Goal: Task Accomplishment & Management: Use online tool/utility

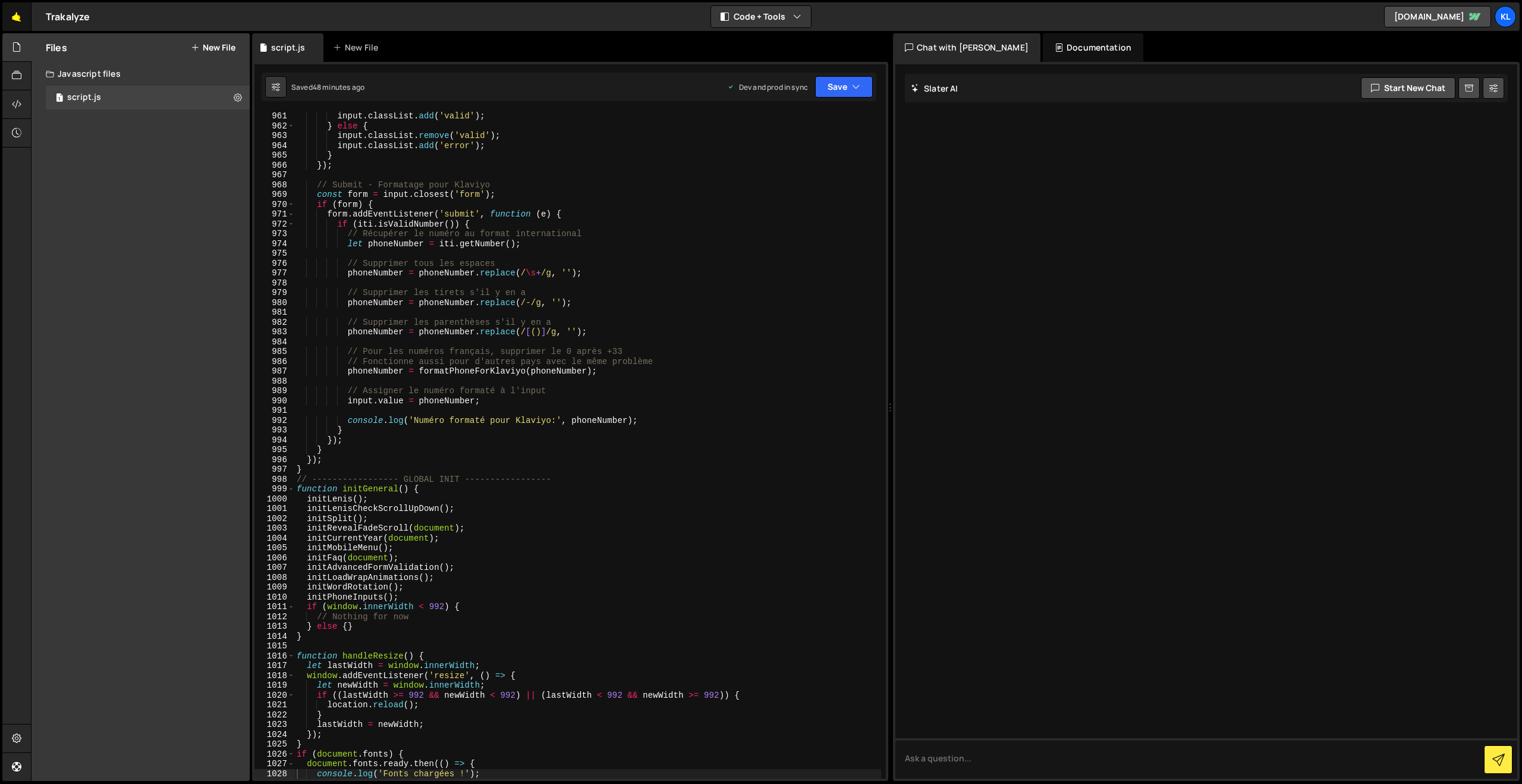
scroll to position [9420, 0]
click at [8, 23] on link "🤙" at bounding box center [16, 16] width 29 height 29
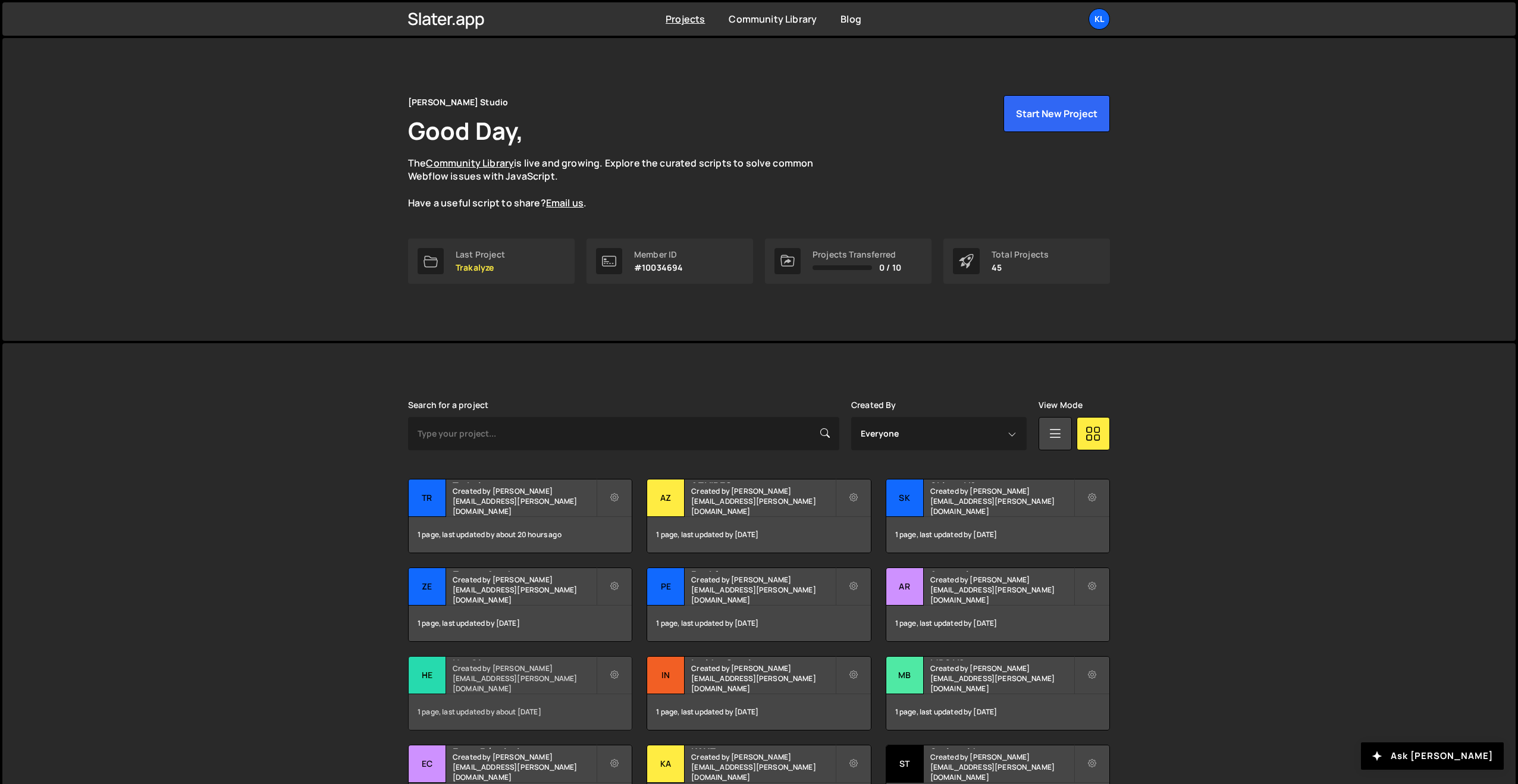
click at [482, 676] on div "HeySimon Created by clem.deodat@gmail.com" at bounding box center [521, 675] width 223 height 37
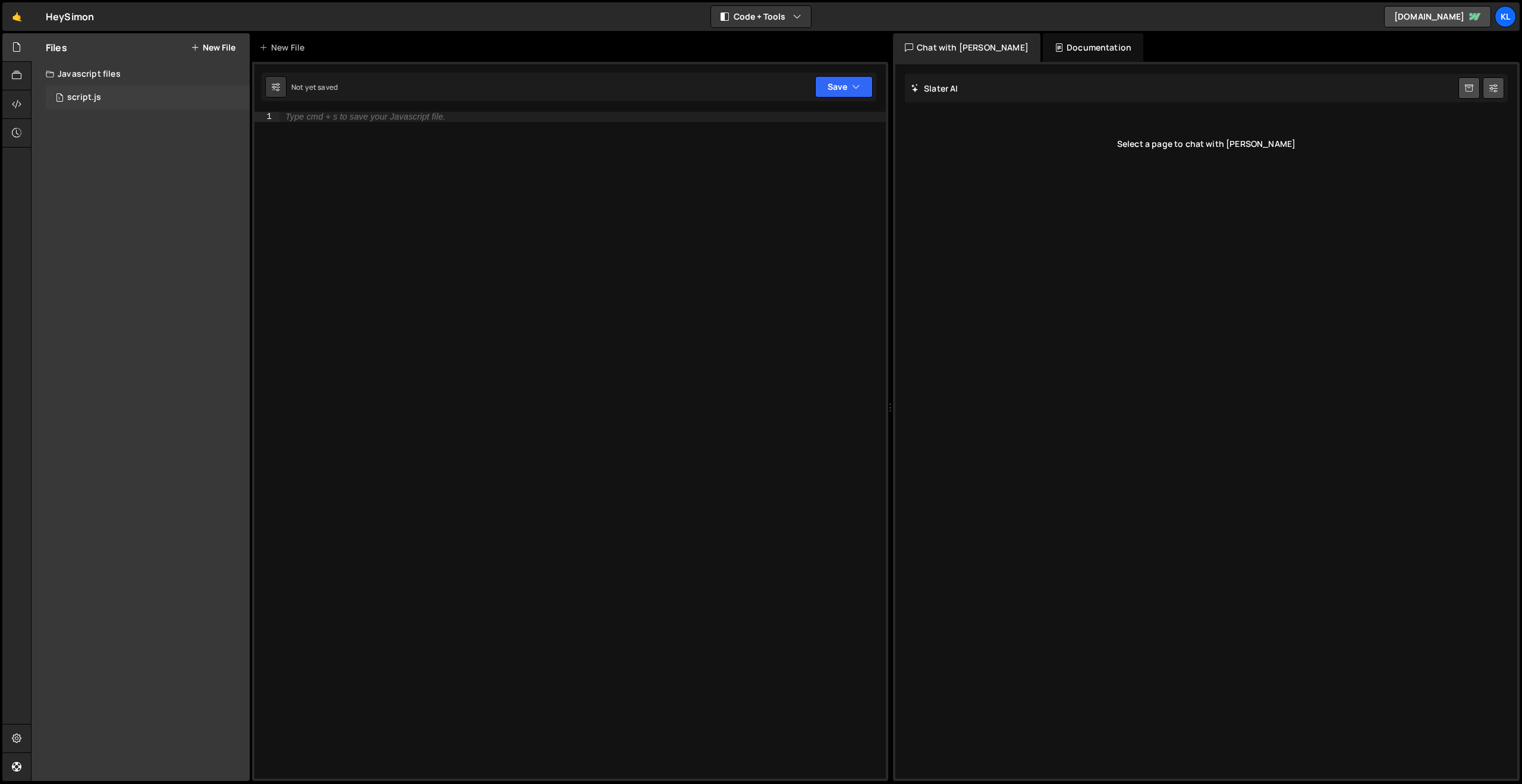
click at [121, 98] on div "1 script.js 0" at bounding box center [147, 98] width 204 height 23
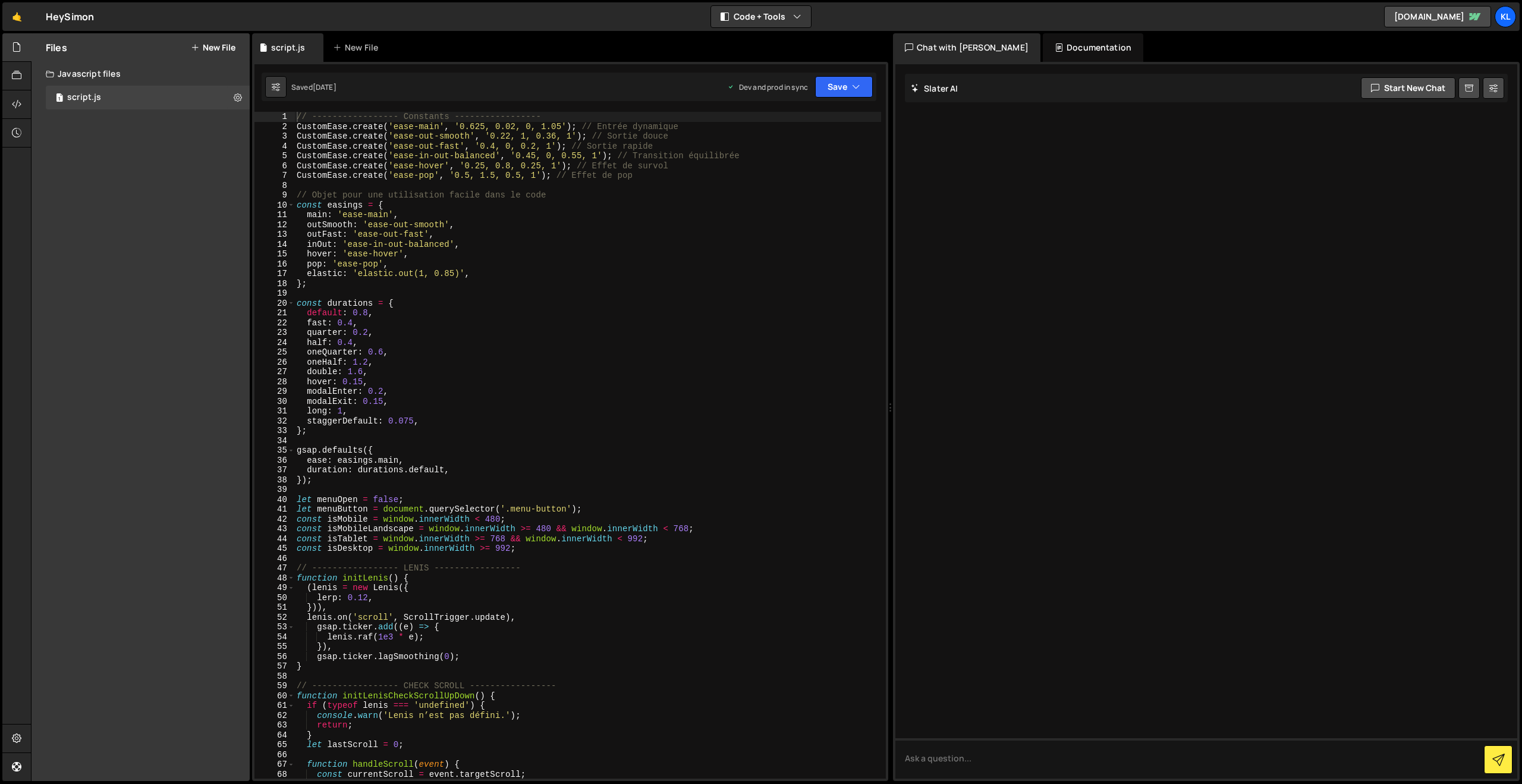
click at [432, 232] on div "// ----------------- Constants ----------------- CustomEase . create ( 'ease-ma…" at bounding box center [587, 455] width 587 height 686
type textarea "}"
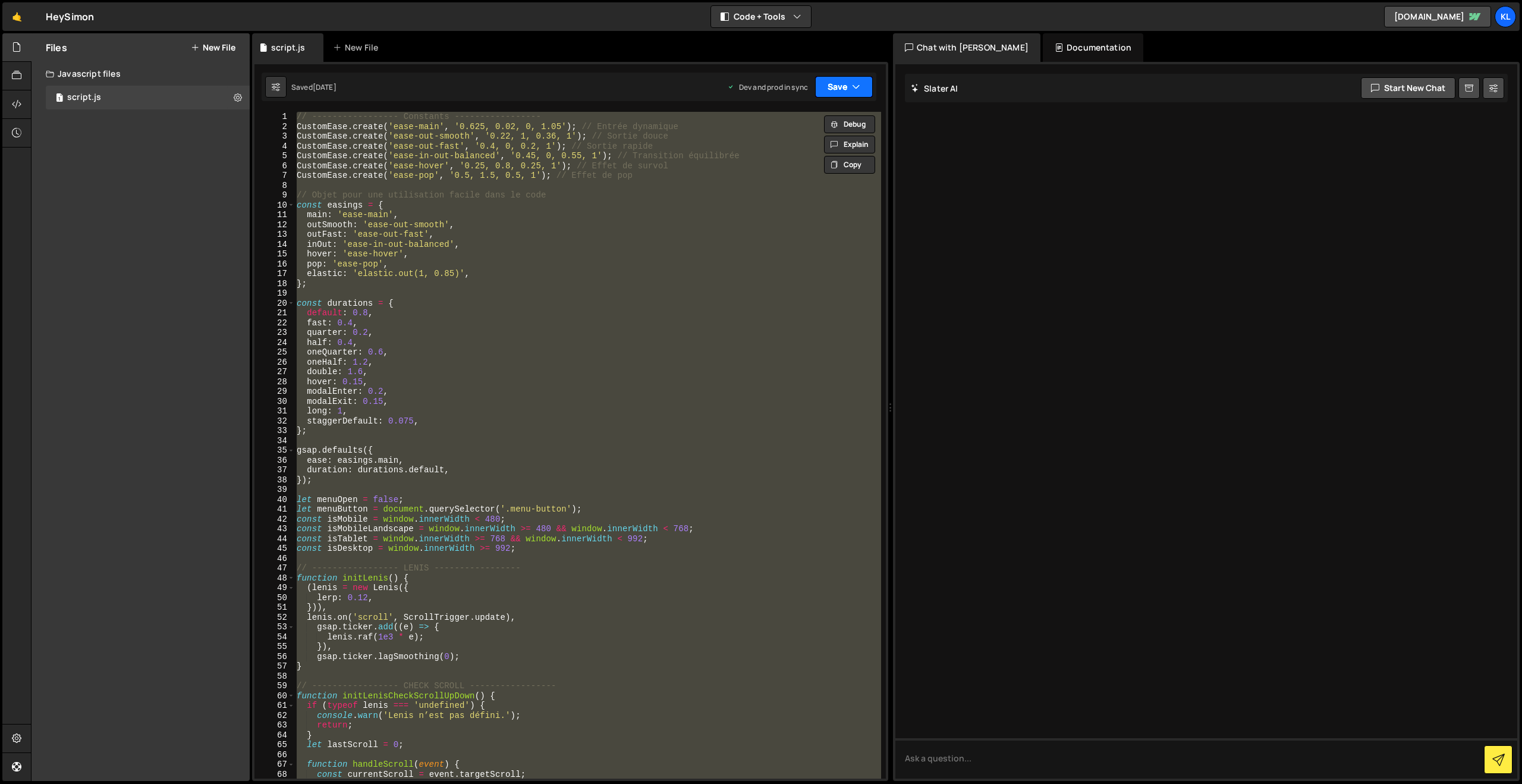
paste textarea
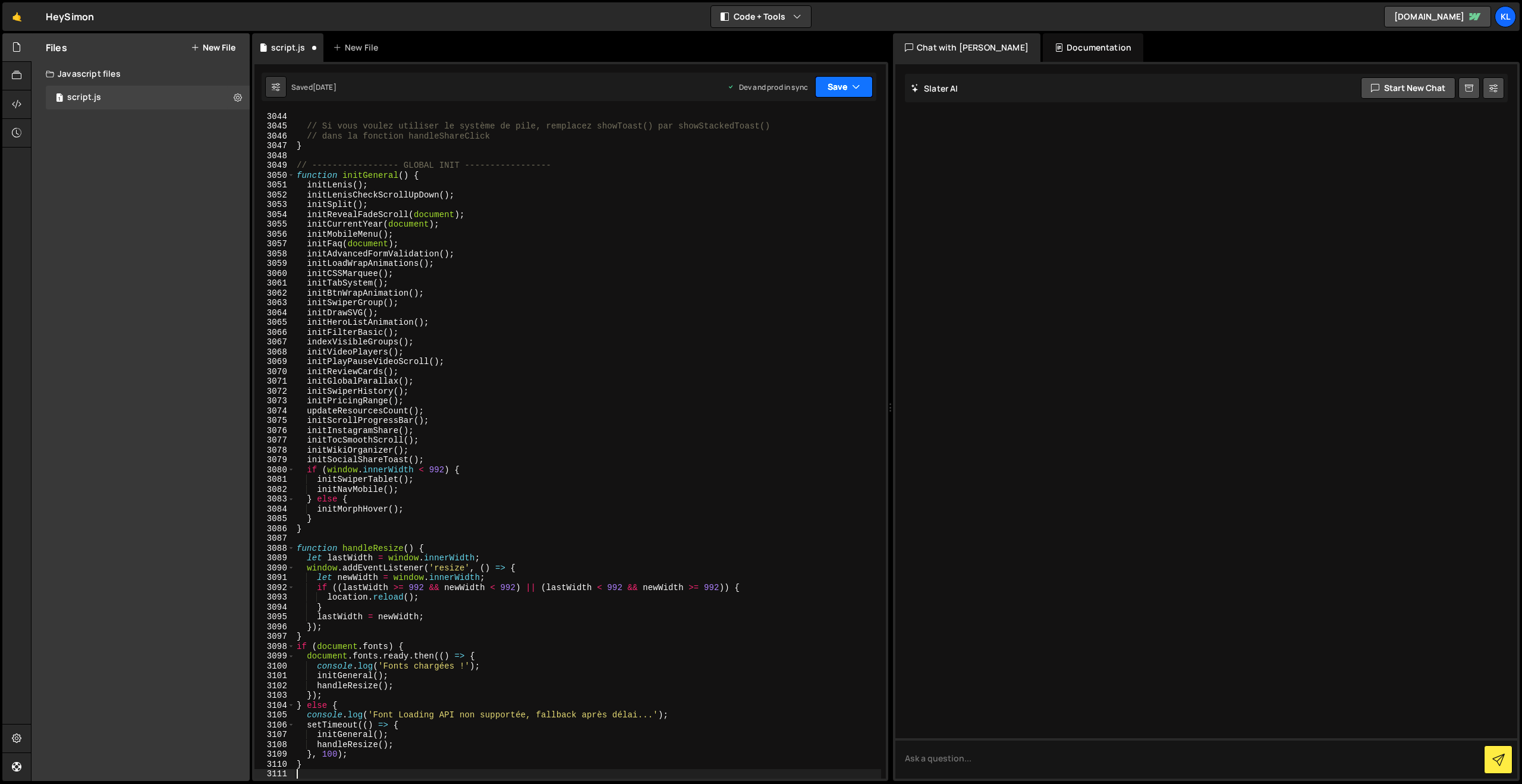
drag, startPoint x: 834, startPoint y: 87, endPoint x: 829, endPoint y: 96, distance: 10.3
click at [834, 87] on button "Save" at bounding box center [844, 87] width 58 height 21
click at [788, 154] on div "Save to Production S" at bounding box center [804, 154] width 124 height 12
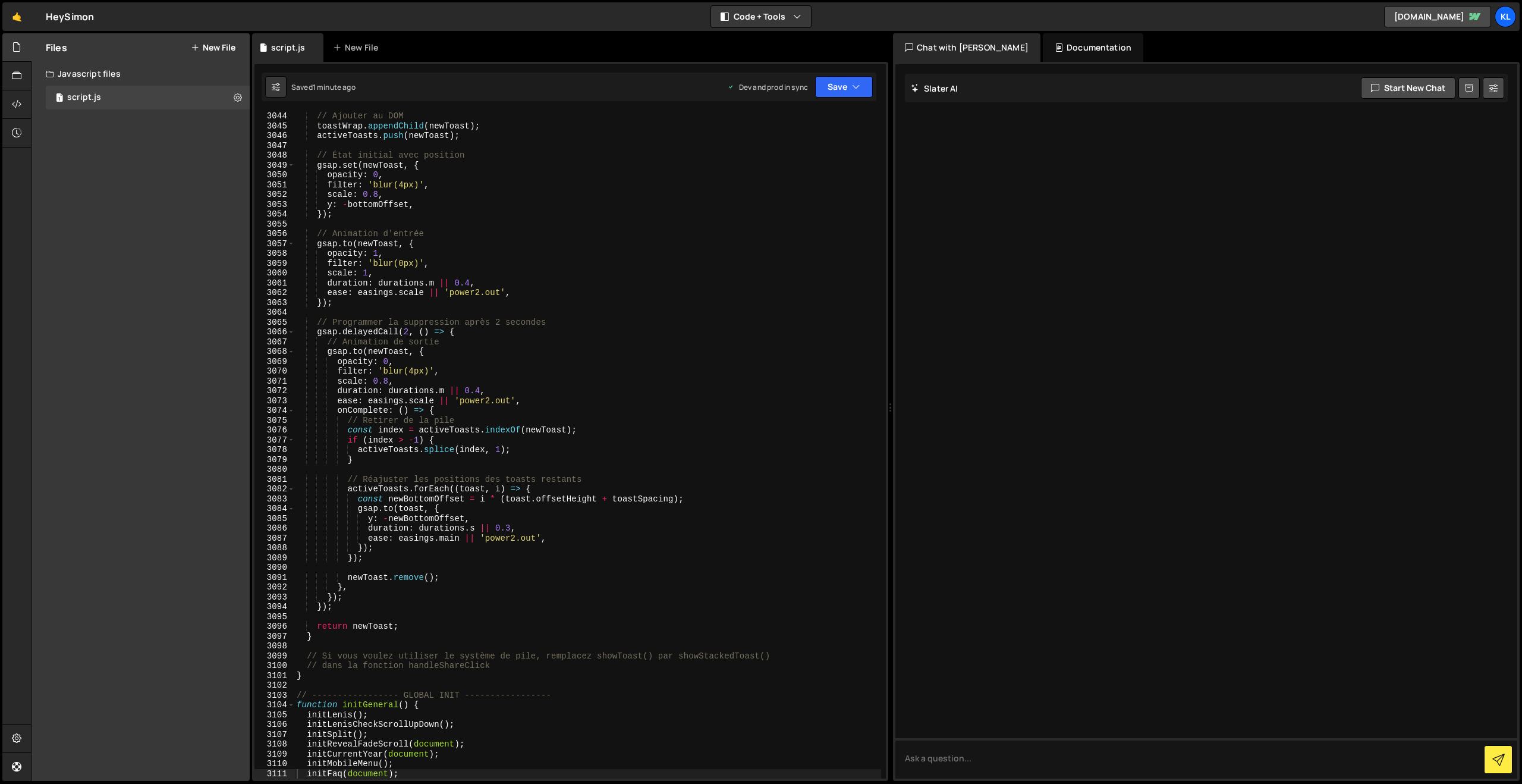
click at [599, 314] on div "// Ajouter au DOM toastWrap . appendChild ( newToast ) ; activeToasts . push ( …" at bounding box center [587, 455] width 587 height 686
type textarea "}"
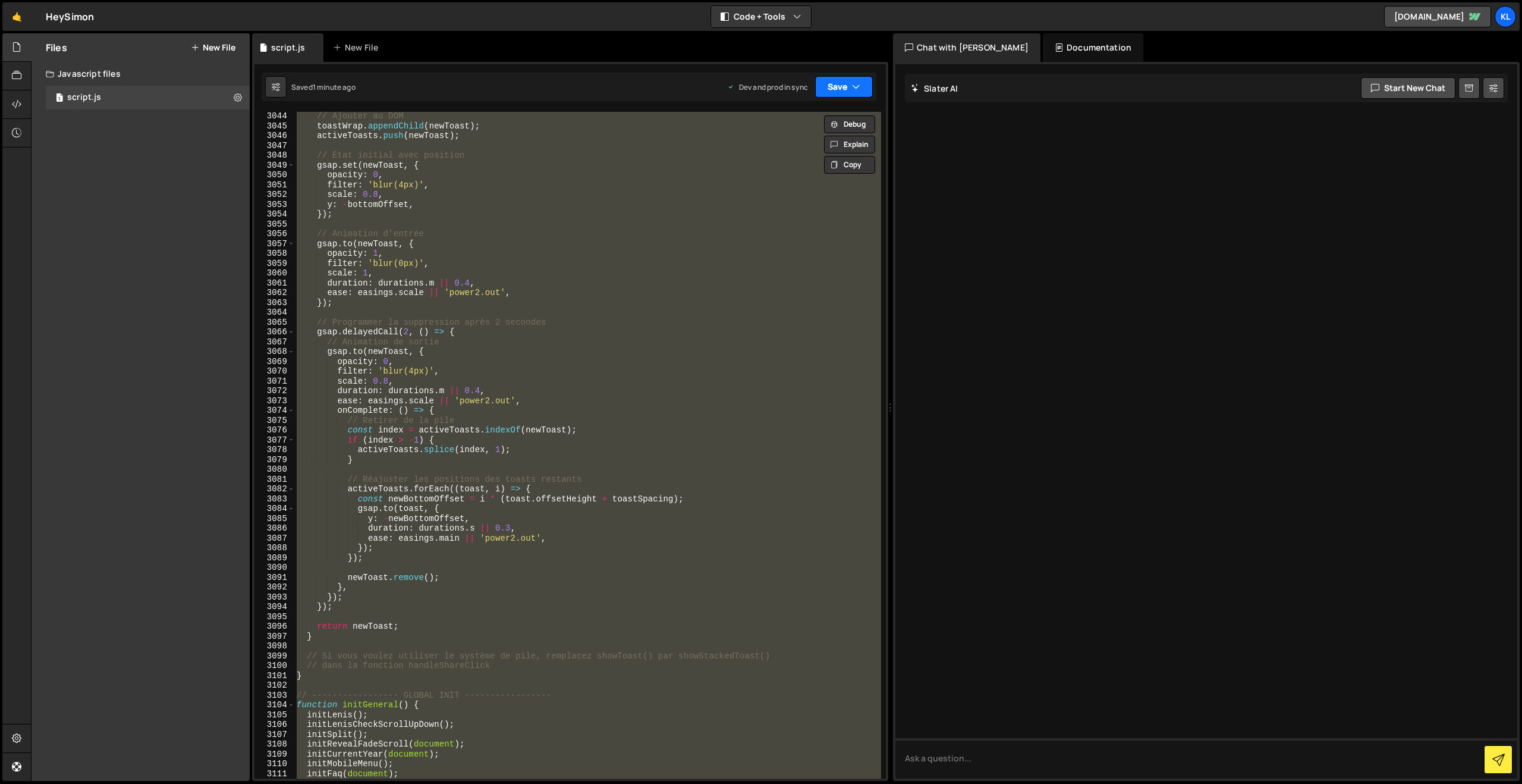
paste textarea
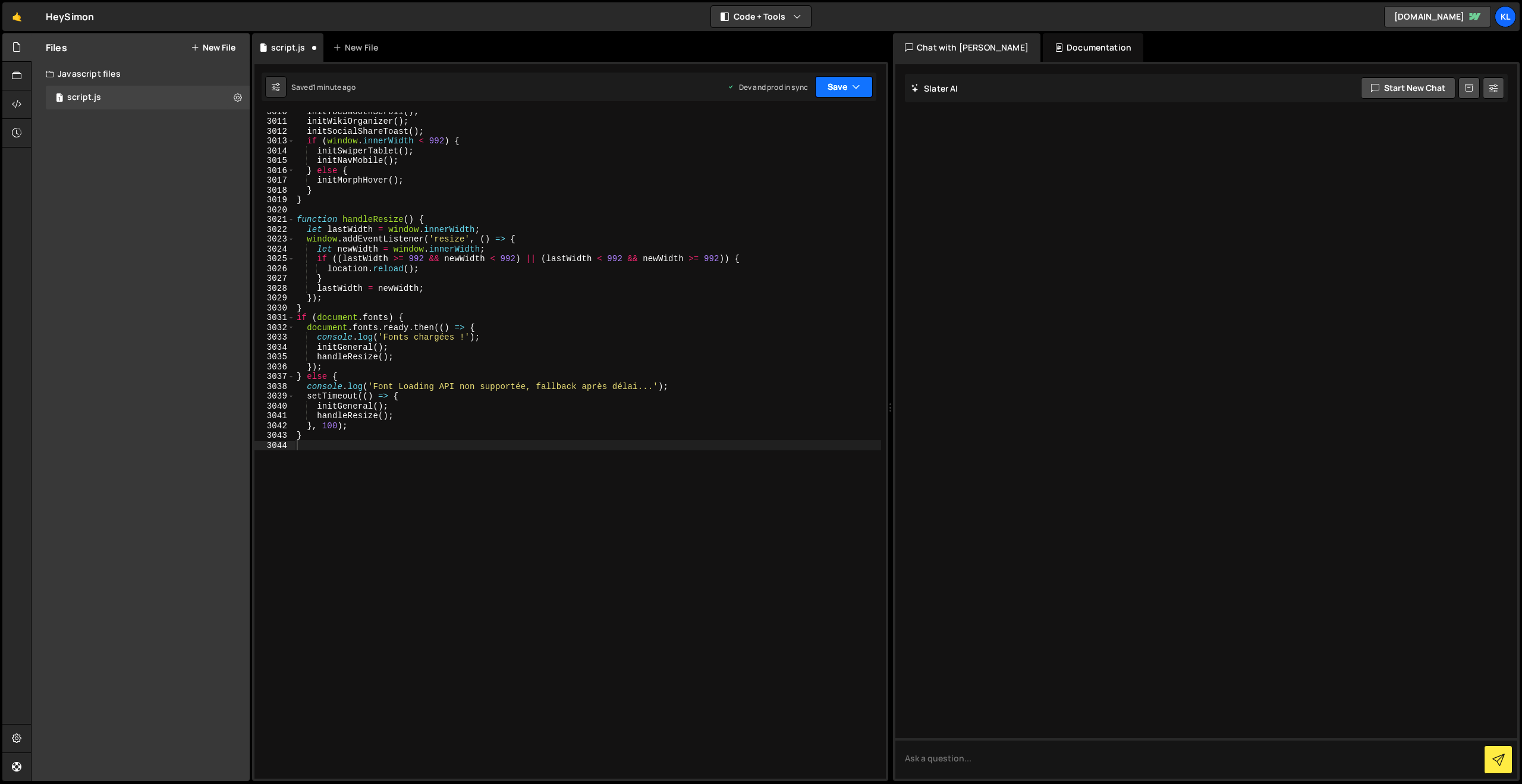
click at [833, 80] on button "Save" at bounding box center [844, 87] width 58 height 21
click at [788, 151] on div "Save to Production S" at bounding box center [804, 154] width 124 height 12
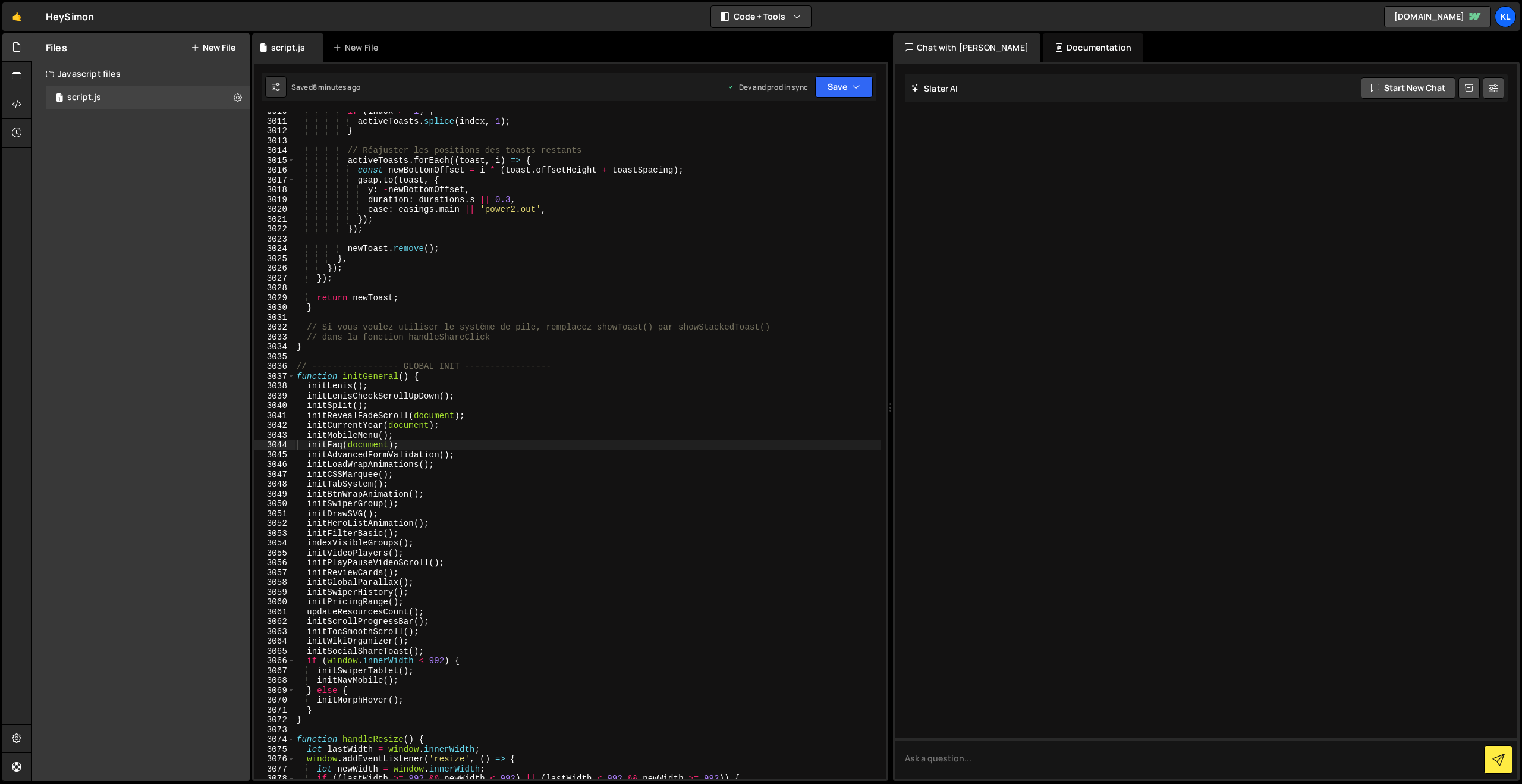
click at [567, 335] on div "if ( index > - 1 ) { activeToasts . splice ( index , 1 ) ; } // Réajuster les p…" at bounding box center [587, 449] width 587 height 686
type textarea "}"
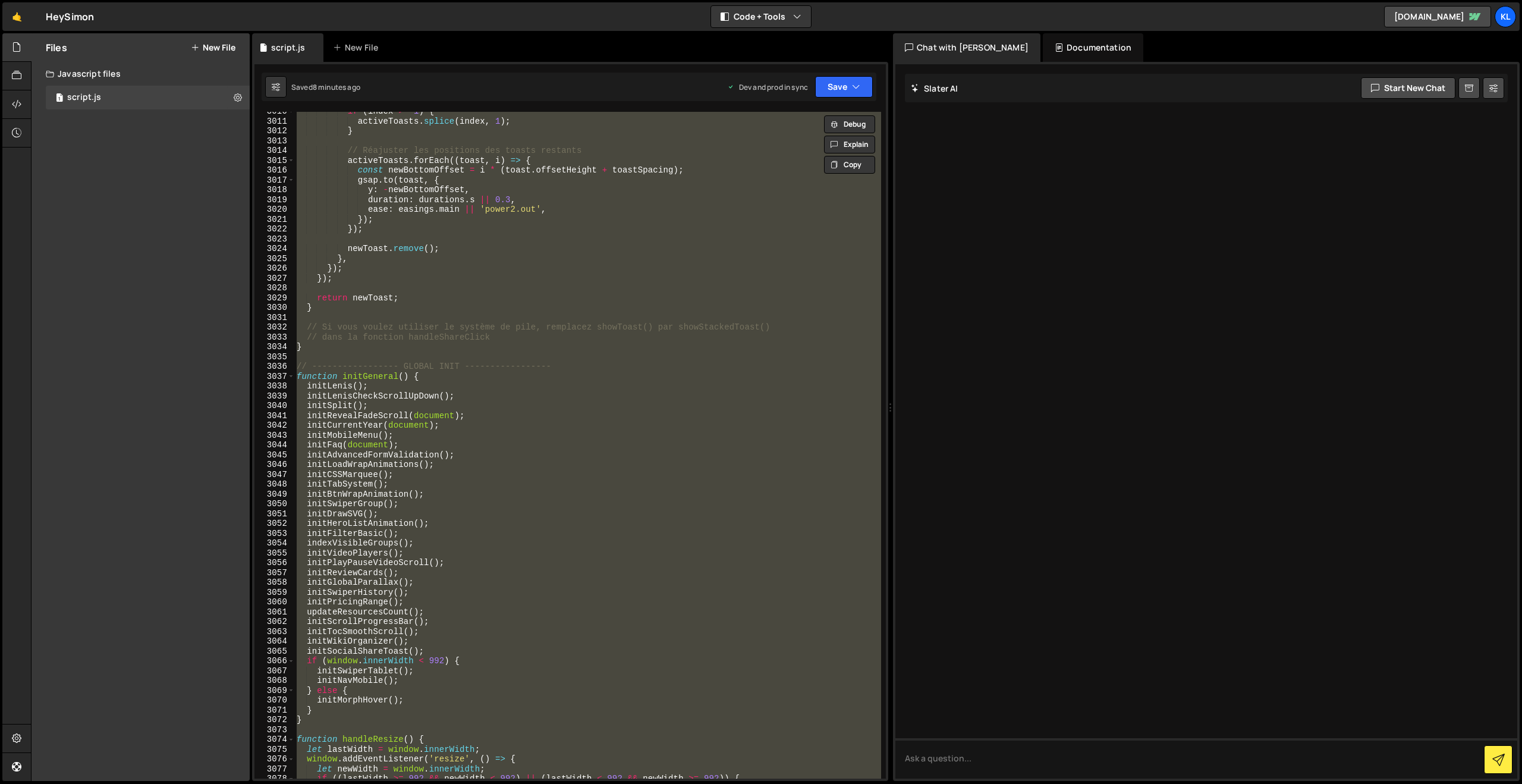
paste textarea
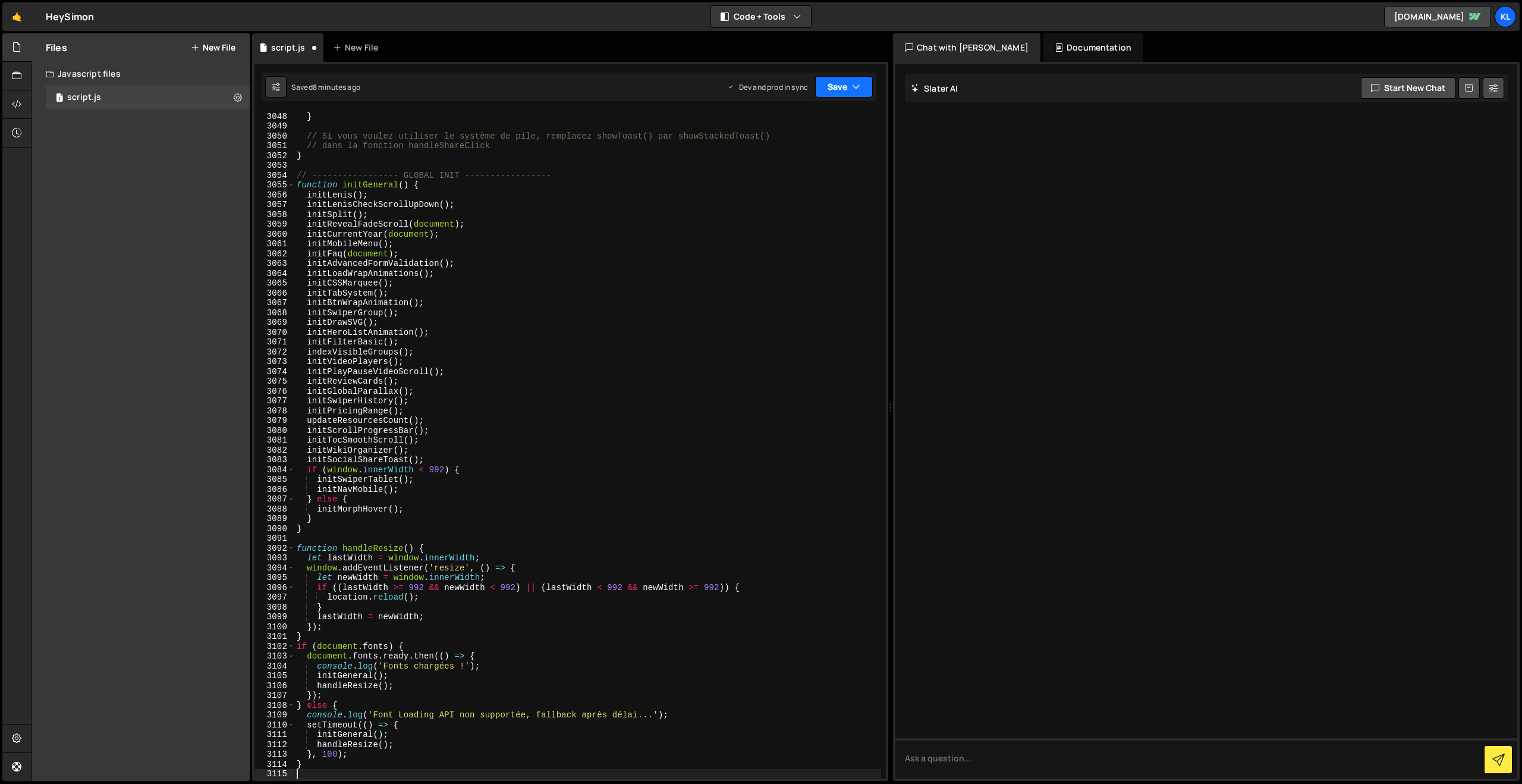
drag, startPoint x: 859, startPoint y: 82, endPoint x: 830, endPoint y: 106, distance: 37.6
click at [858, 82] on icon "button" at bounding box center [856, 87] width 9 height 12
click at [759, 171] on div "Saved 8 minutes ago" at bounding box center [804, 168] width 124 height 14
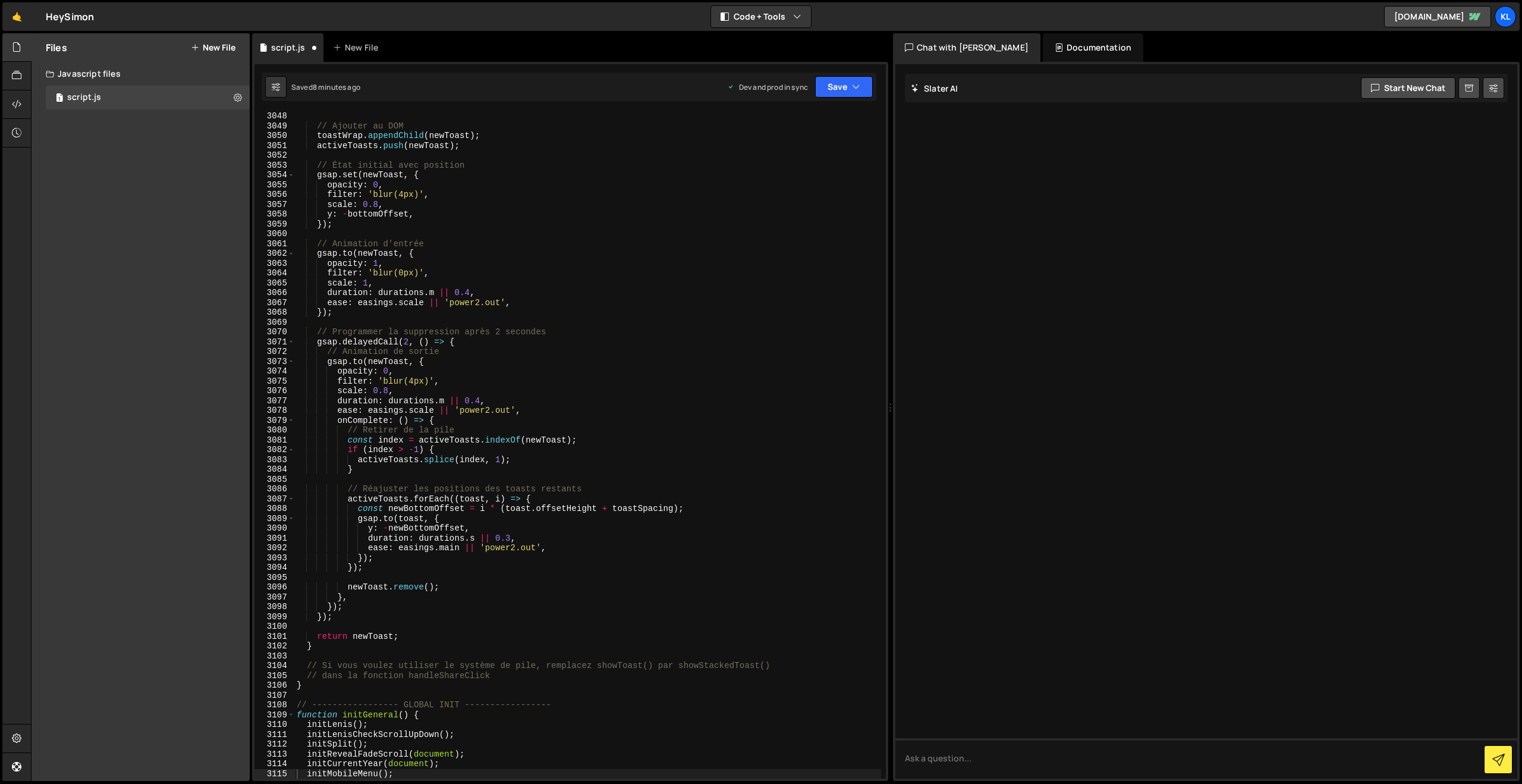
scroll to position [18743, 0]
click at [479, 180] on div "// Ajouter au DOM toastWrap . appendChild ( newToast ) ; activeToasts . push ( …" at bounding box center [587, 455] width 587 height 686
type textarea "}"
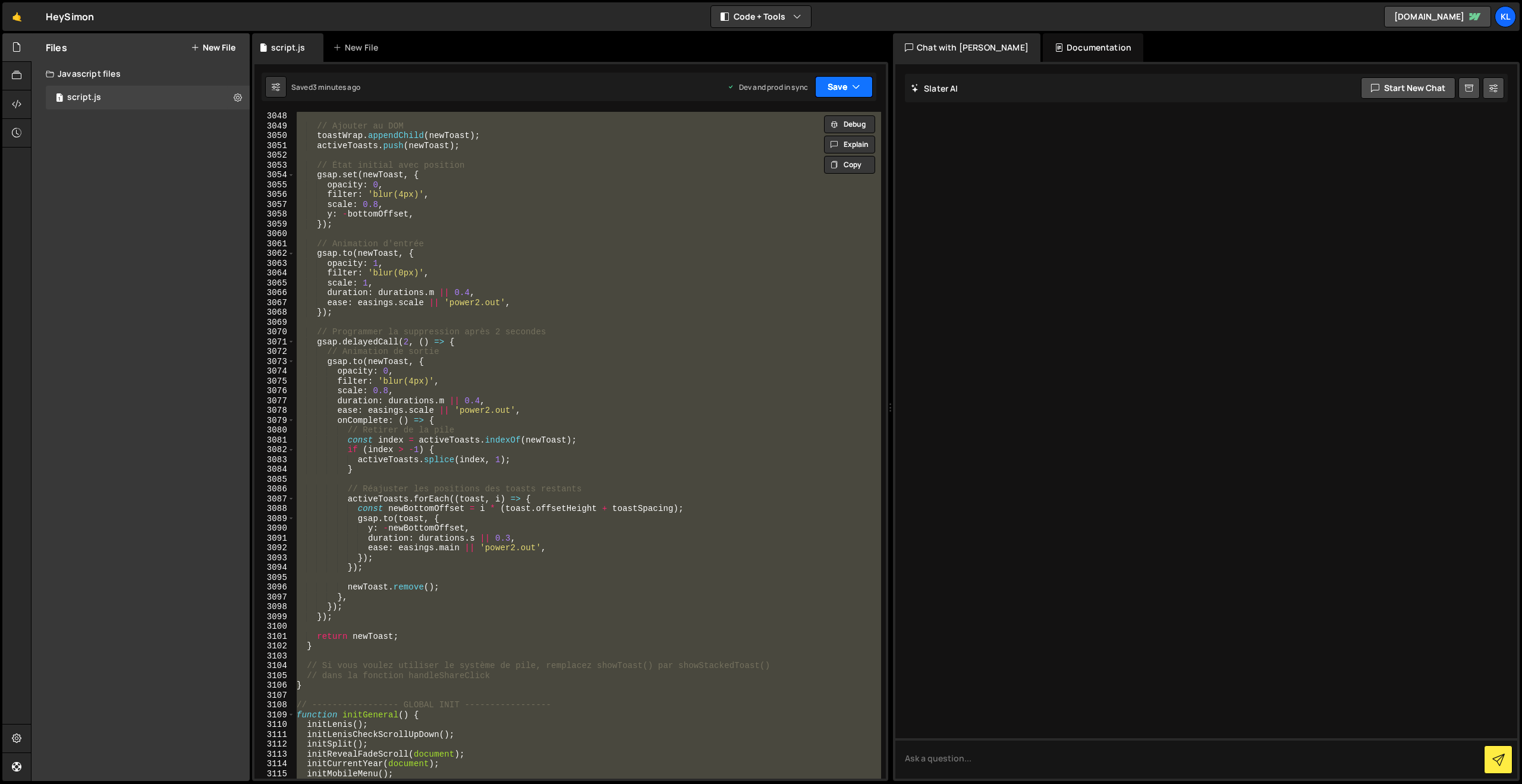
paste textarea
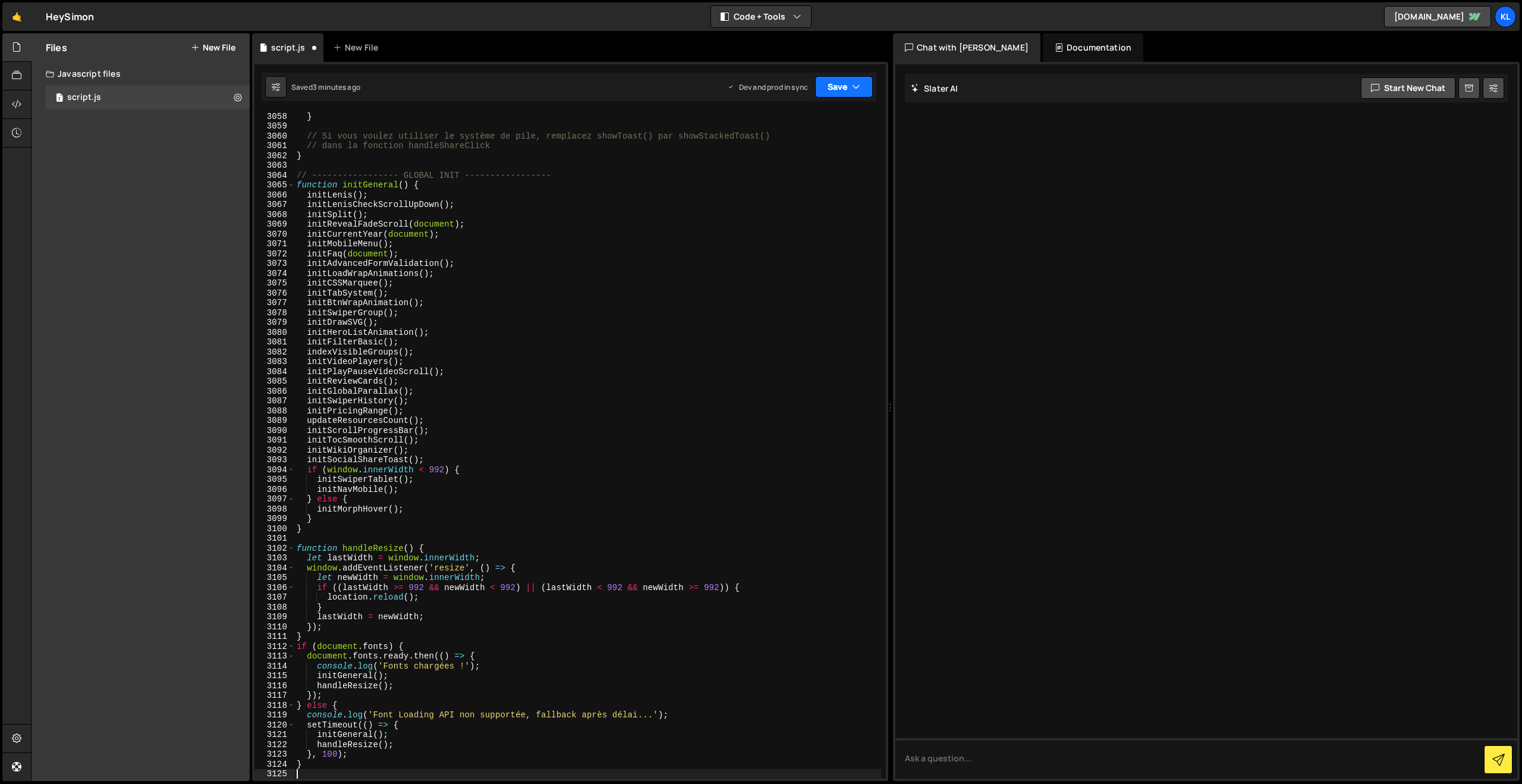
click at [829, 87] on button "Save" at bounding box center [844, 87] width 58 height 21
click at [775, 158] on div "Save to Production S" at bounding box center [804, 154] width 124 height 12
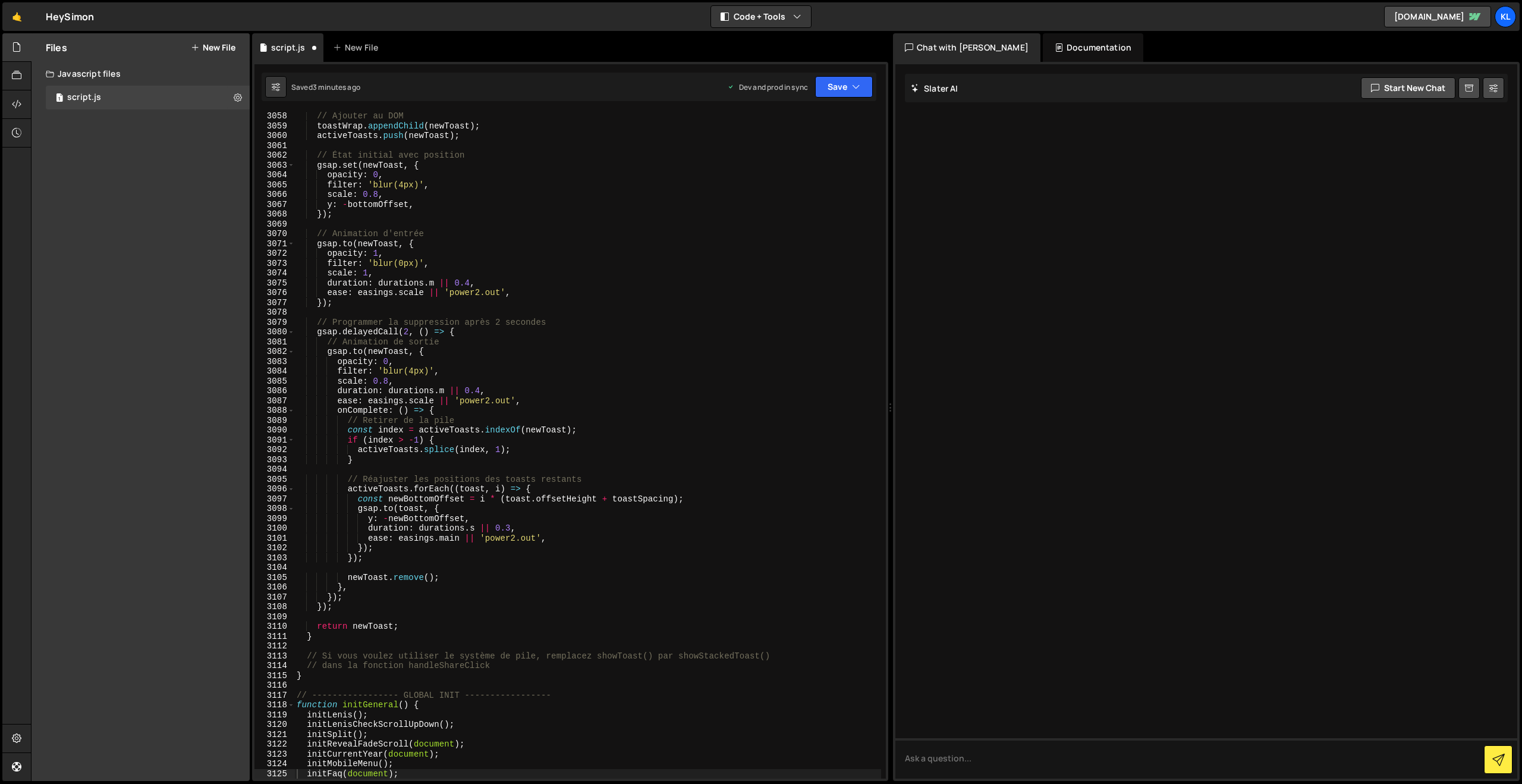
scroll to position [18752, 0]
drag, startPoint x: 558, startPoint y: 273, endPoint x: 566, endPoint y: 254, distance: 20.6
click at [557, 274] on div "// Ajouter au DOM toastWrap . appendChild ( newToast ) ; activeToasts . push ( …" at bounding box center [587, 455] width 587 height 686
type textarea "}"
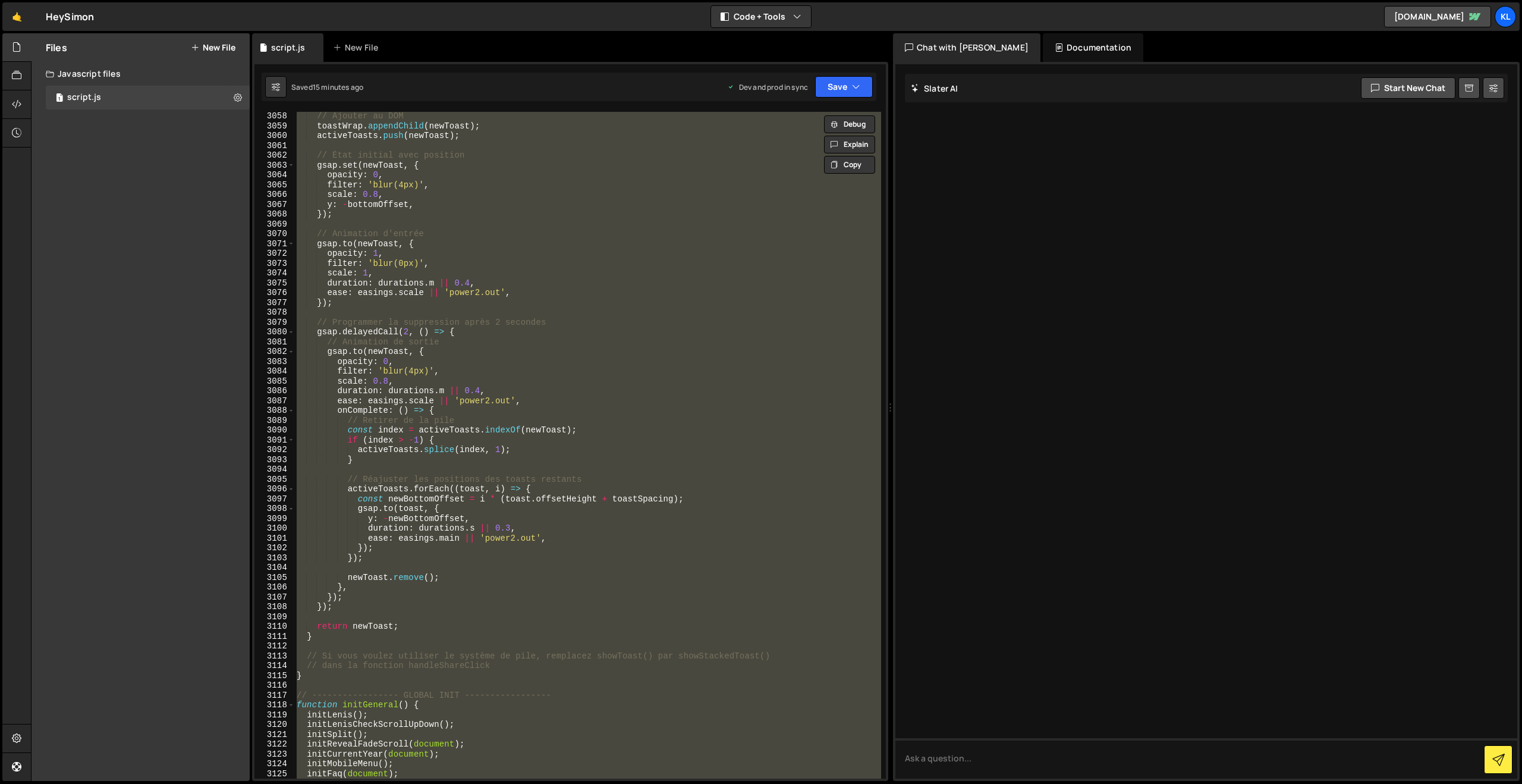
paste textarea
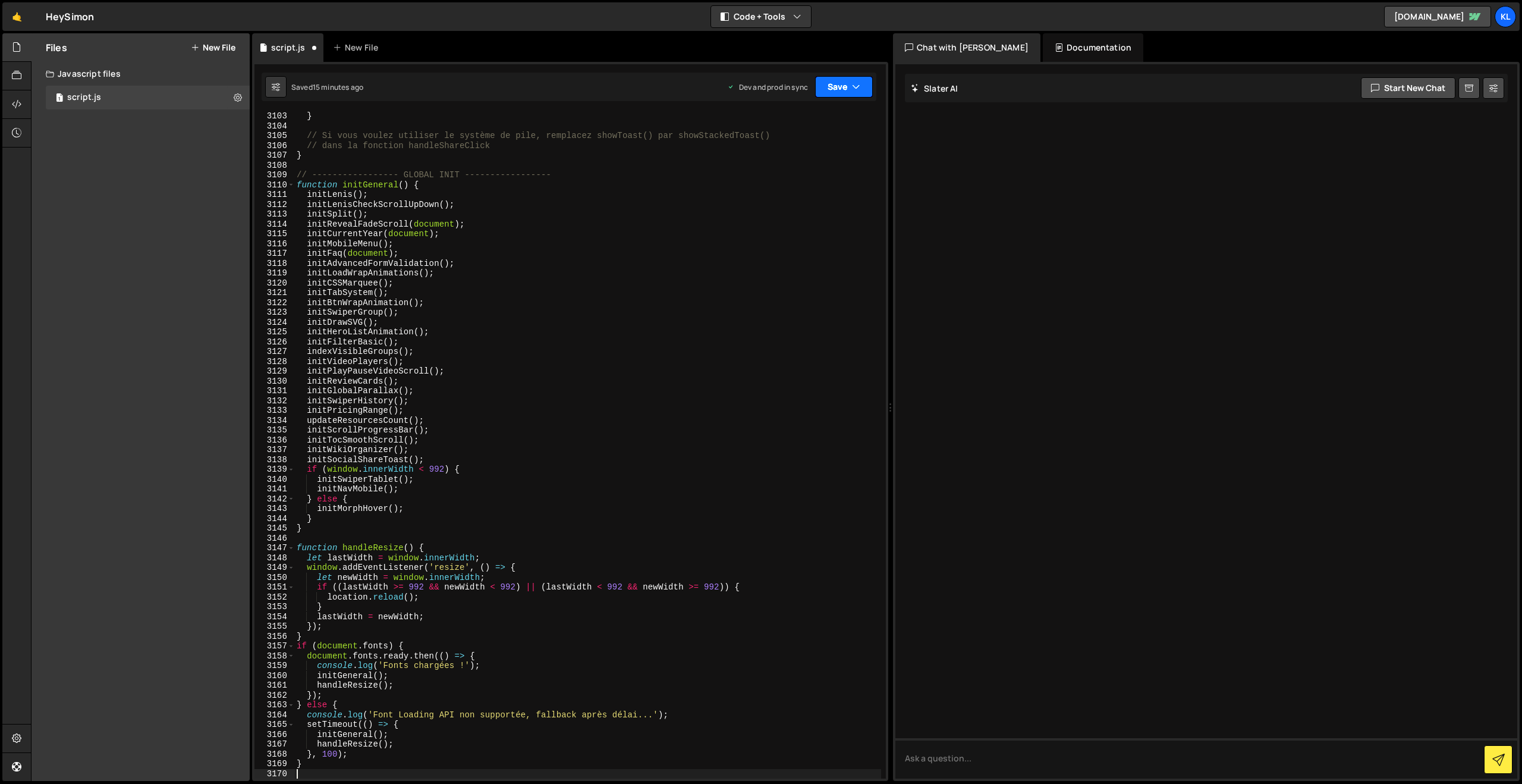
click at [845, 87] on button "Save" at bounding box center [844, 87] width 58 height 21
drag, startPoint x: 803, startPoint y: 157, endPoint x: 783, endPoint y: 138, distance: 27.6
click at [802, 157] on div "Save to Production S" at bounding box center [804, 154] width 124 height 12
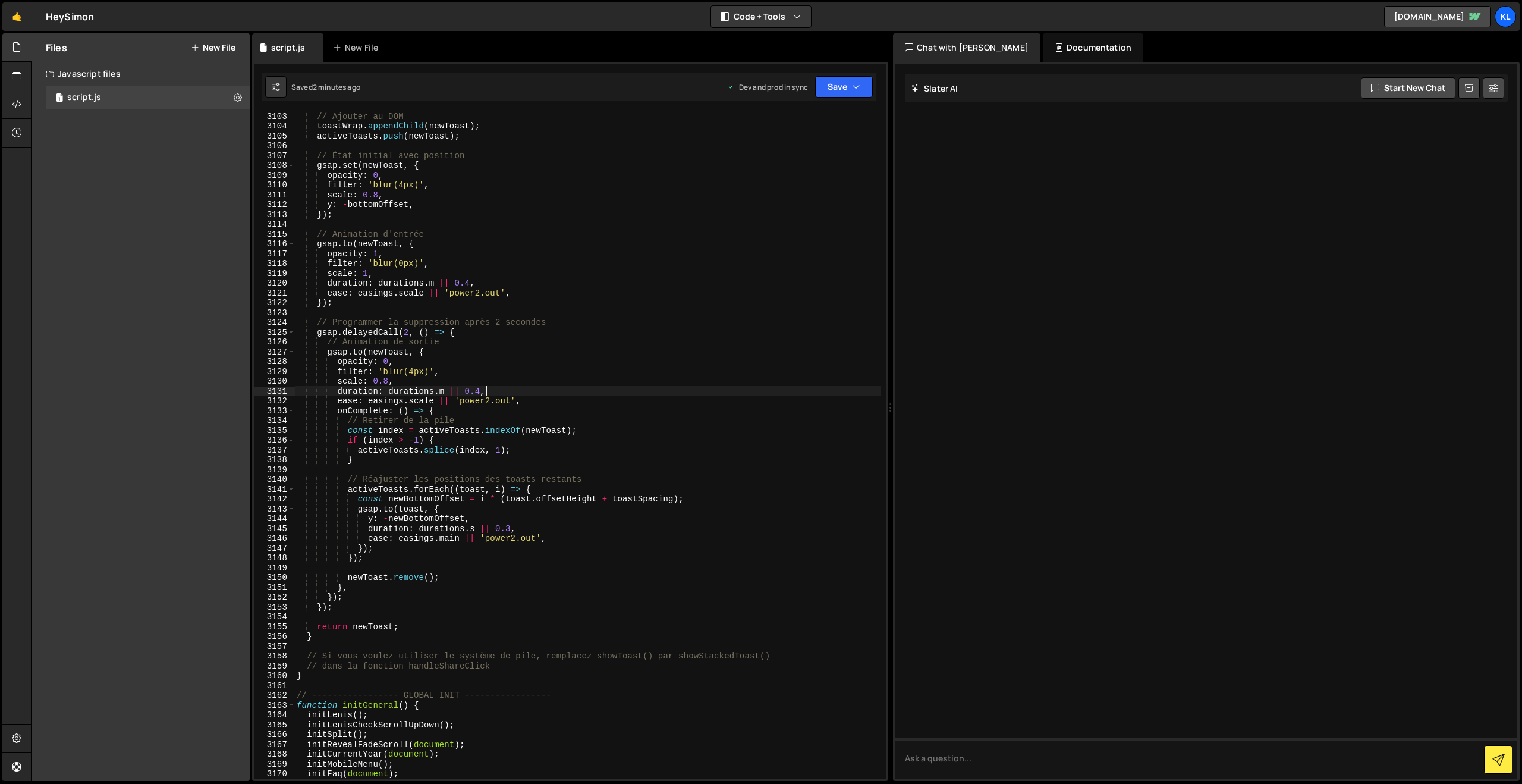
click at [488, 388] on div "// Ajouter au DOM toastWrap . appendChild ( newToast ) ; activeToasts . push ( …" at bounding box center [587, 455] width 587 height 686
type textarea "}"
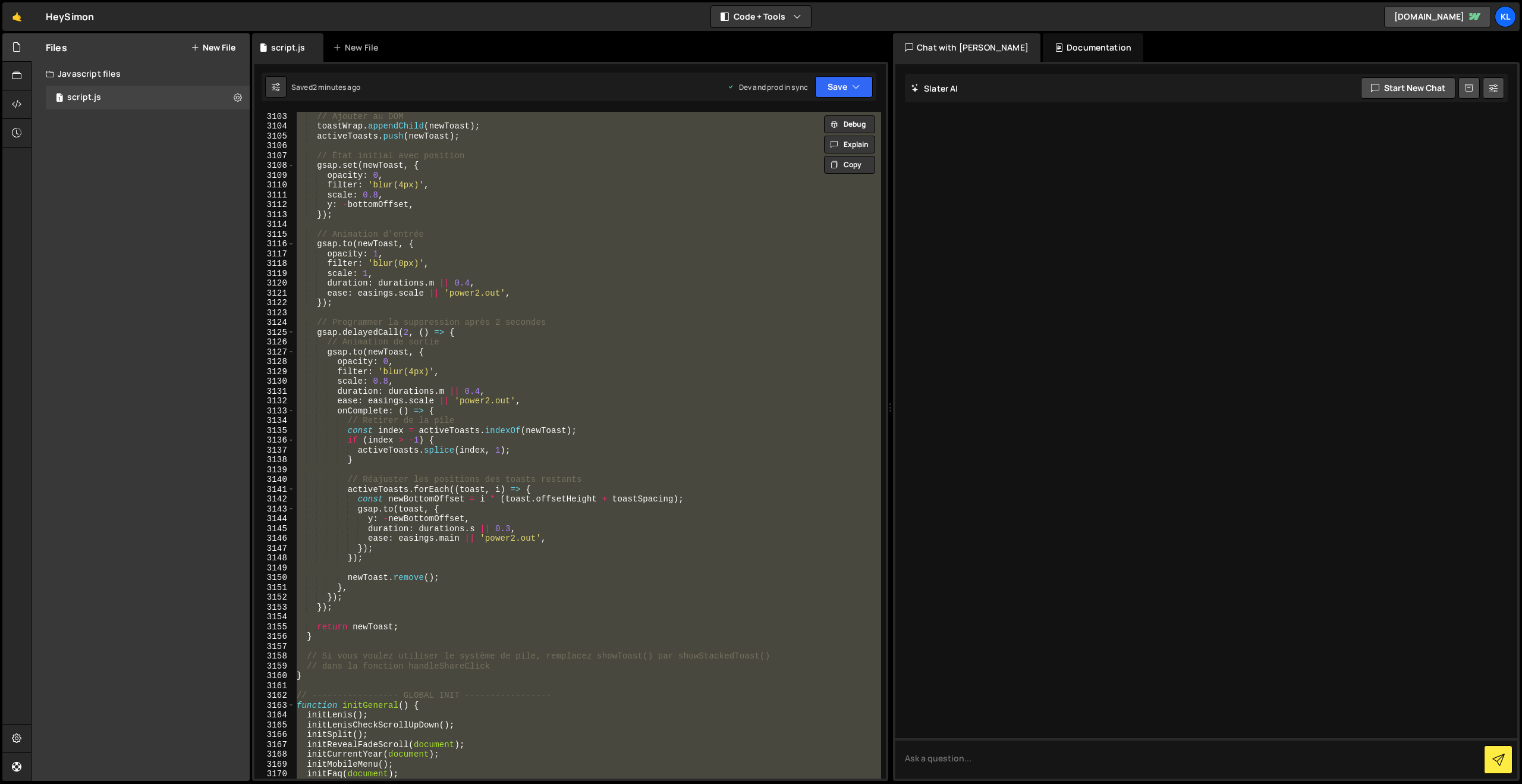
paste textarea
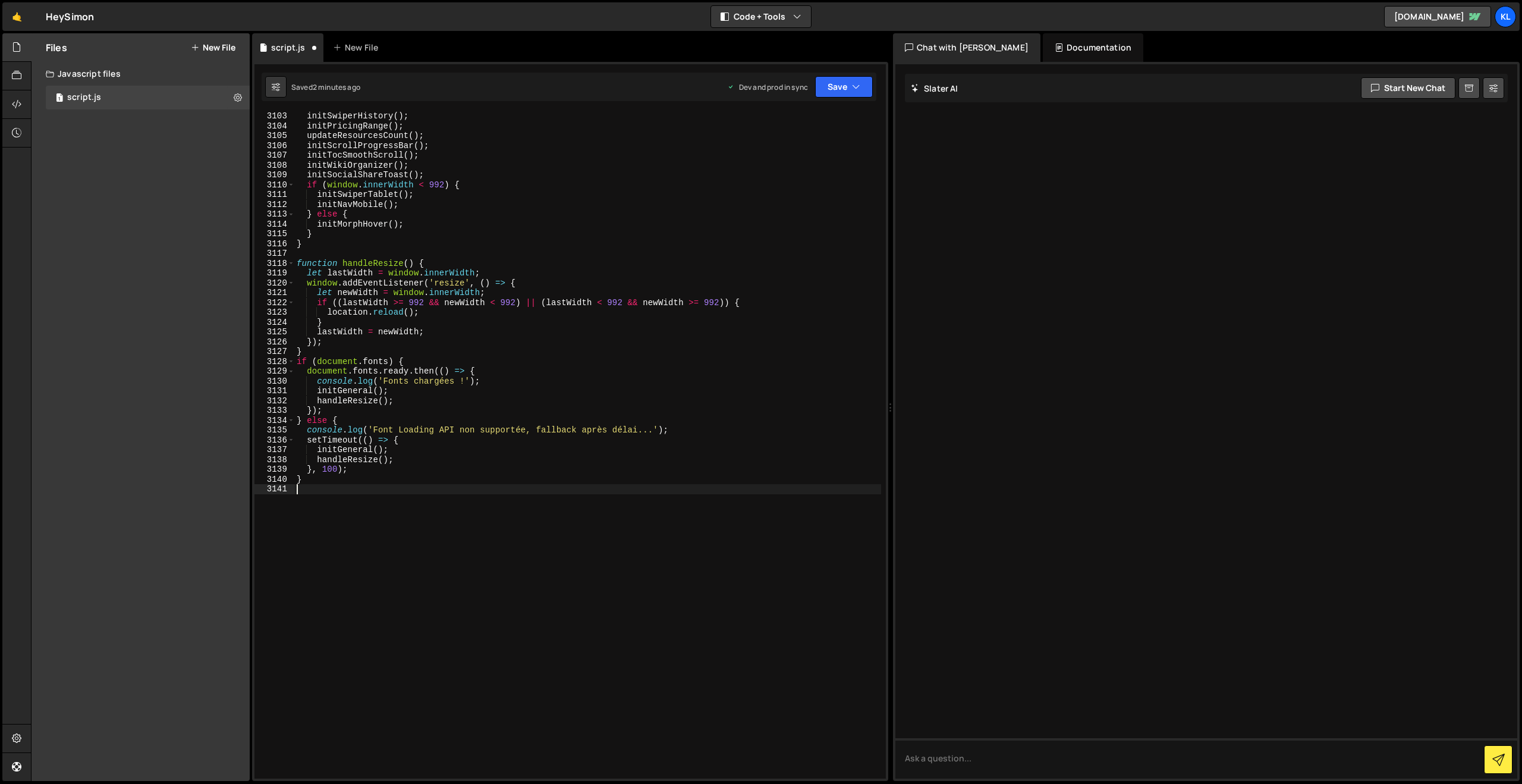
scroll to position [18819, 0]
click at [836, 86] on button "Save" at bounding box center [844, 87] width 58 height 21
drag, startPoint x: 768, startPoint y: 162, endPoint x: 727, endPoint y: 123, distance: 56.6
click at [768, 161] on div "Saved 2 minutes ago" at bounding box center [804, 168] width 124 height 14
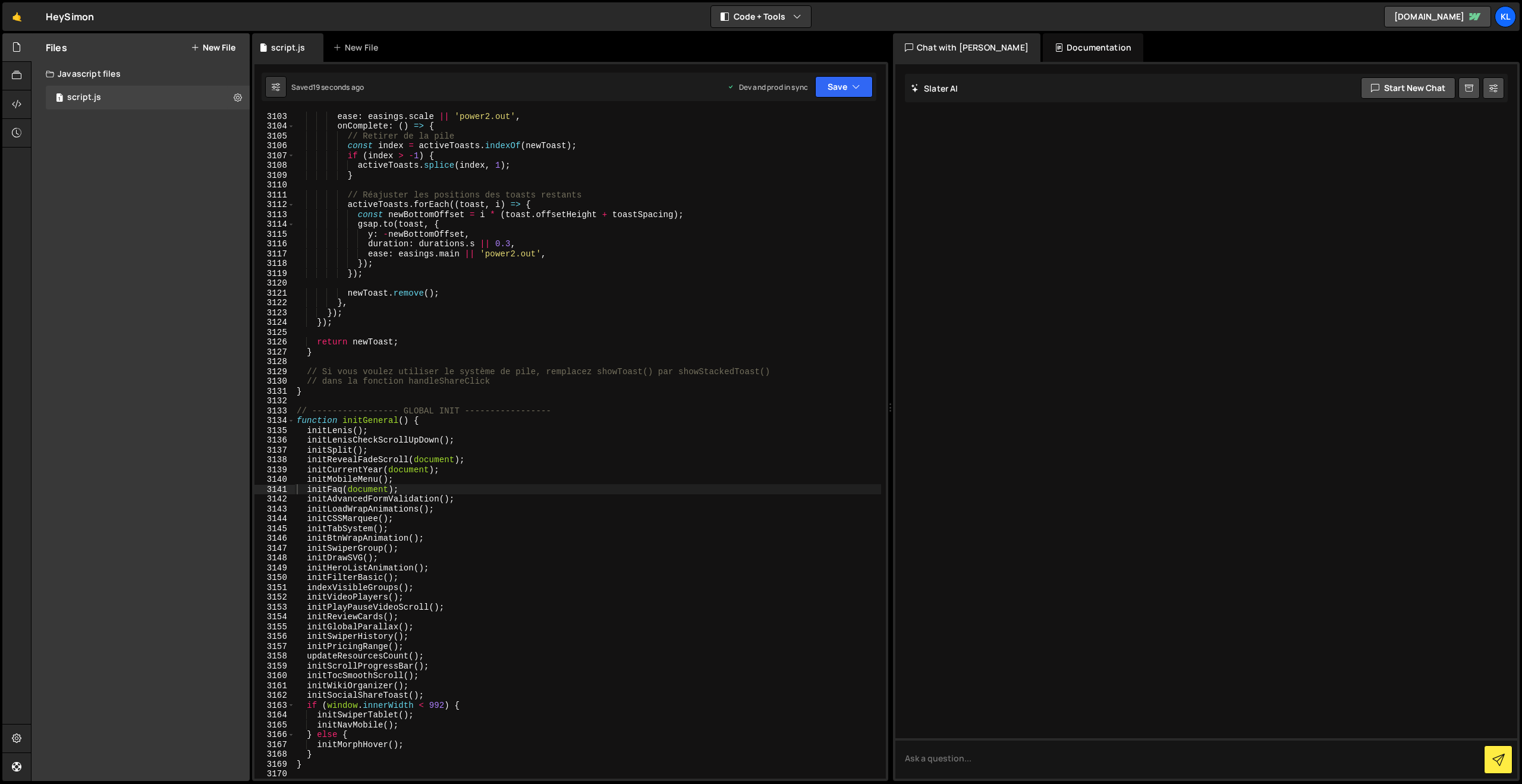
click at [776, 307] on div "ease : easings . scale || 'power2.out' , onComplete : ( ) => { // Retirer de la…" at bounding box center [587, 455] width 587 height 686
type textarea "}"
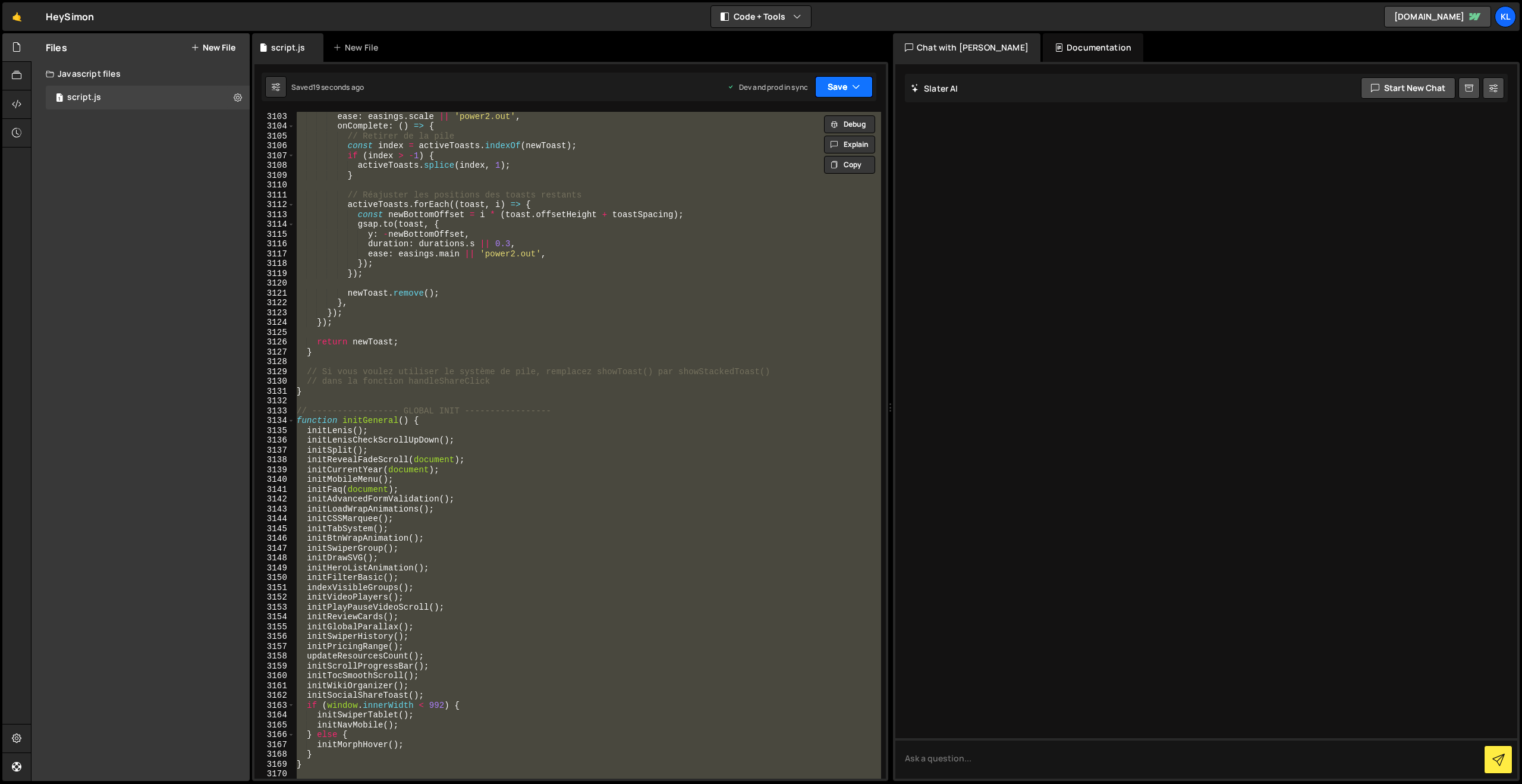
paste textarea
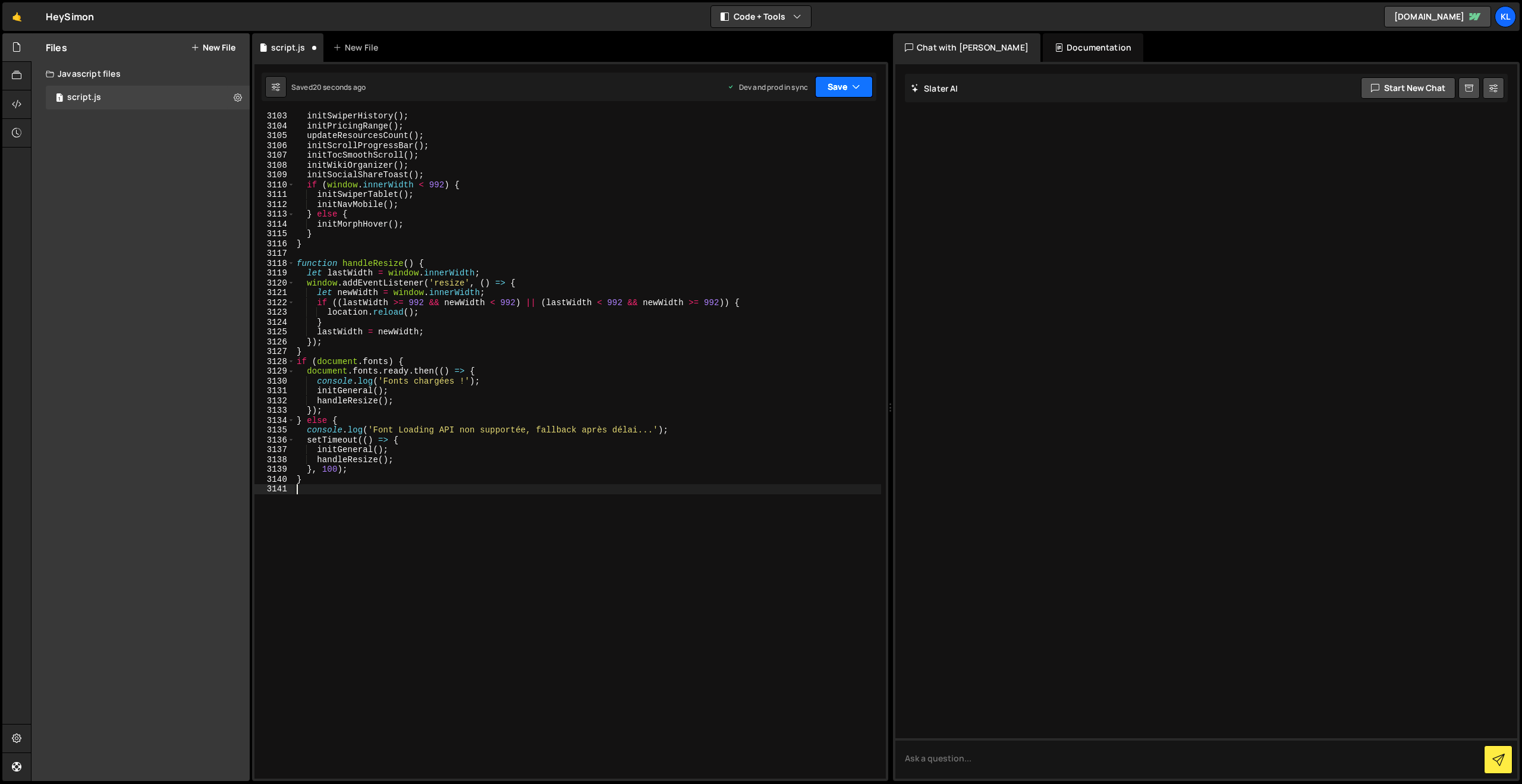
drag, startPoint x: 842, startPoint y: 81, endPoint x: 836, endPoint y: 90, distance: 10.8
click at [842, 81] on button "Save" at bounding box center [844, 87] width 58 height 21
click at [787, 149] on div "Save to Production S" at bounding box center [804, 154] width 124 height 12
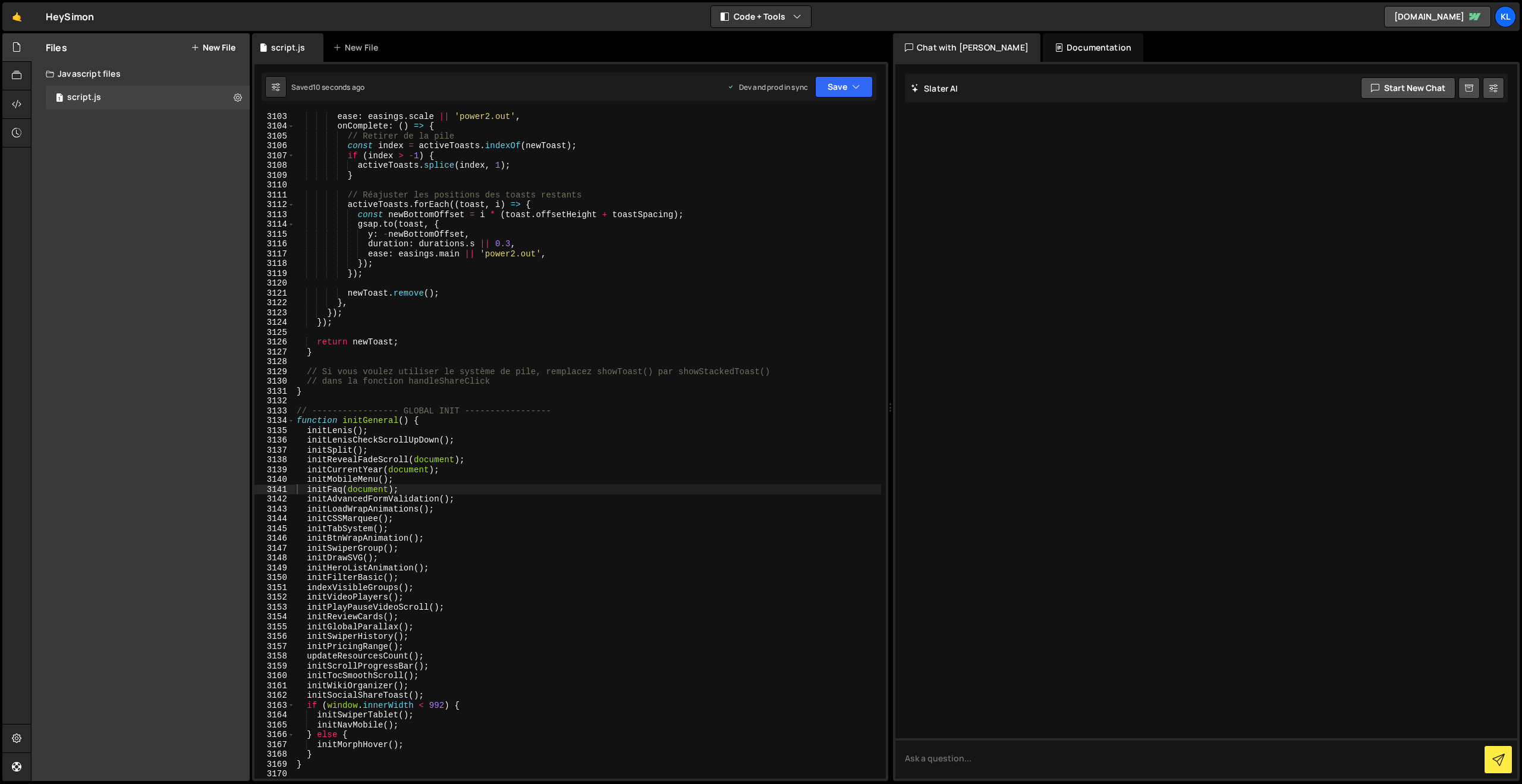
click at [682, 374] on div "ease : easings . scale || 'power2.out' , onComplete : ( ) => { // Retirer de la…" at bounding box center [587, 455] width 587 height 686
type textarea "}"
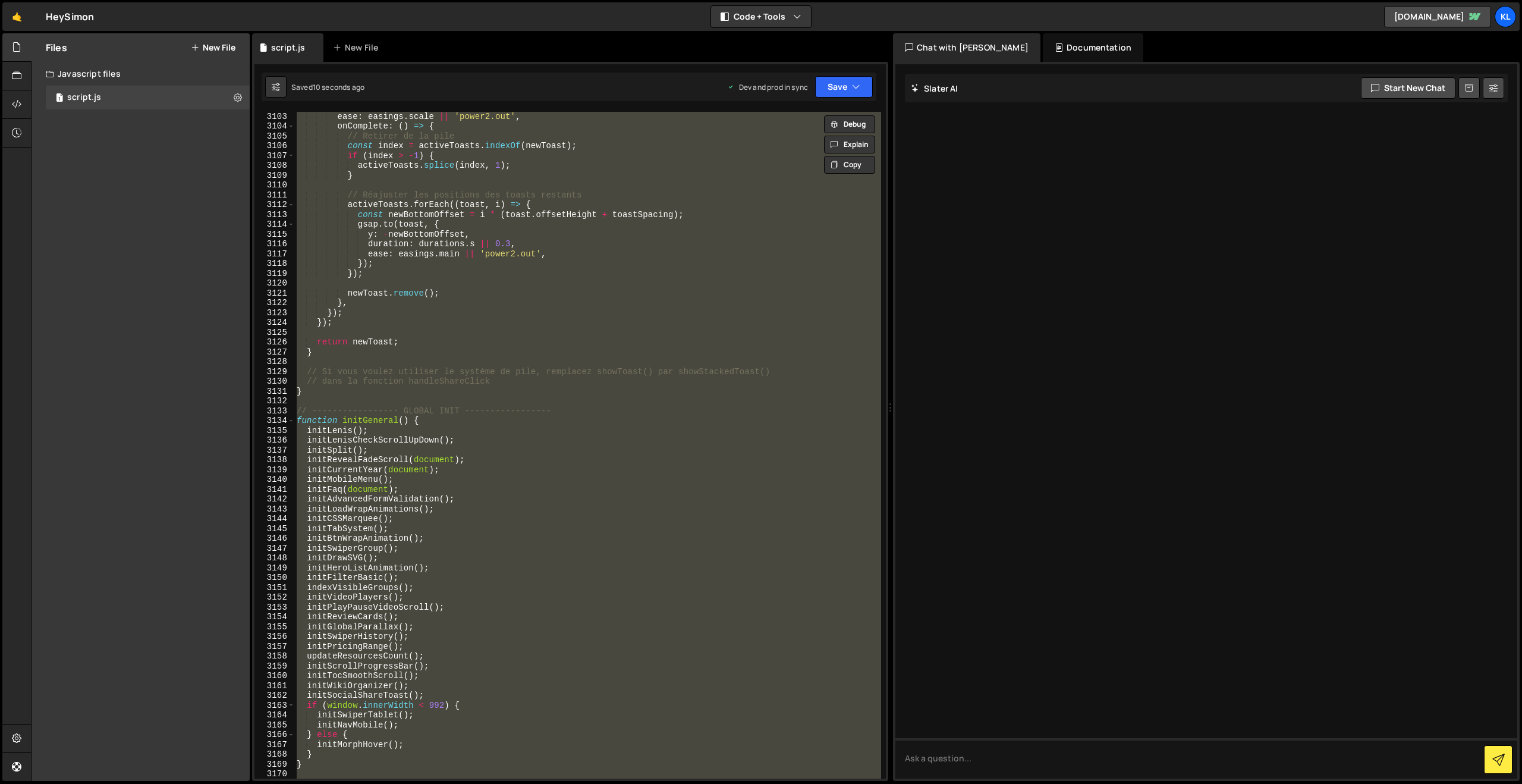
paste textarea
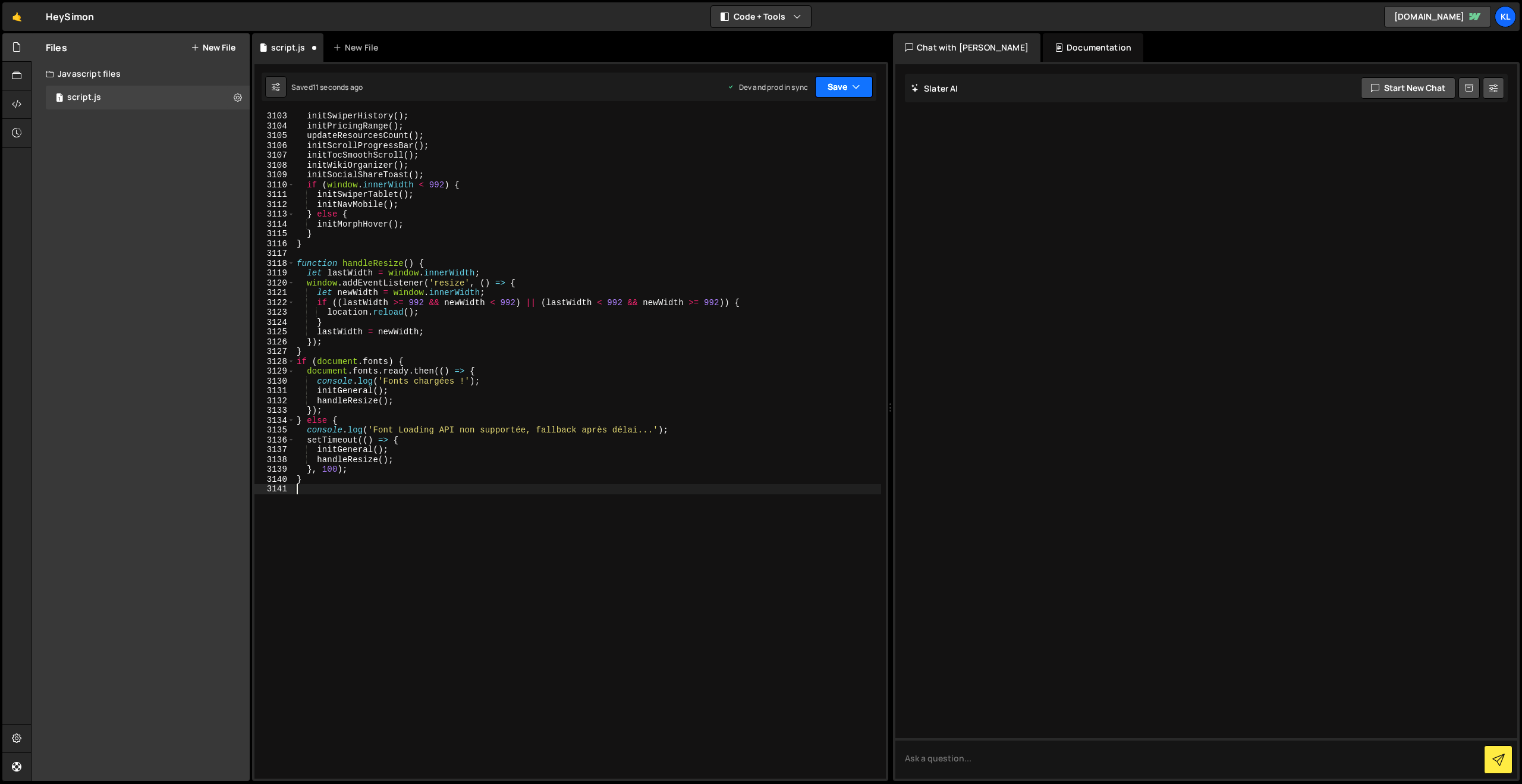
click at [834, 82] on button "Save" at bounding box center [844, 87] width 58 height 21
click at [775, 161] on div "Saved just now" at bounding box center [804, 168] width 124 height 14
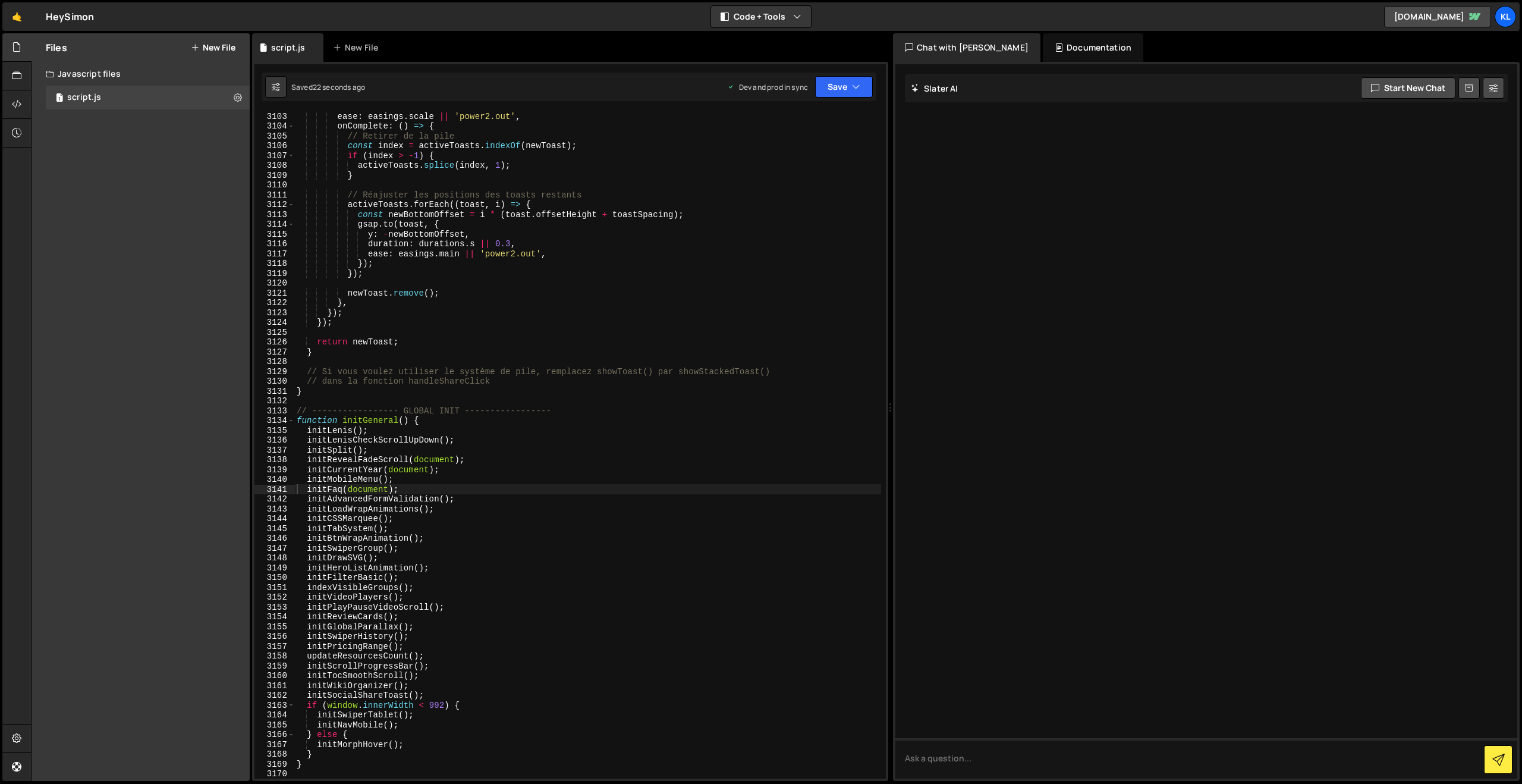
click at [743, 264] on div "ease : easings . scale || 'power2.out' , onComplete : ( ) => { // Retirer de la…" at bounding box center [587, 455] width 587 height 686
type textarea "}"
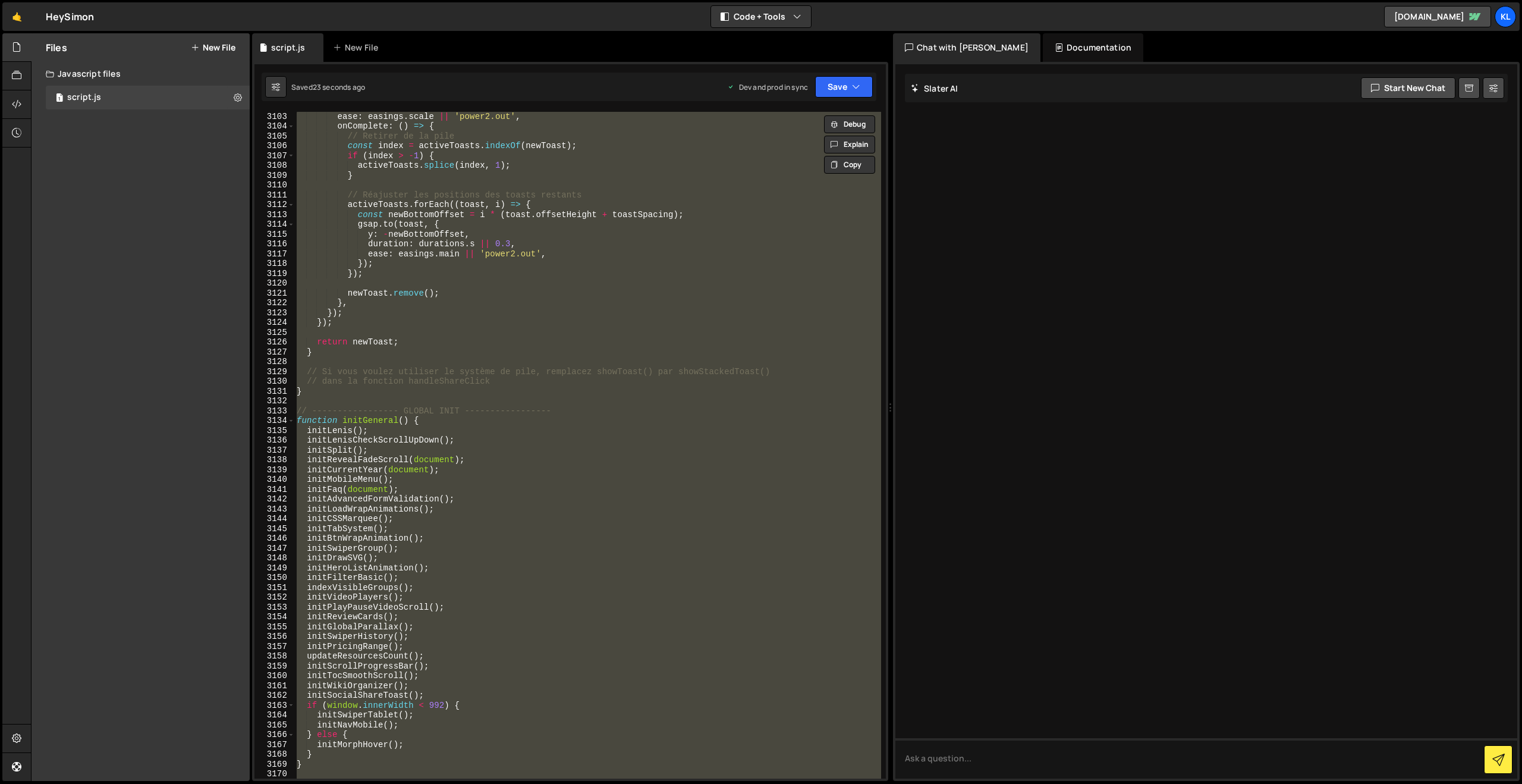
paste textarea
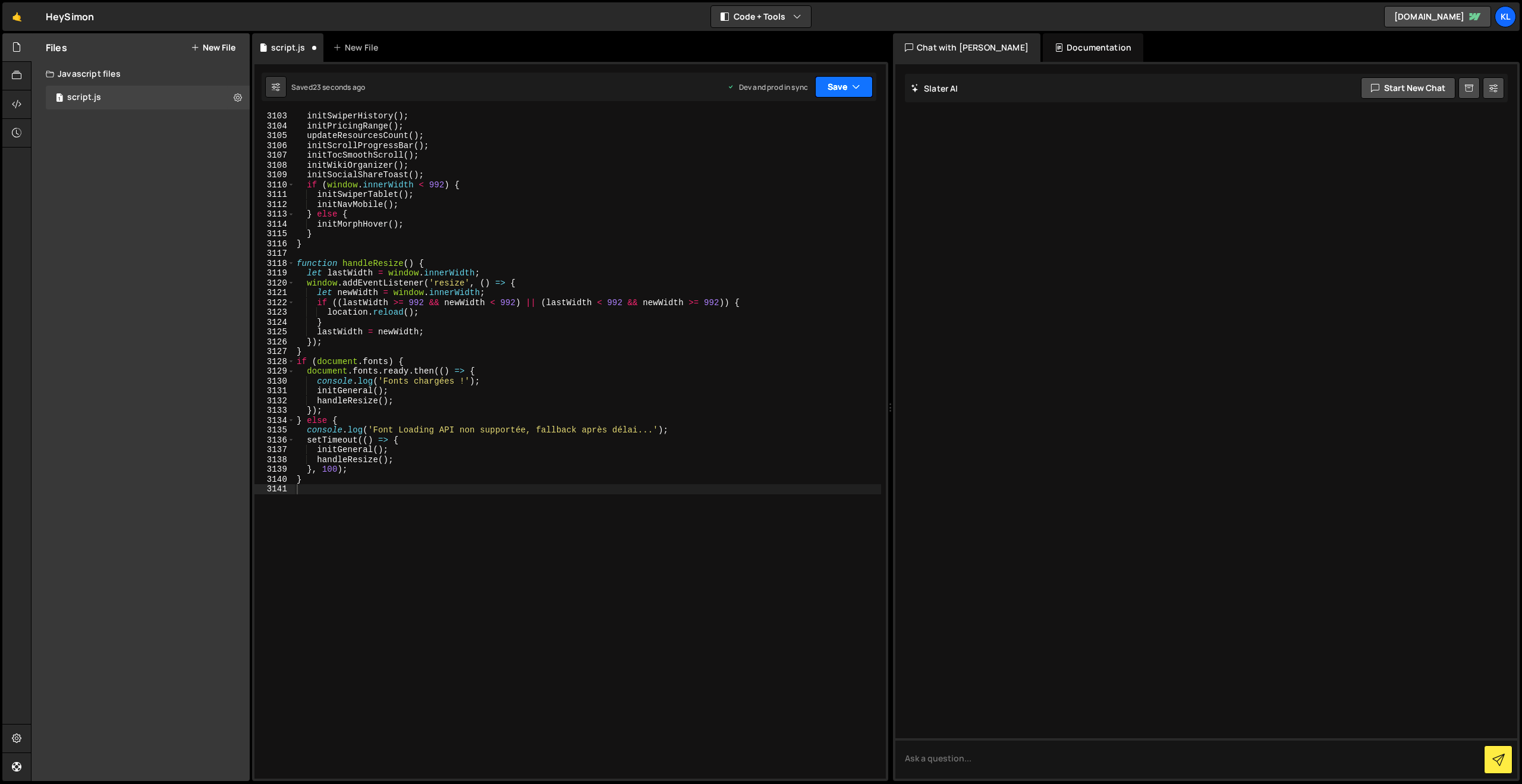
drag, startPoint x: 832, startPoint y: 87, endPoint x: 828, endPoint y: 116, distance: 29.3
click at [832, 87] on button "Save" at bounding box center [844, 87] width 58 height 21
click at [802, 161] on div "Saved 21 seconds ago" at bounding box center [804, 168] width 124 height 14
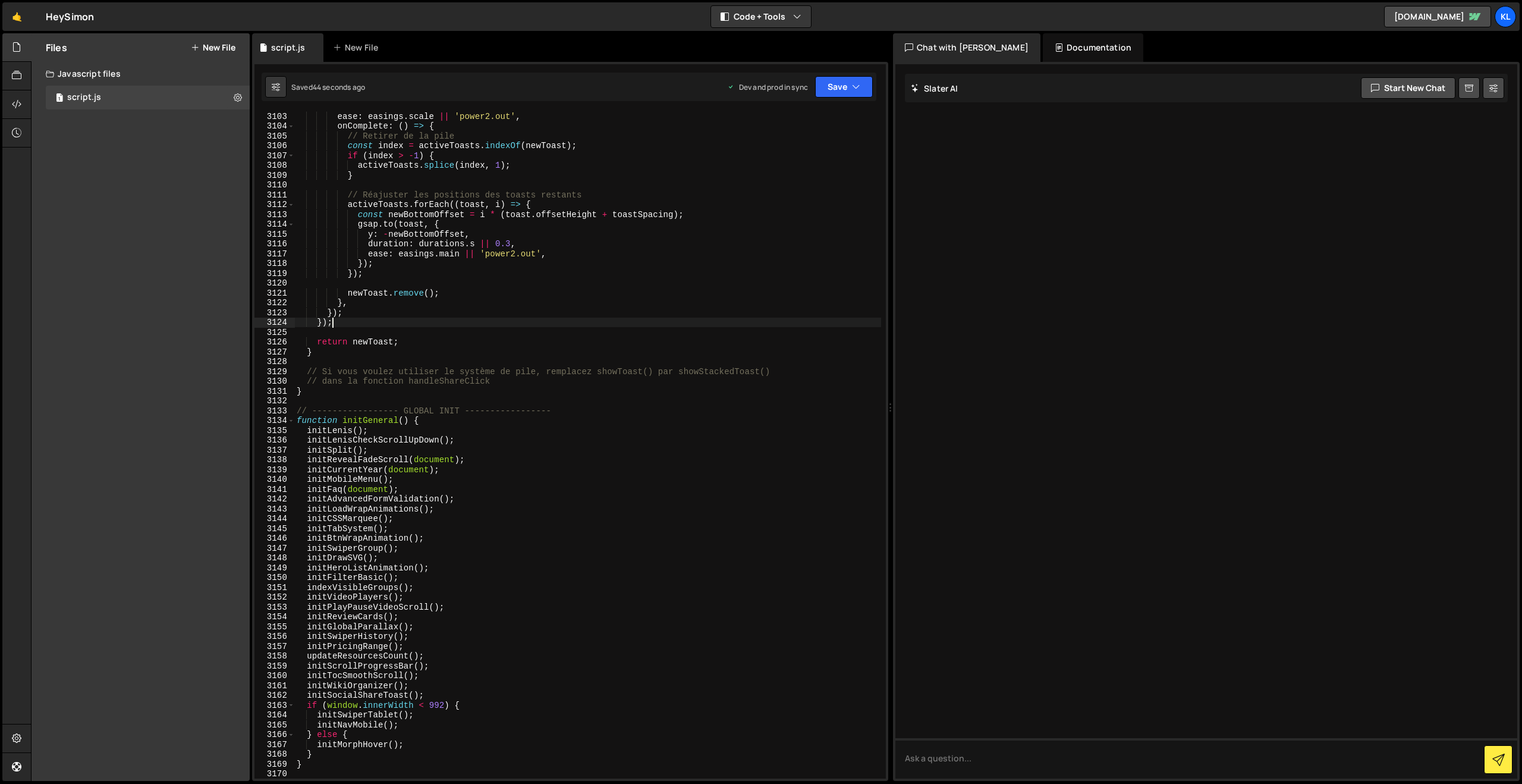
drag, startPoint x: 676, startPoint y: 321, endPoint x: 689, endPoint y: 277, distance: 45.9
click at [676, 320] on div "ease : easings . scale || 'power2.out' , onComplete : ( ) => { // Retirer de la…" at bounding box center [587, 455] width 587 height 686
type textarea "}"
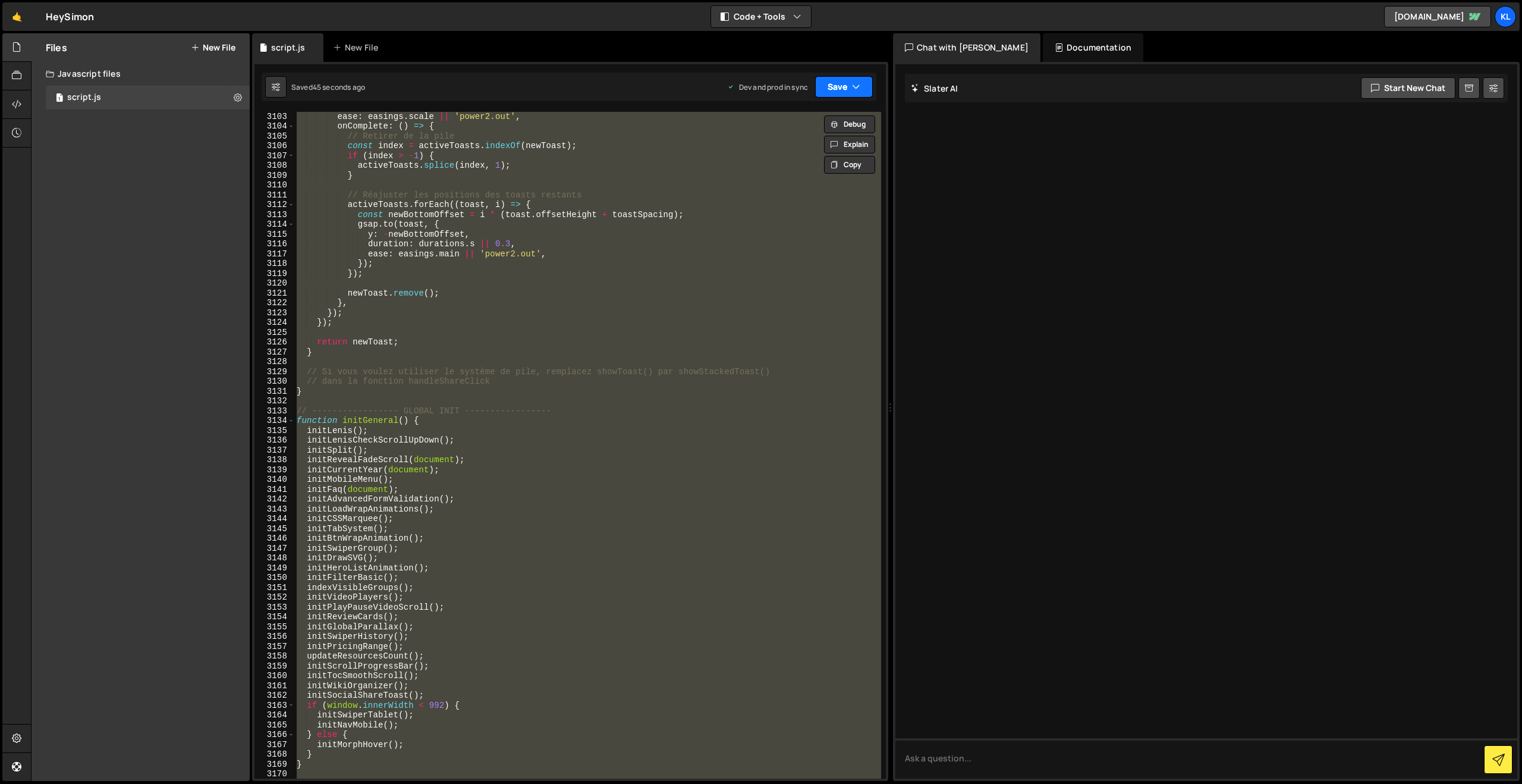
paste textarea
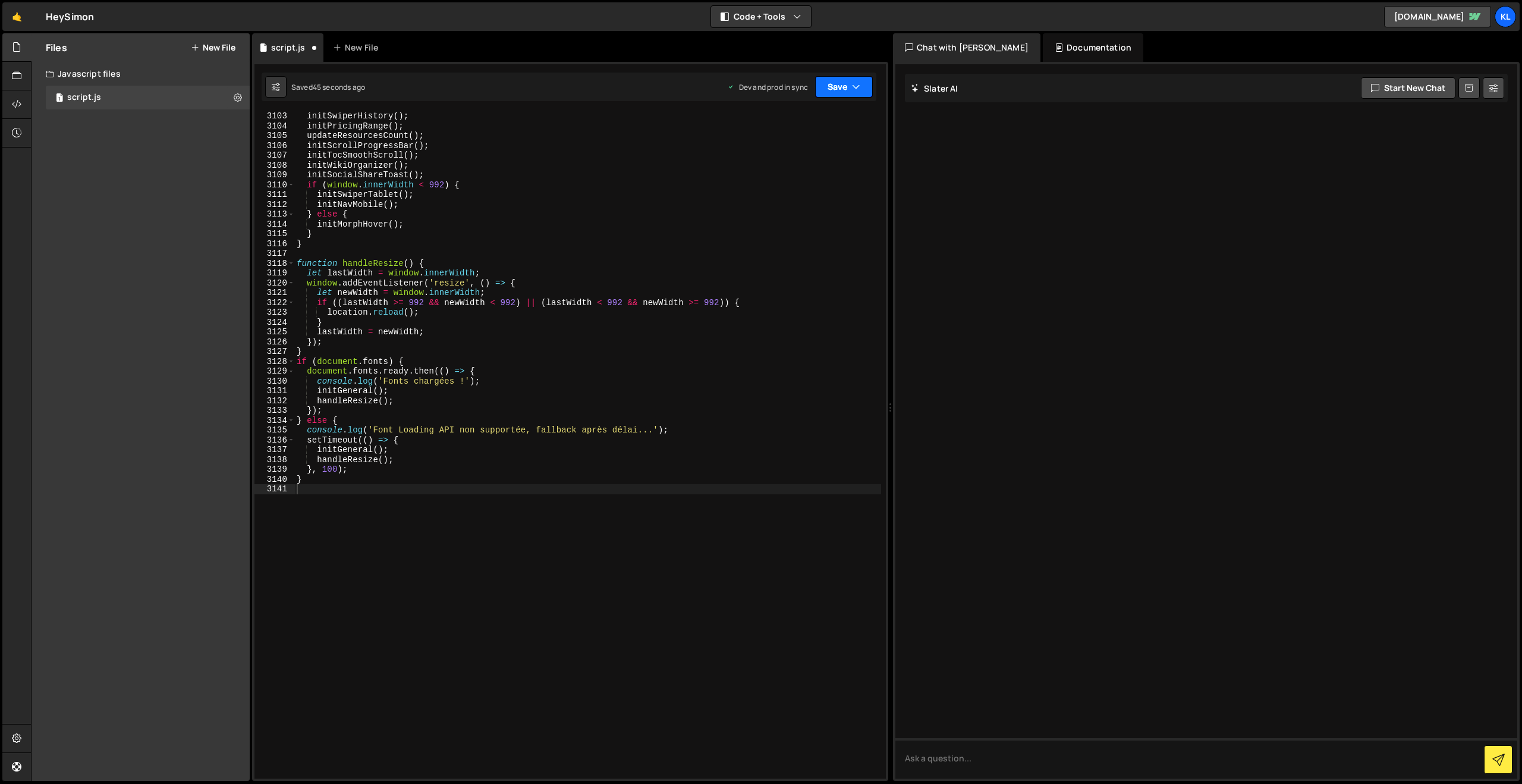
click at [839, 88] on button "Save" at bounding box center [844, 87] width 58 height 21
click at [779, 176] on button "Save to Production S Saved 44 seconds ago" at bounding box center [804, 162] width 143 height 39
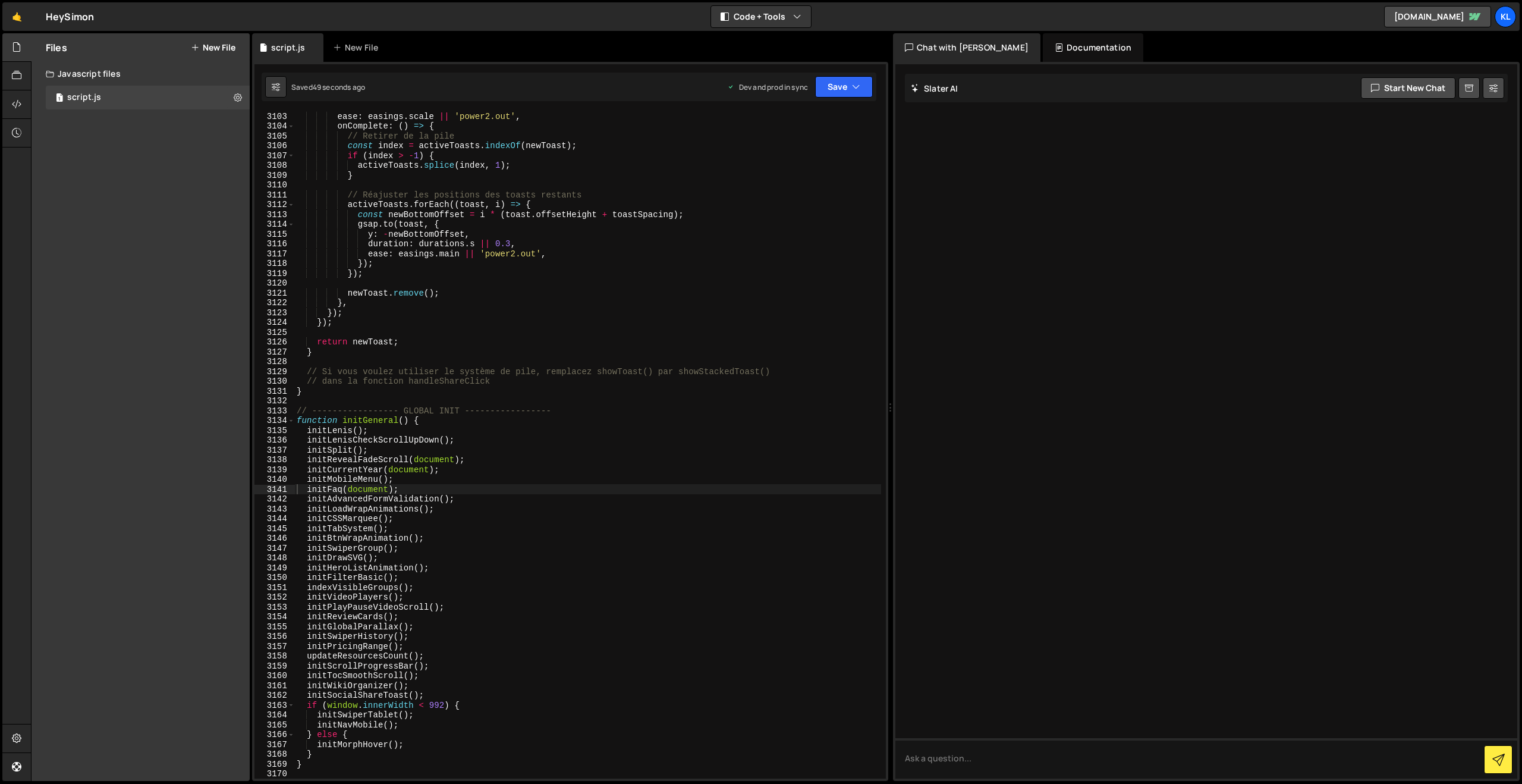
click at [702, 427] on div "ease : easings . scale || 'power2.out' , onComplete : ( ) => { // Retirer de la…" at bounding box center [587, 455] width 587 height 686
type textarea "}"
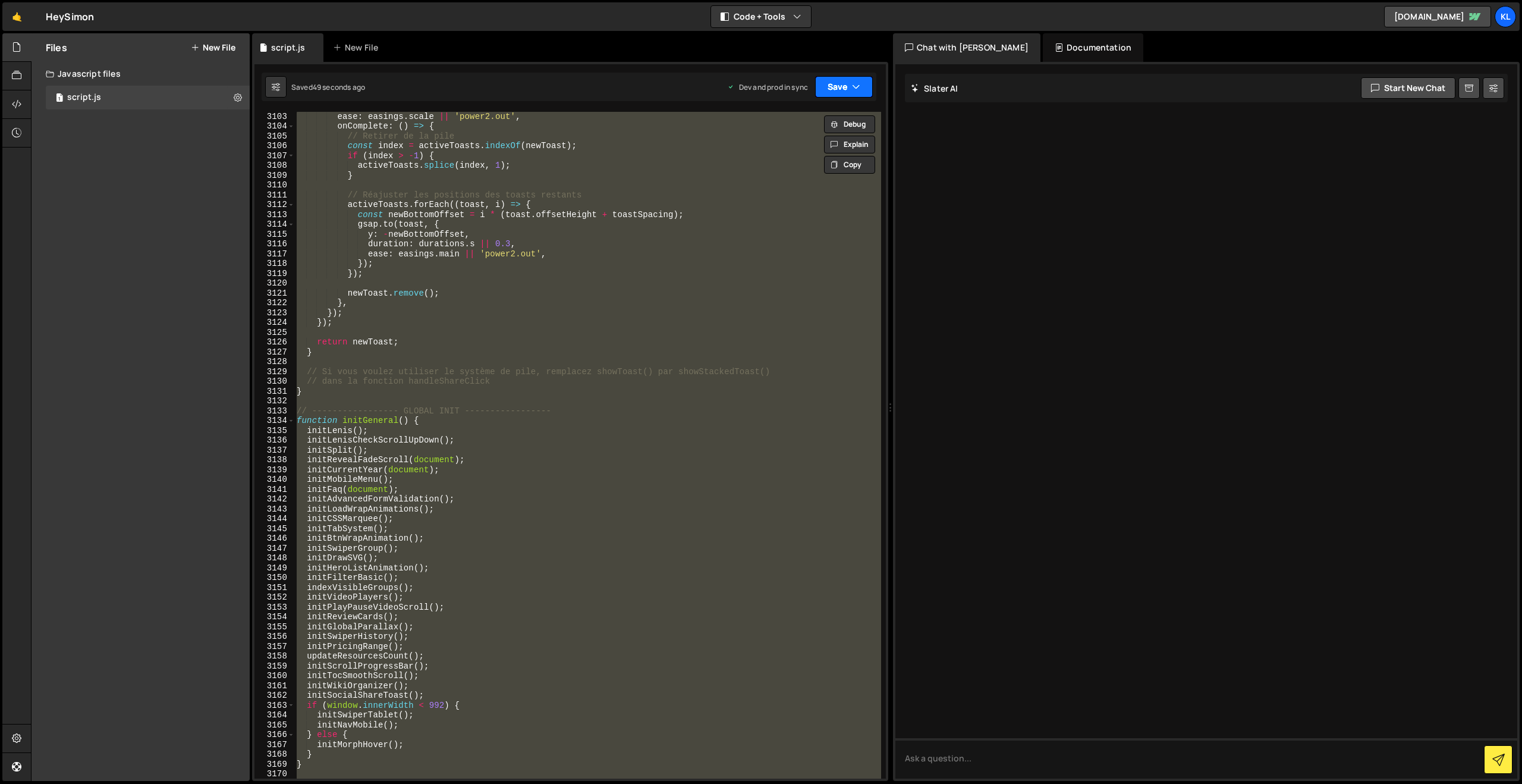
paste textarea
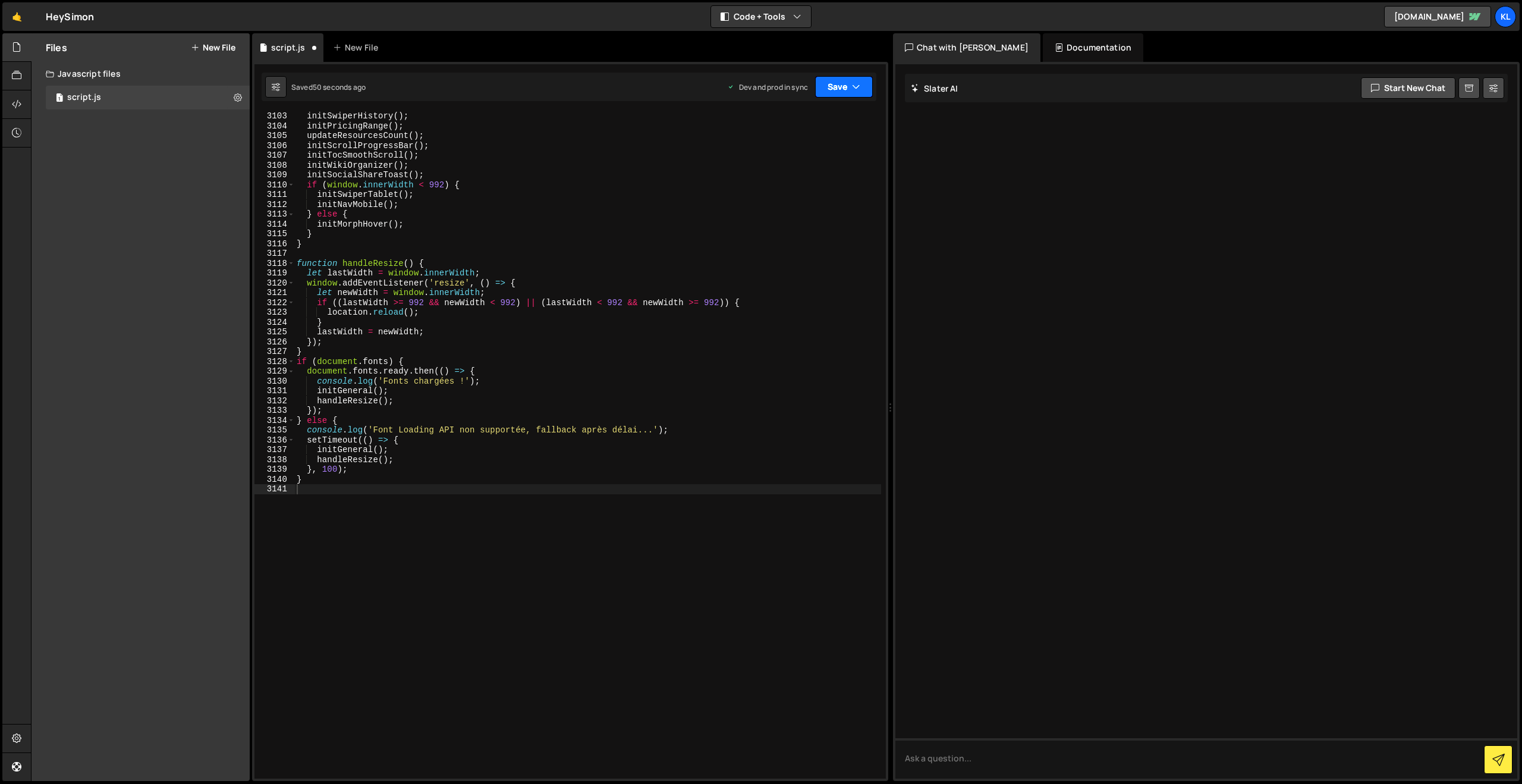
click at [829, 87] on button "Save" at bounding box center [844, 87] width 58 height 21
click at [779, 156] on div "Save to Production S" at bounding box center [804, 154] width 124 height 12
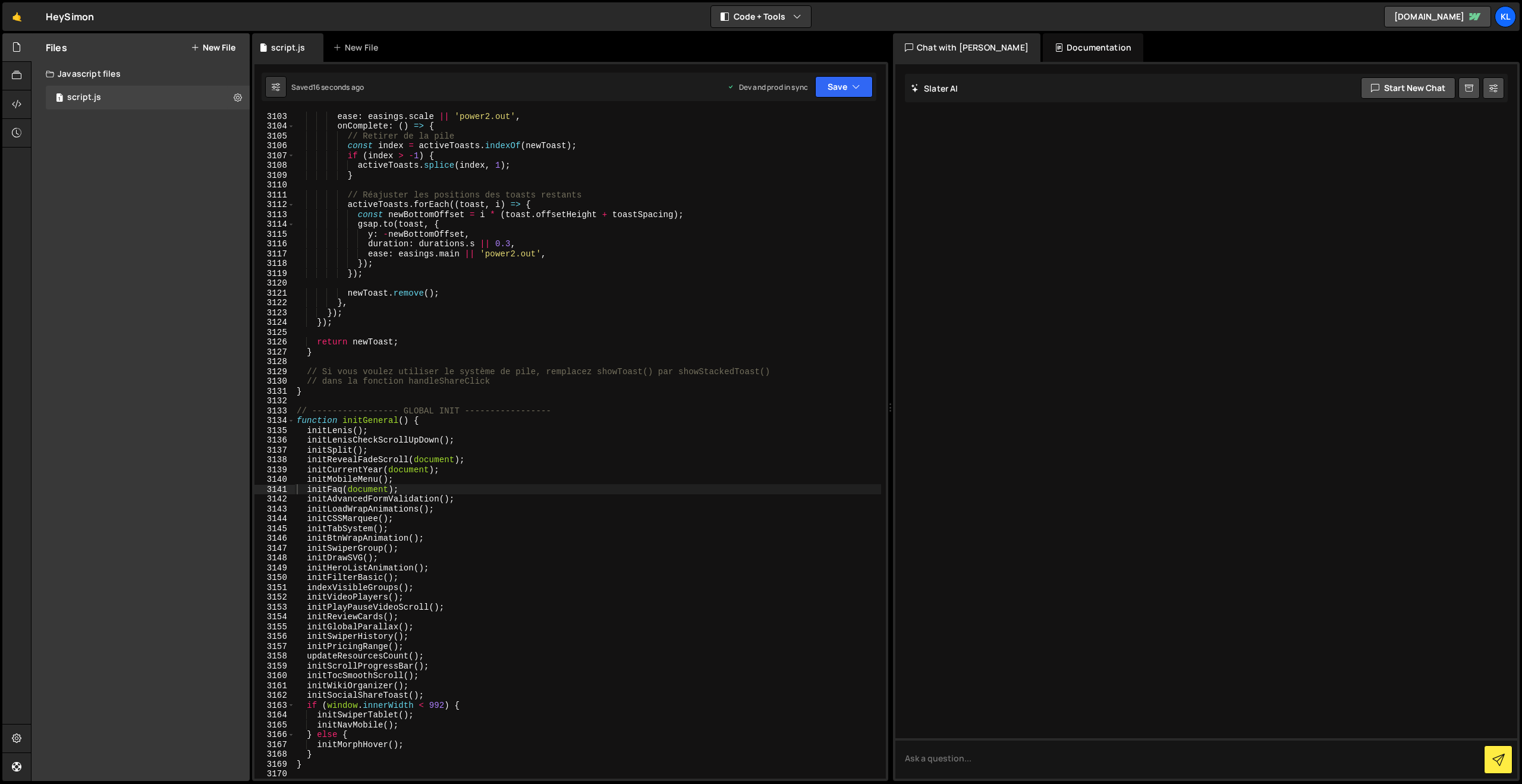
click at [749, 427] on div "ease : easings . scale || 'power2.out' , onComplete : ( ) => { // Retirer de la…" at bounding box center [587, 455] width 587 height 686
type textarea "}"
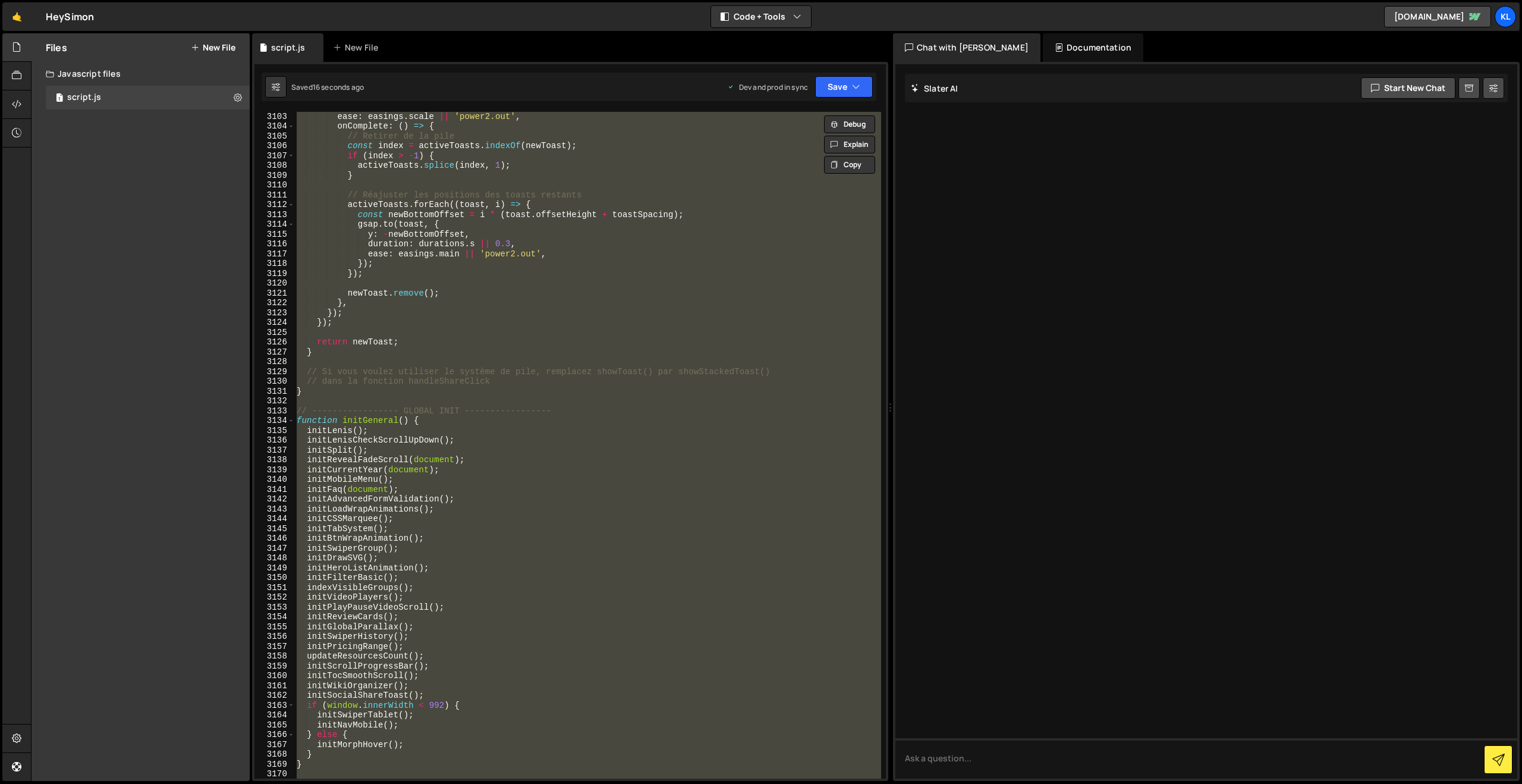
paste textarea
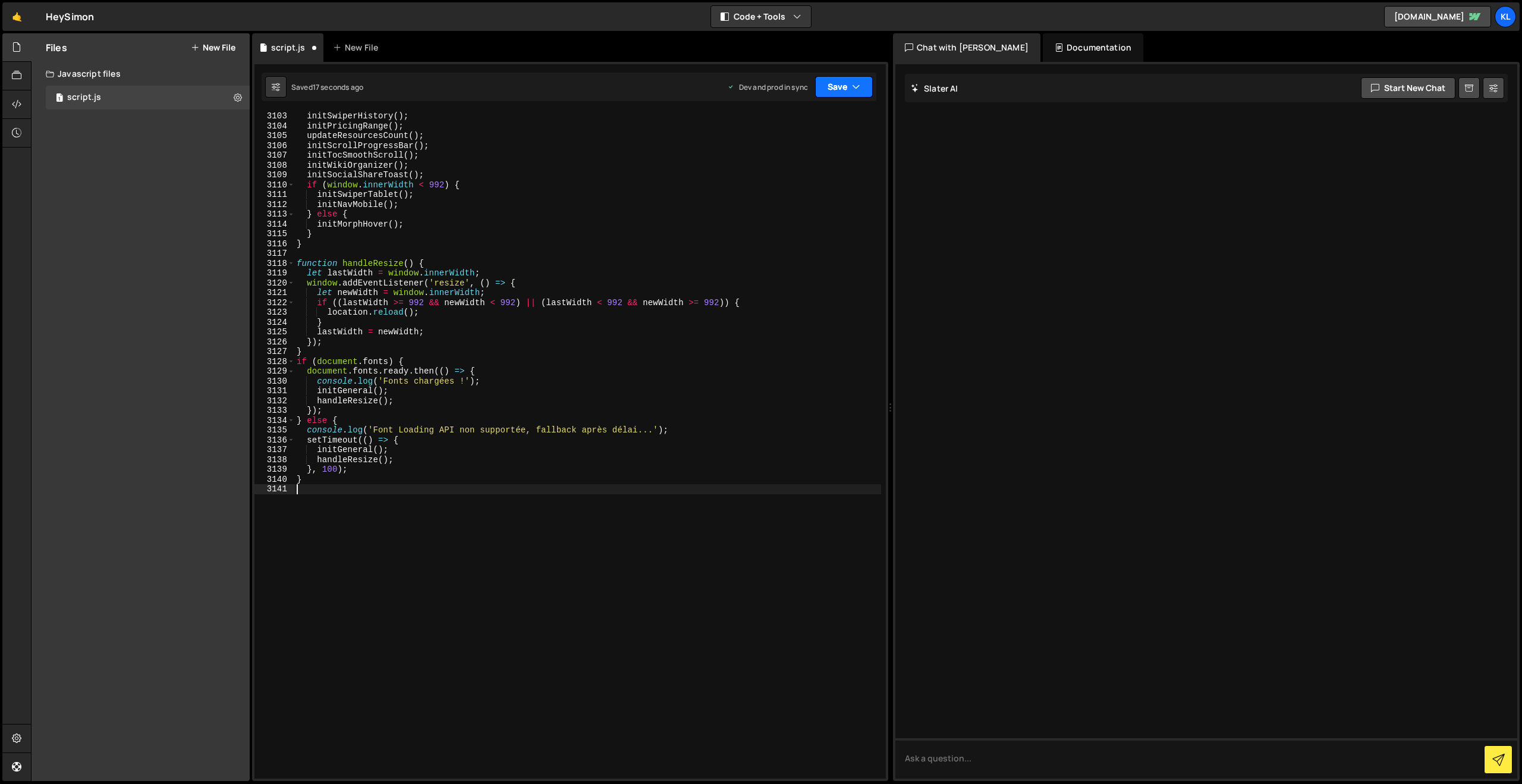
click at [840, 89] on button "Save" at bounding box center [844, 87] width 58 height 21
drag, startPoint x: 790, startPoint y: 148, endPoint x: 777, endPoint y: 141, distance: 14.8
click at [789, 148] on button "Save to Production S Saved 14 seconds ago" at bounding box center [804, 162] width 143 height 39
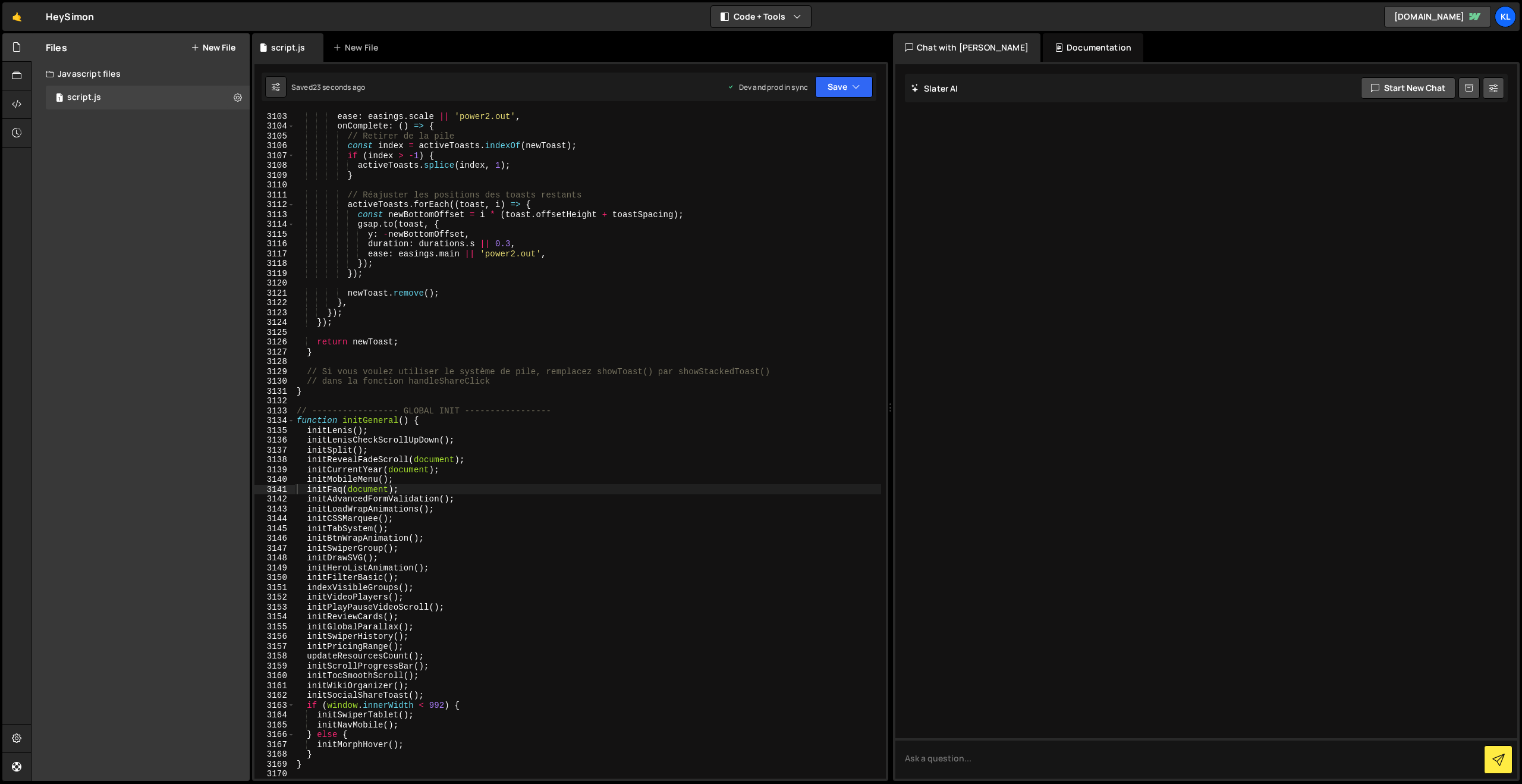
click at [609, 484] on div "ease : easings . scale || 'power2.out' , onComplete : ( ) => { // Retirer de la…" at bounding box center [587, 455] width 587 height 686
type textarea "}"
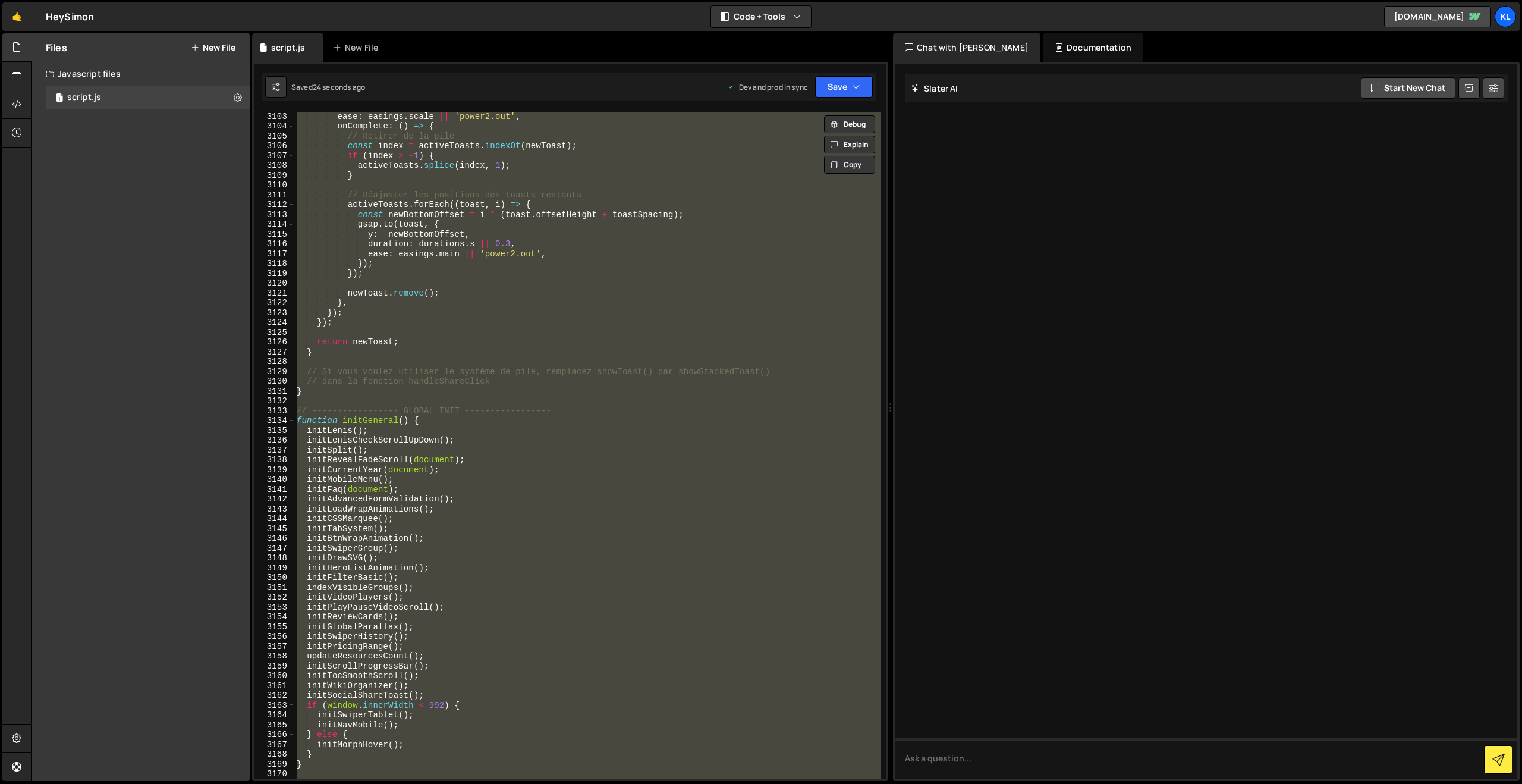
paste textarea
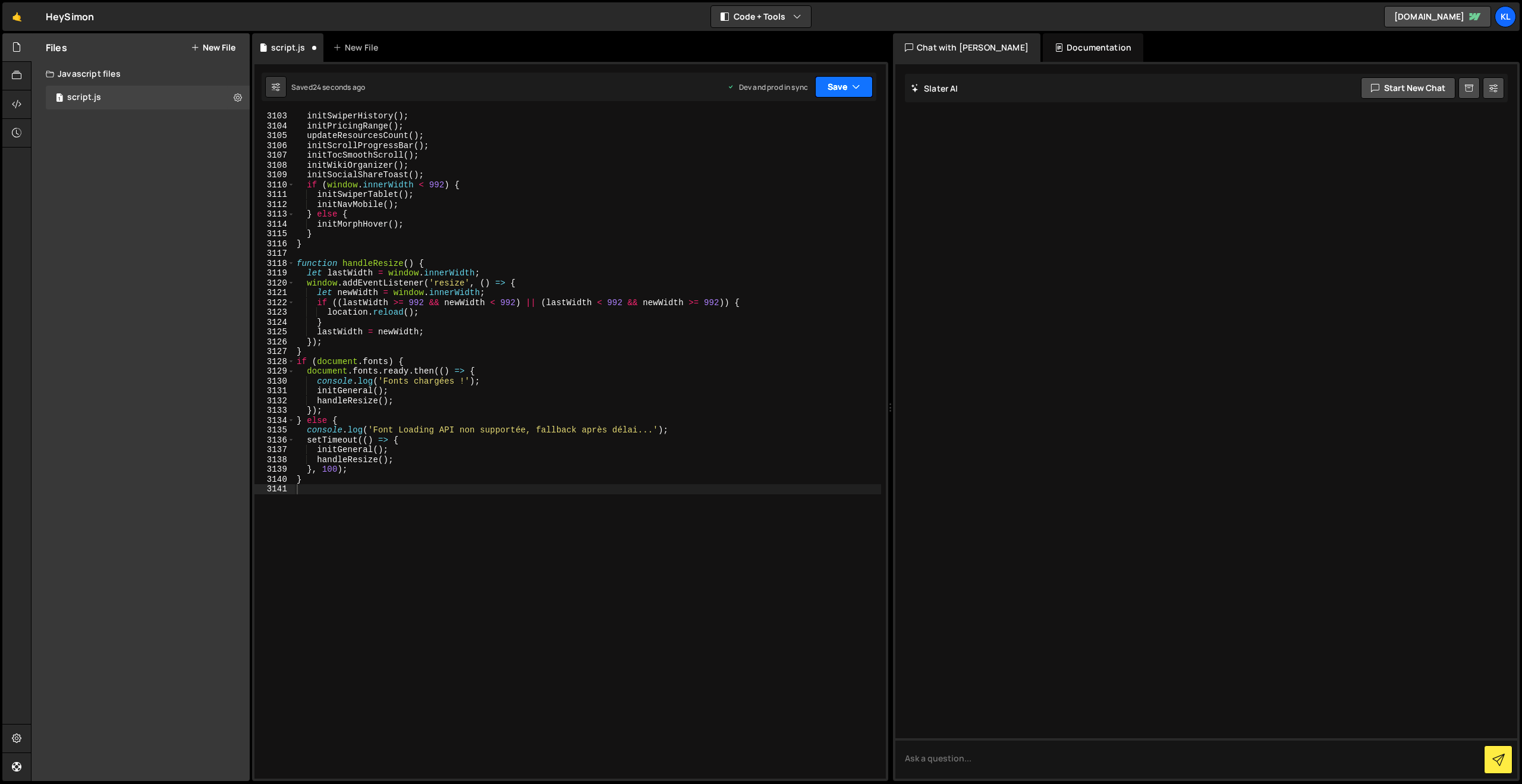
click at [850, 83] on button "Save" at bounding box center [844, 87] width 58 height 21
click at [784, 151] on div "Save to Production S" at bounding box center [804, 154] width 124 height 12
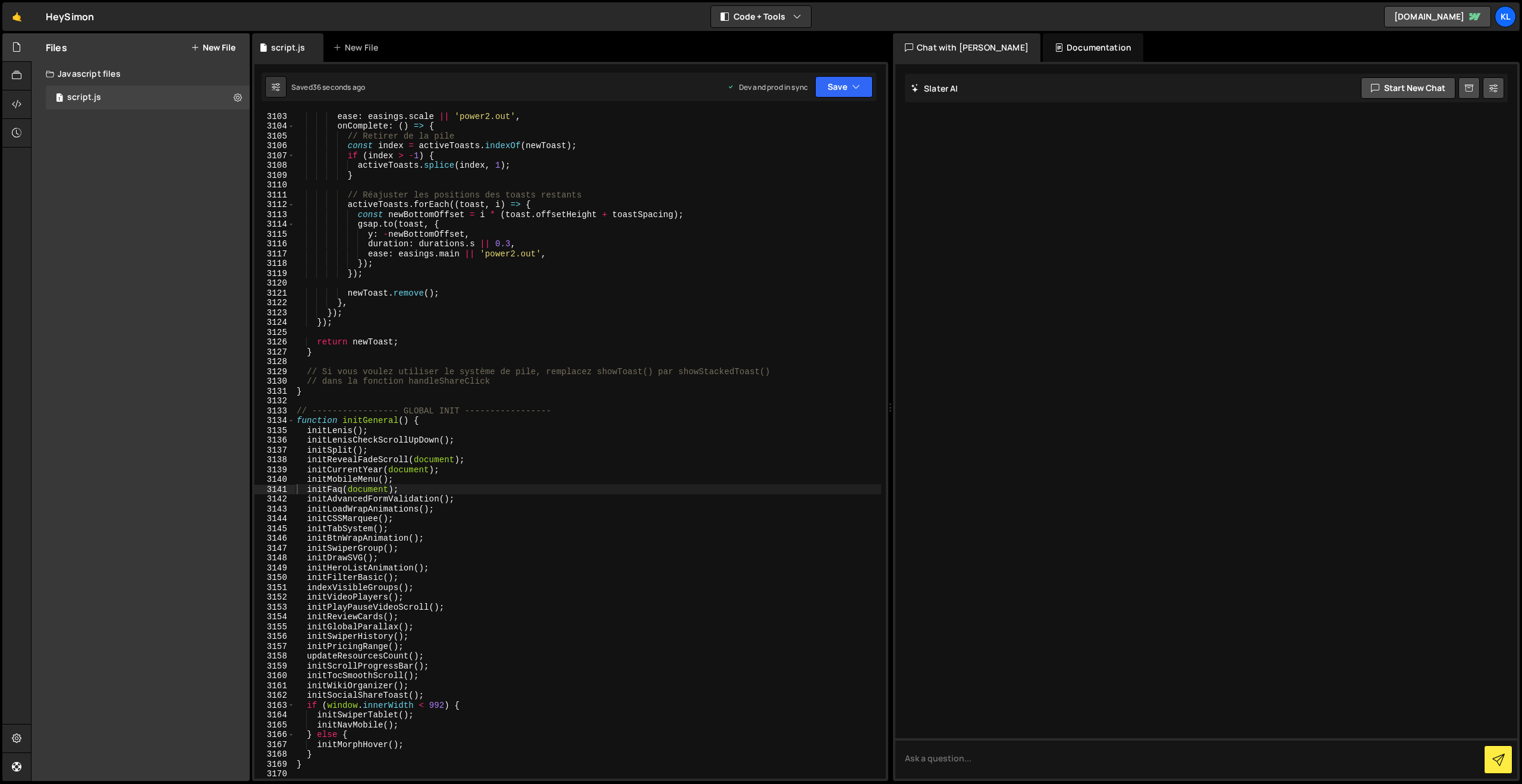
click at [676, 451] on div "ease : easings . scale || 'power2.out' , onComplete : ( ) => { // Retirer de la…" at bounding box center [587, 455] width 587 height 686
type textarea "}"
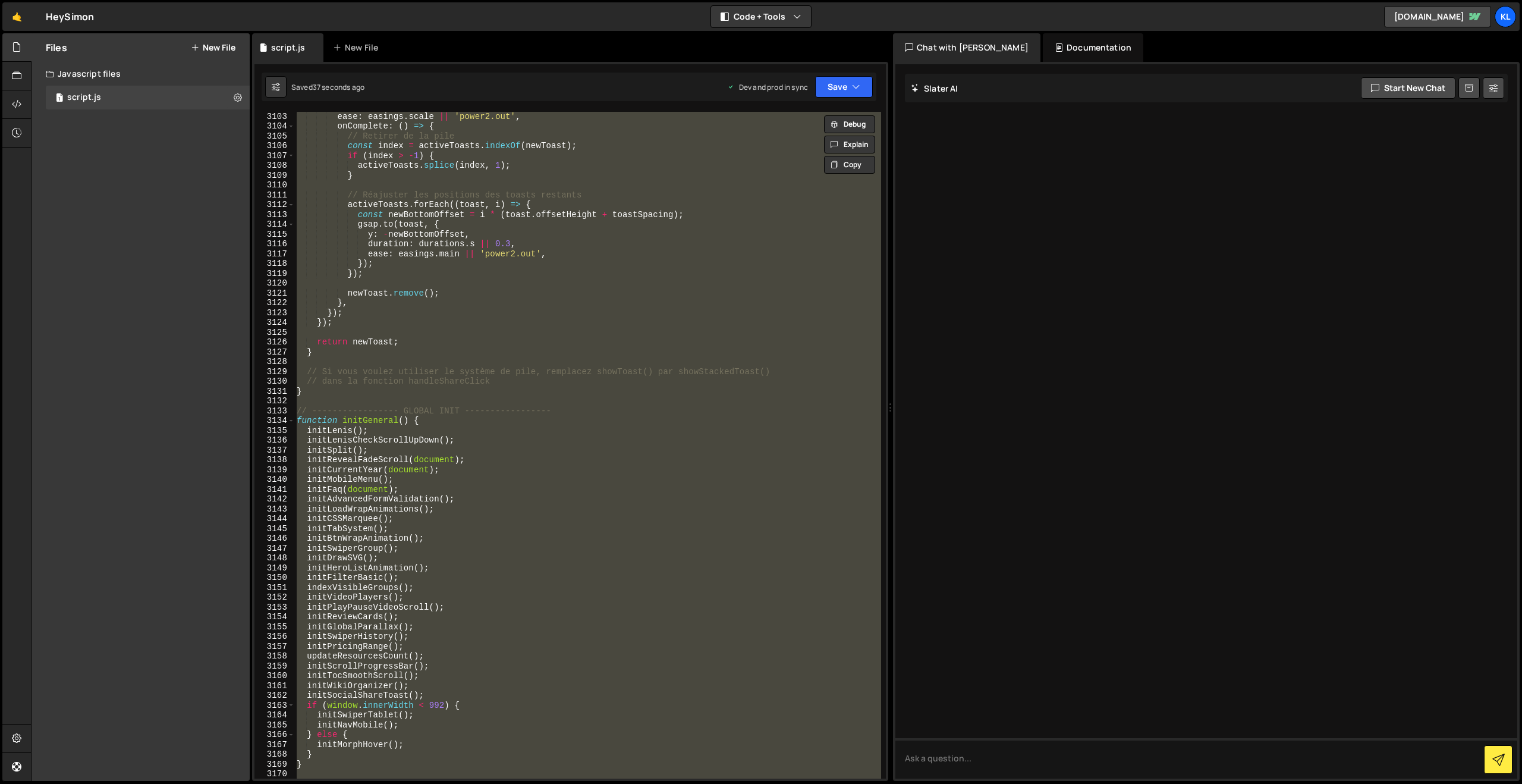
paste textarea
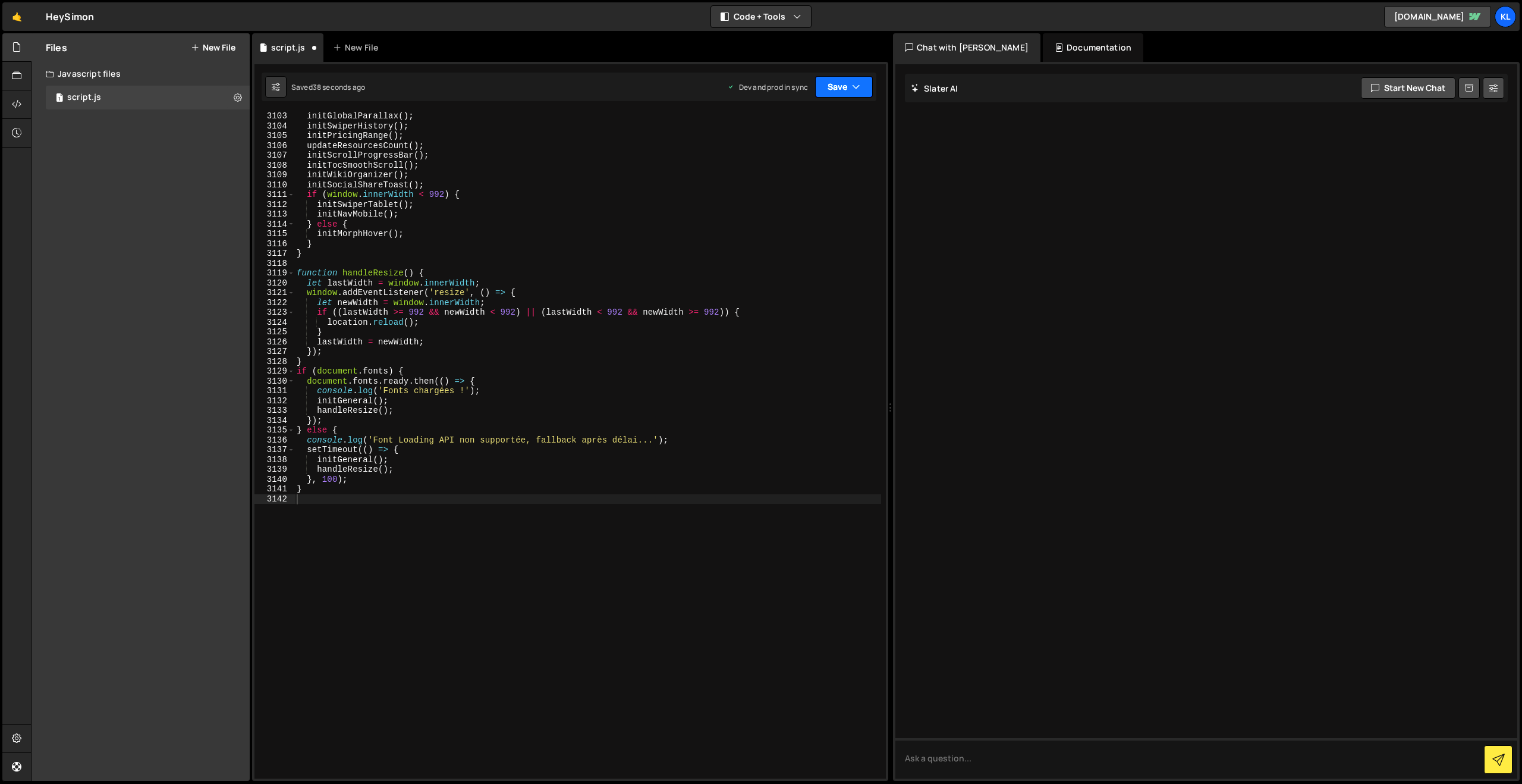
drag, startPoint x: 832, startPoint y: 83, endPoint x: 778, endPoint y: 176, distance: 107.5
click at [832, 83] on button "Save" at bounding box center [844, 87] width 58 height 21
drag, startPoint x: 768, startPoint y: 159, endPoint x: 502, endPoint y: 36, distance: 293.1
click at [768, 159] on div "Save to Production S" at bounding box center [804, 154] width 124 height 12
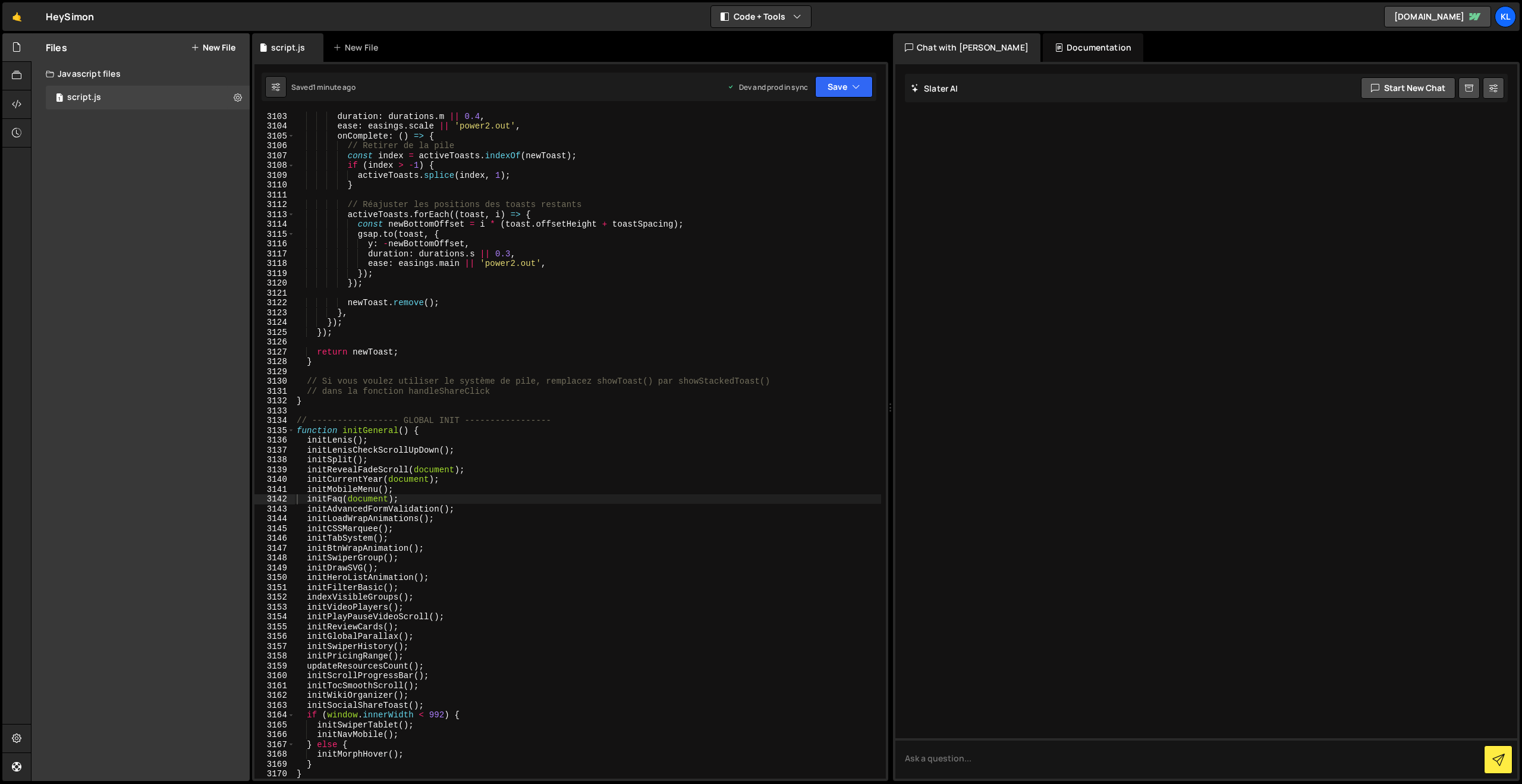
click at [566, 342] on div "duration : durations . m || 0.4 , ease : easings . scale || 'power2.out' , onCo…" at bounding box center [587, 455] width 587 height 686
type textarea "}"
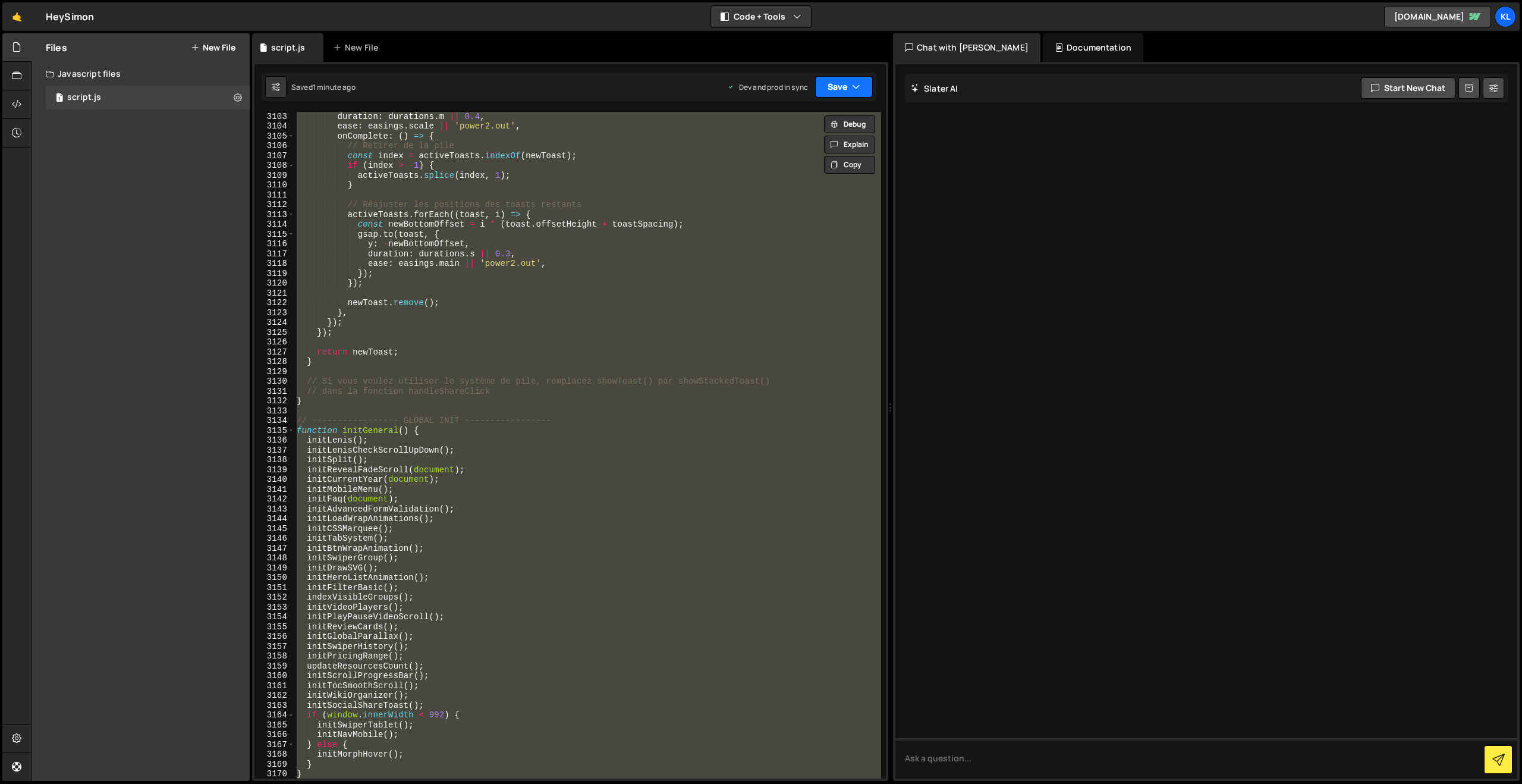
paste textarea
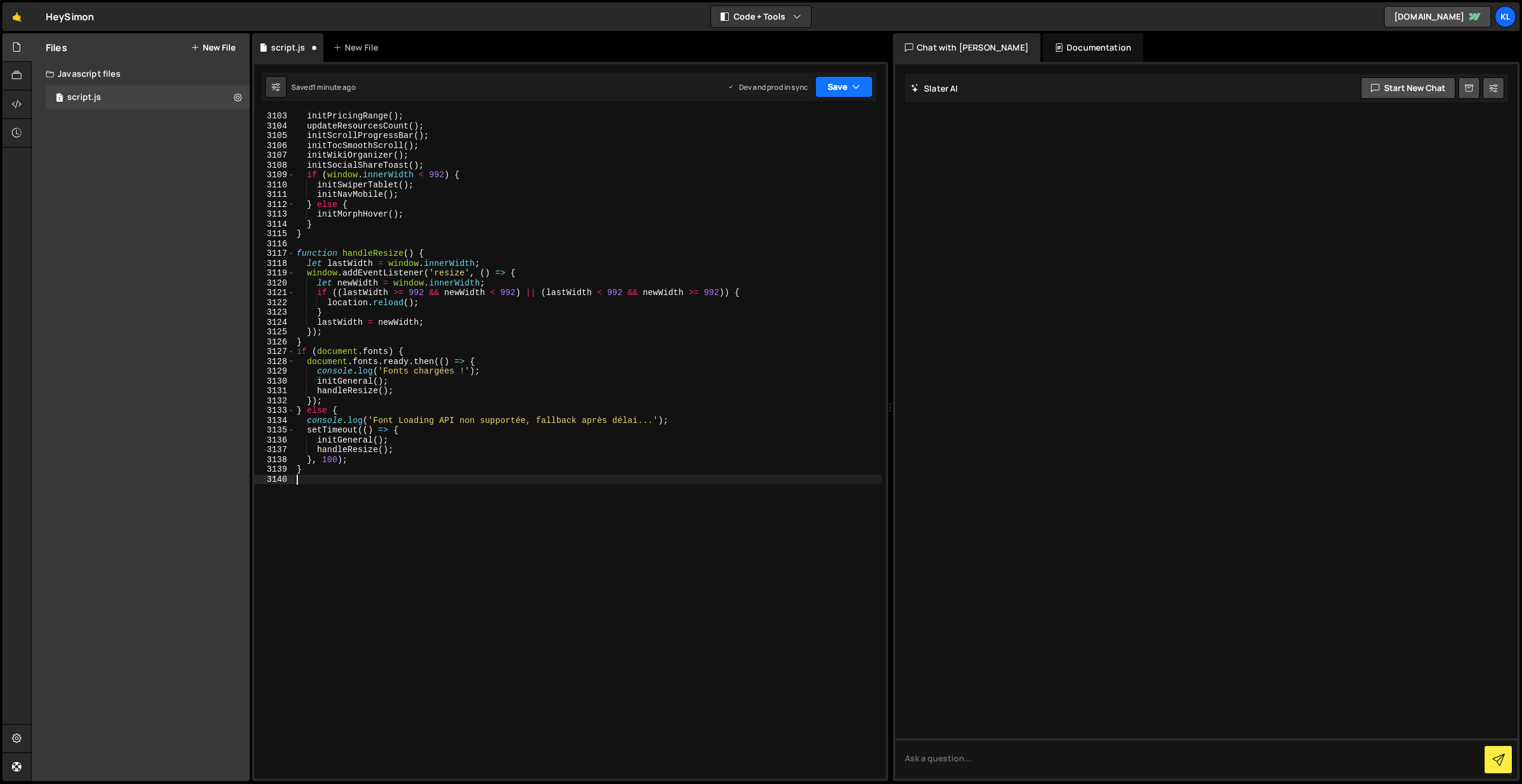
click at [832, 90] on button "Save" at bounding box center [844, 87] width 58 height 21
click at [787, 149] on div "Save to Production S" at bounding box center [804, 154] width 124 height 12
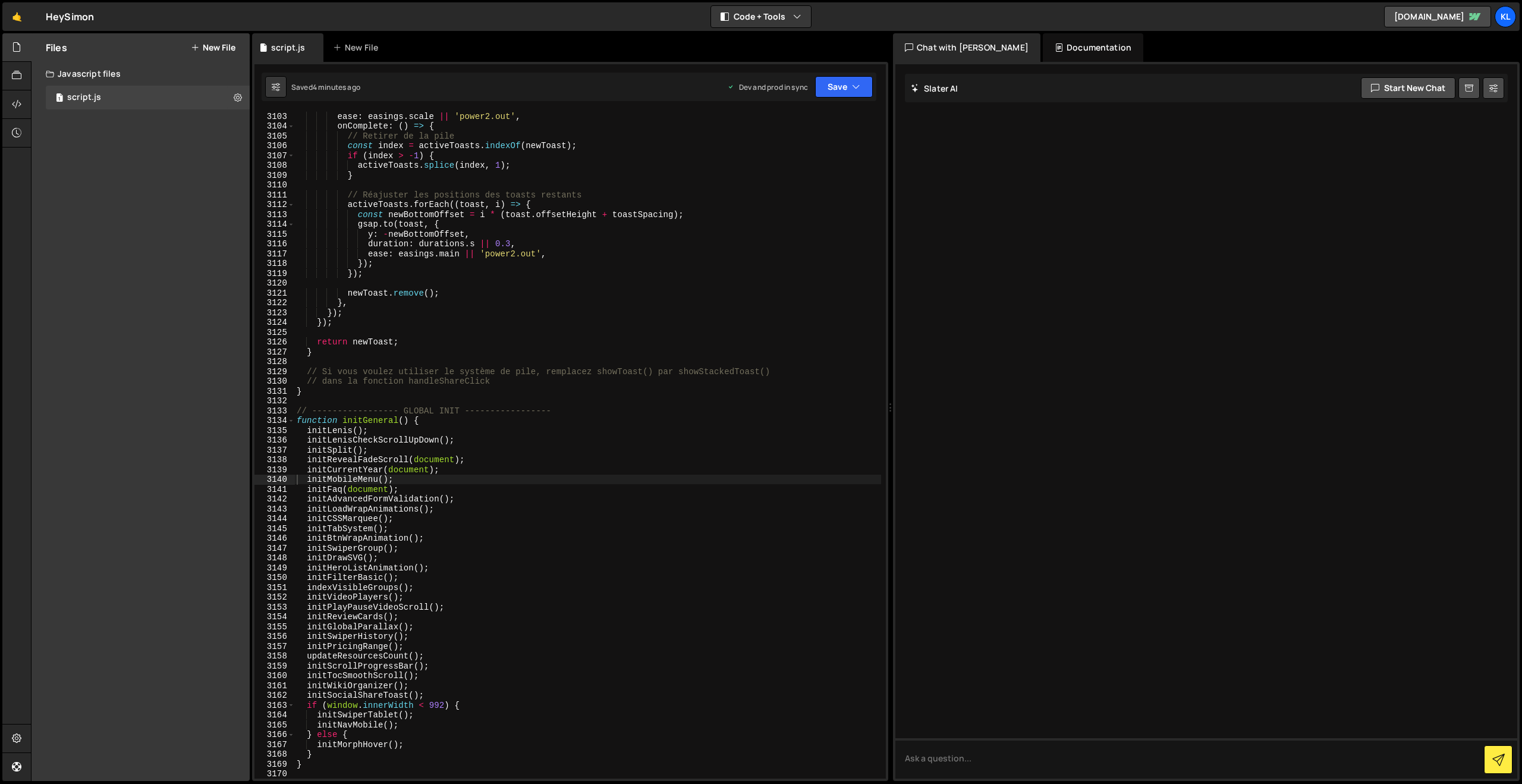
drag, startPoint x: 640, startPoint y: 431, endPoint x: 707, endPoint y: 346, distance: 108.2
click at [640, 431] on div "ease : easings . scale || 'power2.out' , onComplete : ( ) => { // Retirer de la…" at bounding box center [587, 455] width 587 height 686
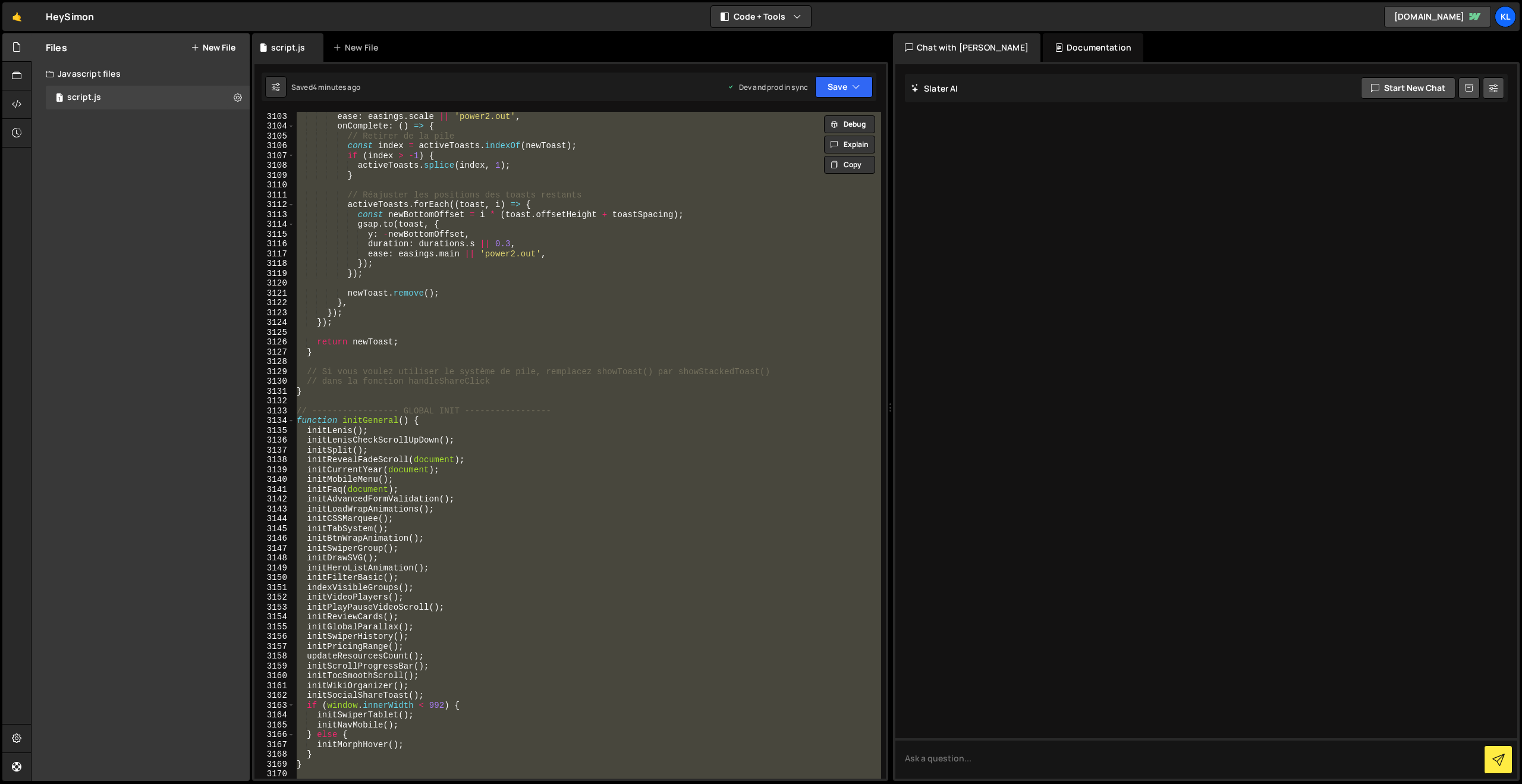
type textarea "}"
paste textarea
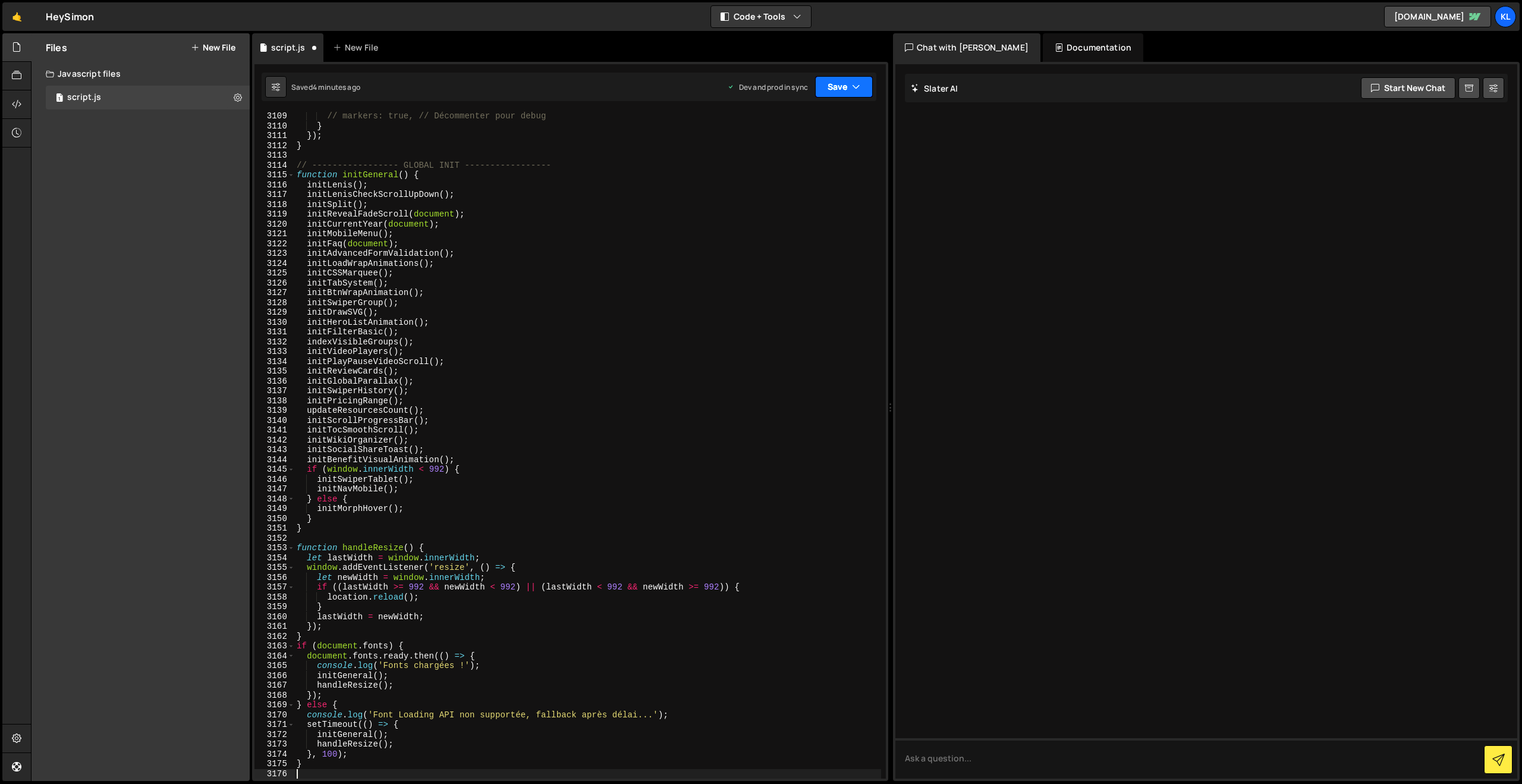
drag, startPoint x: 842, startPoint y: 80, endPoint x: 844, endPoint y: 90, distance: 10.2
click at [842, 80] on button "Save" at bounding box center [844, 87] width 58 height 21
click at [793, 169] on div "4 minutes ago" at bounding box center [786, 167] width 46 height 10
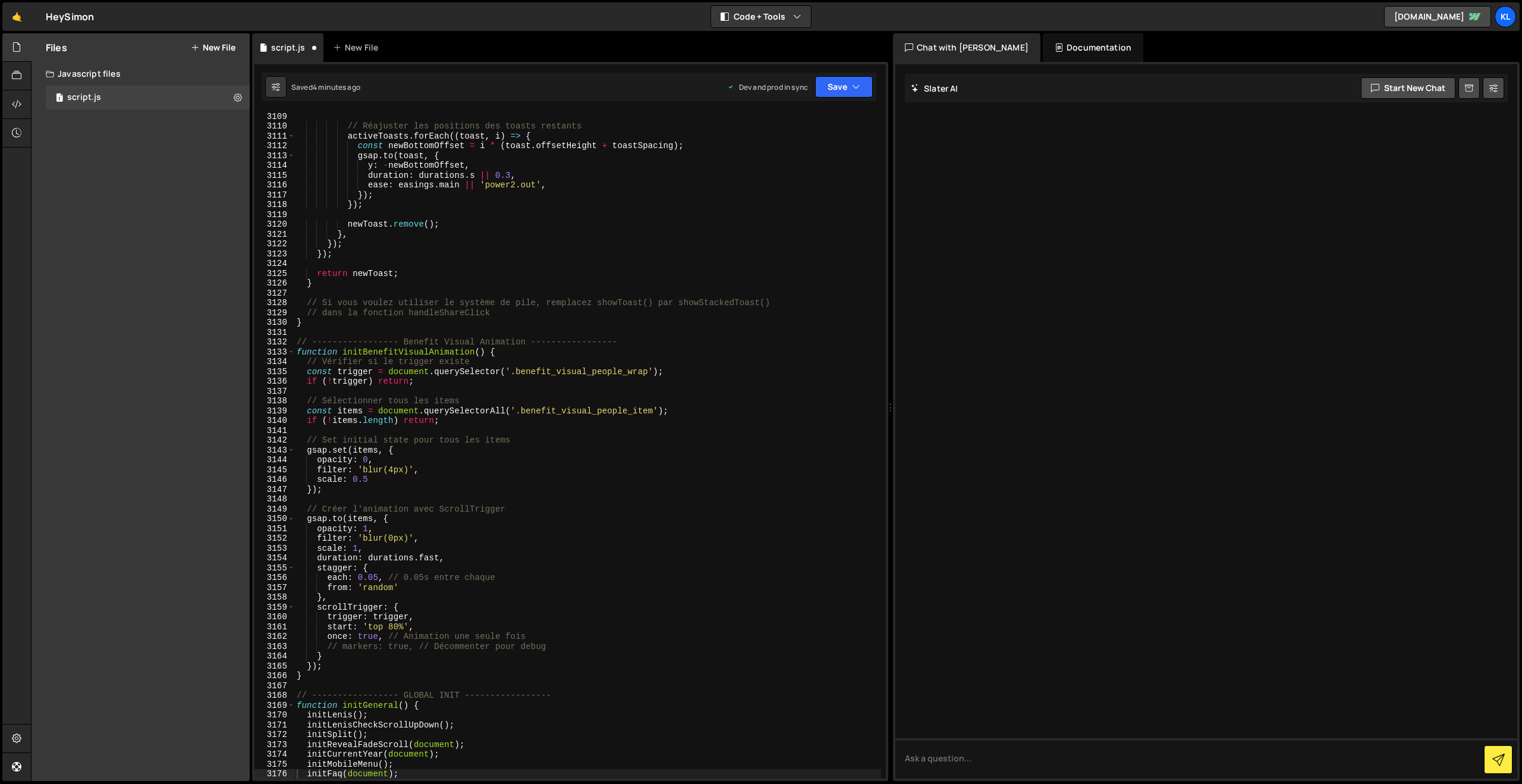
scroll to position [18757, 0]
drag, startPoint x: 484, startPoint y: 309, endPoint x: 504, endPoint y: 286, distance: 30.5
click at [481, 309] on div "// Réajuster les positions des toasts restants activeToasts . forEach (( toast …" at bounding box center [587, 455] width 587 height 686
type textarea "}"
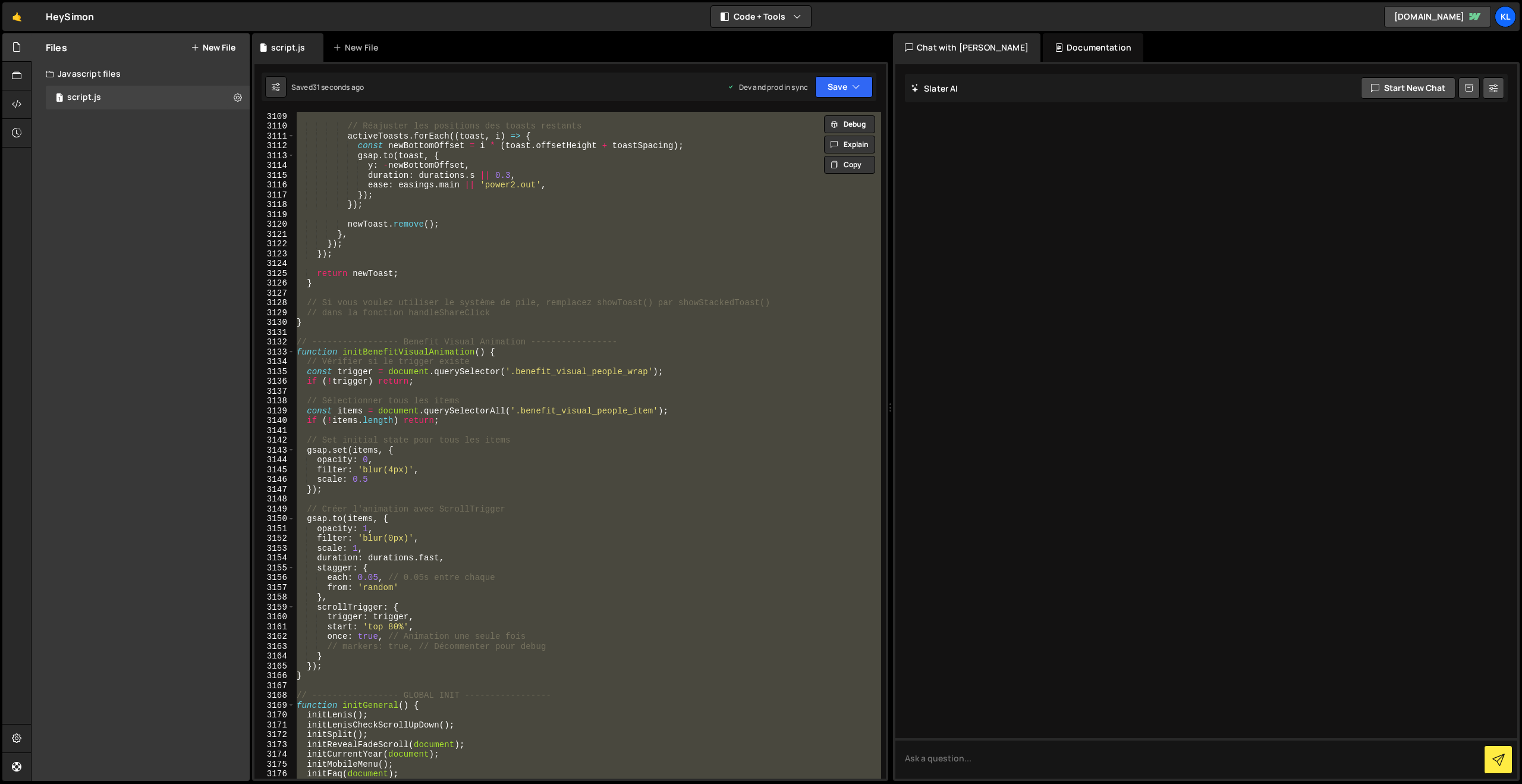
paste textarea
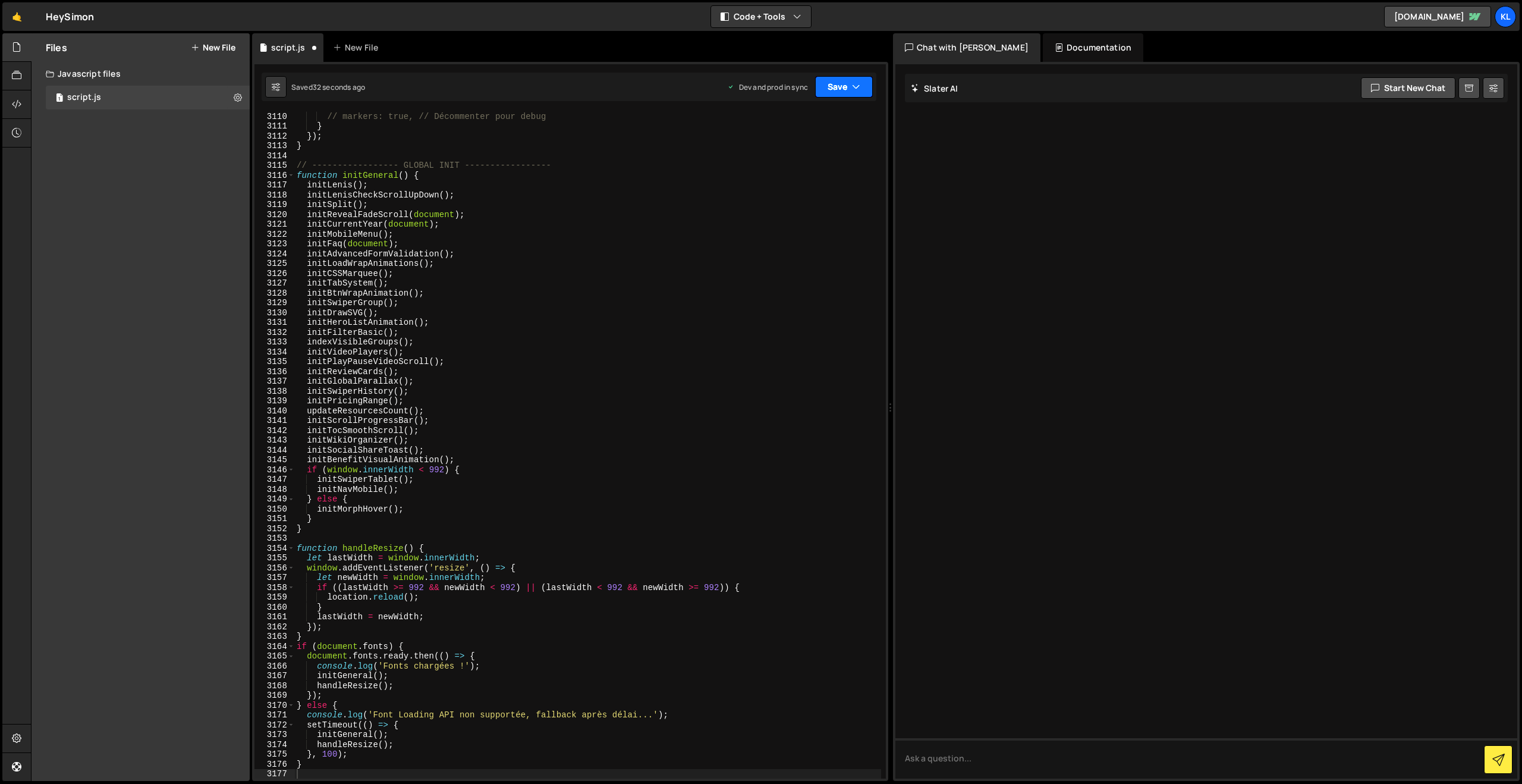
drag, startPoint x: 825, startPoint y: 83, endPoint x: 816, endPoint y: 116, distance: 34.2
click at [825, 83] on button "Save" at bounding box center [844, 87] width 58 height 21
click at [793, 157] on div "Save to Production S" at bounding box center [804, 154] width 124 height 12
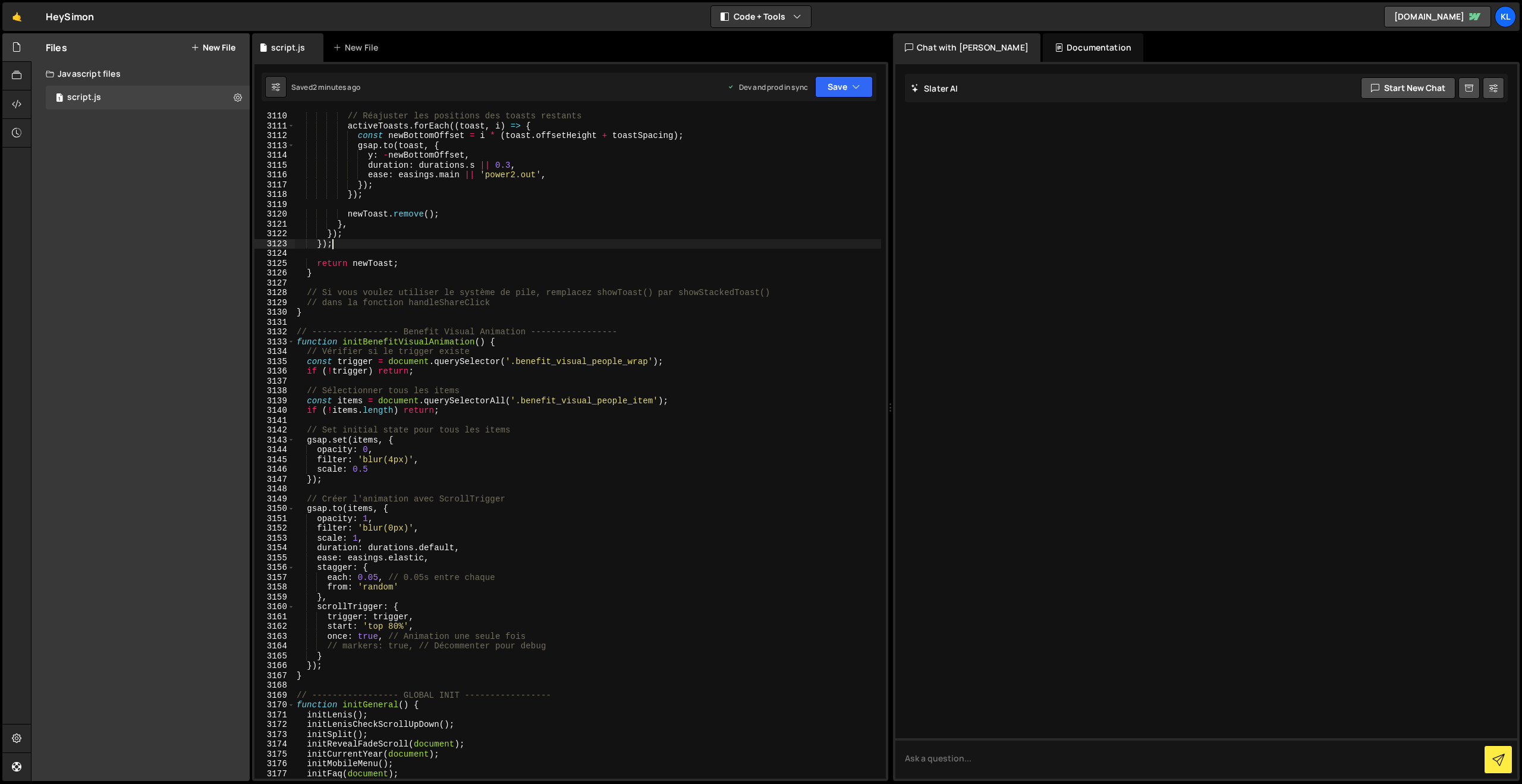
click at [458, 247] on div "// Réajuster les positions des toasts restants activeToasts . forEach (( toast …" at bounding box center [587, 455] width 587 height 686
type textarea "}"
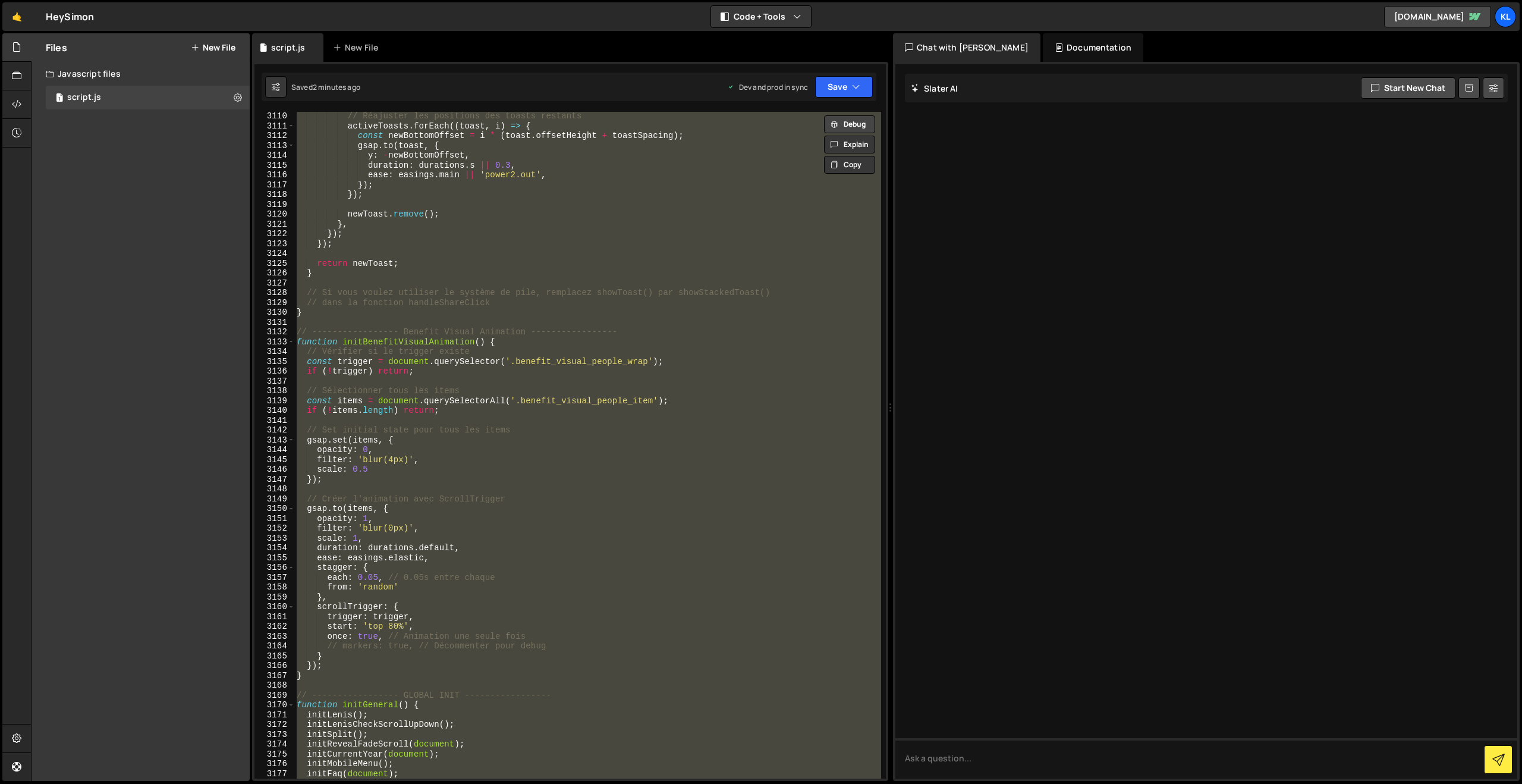
paste textarea
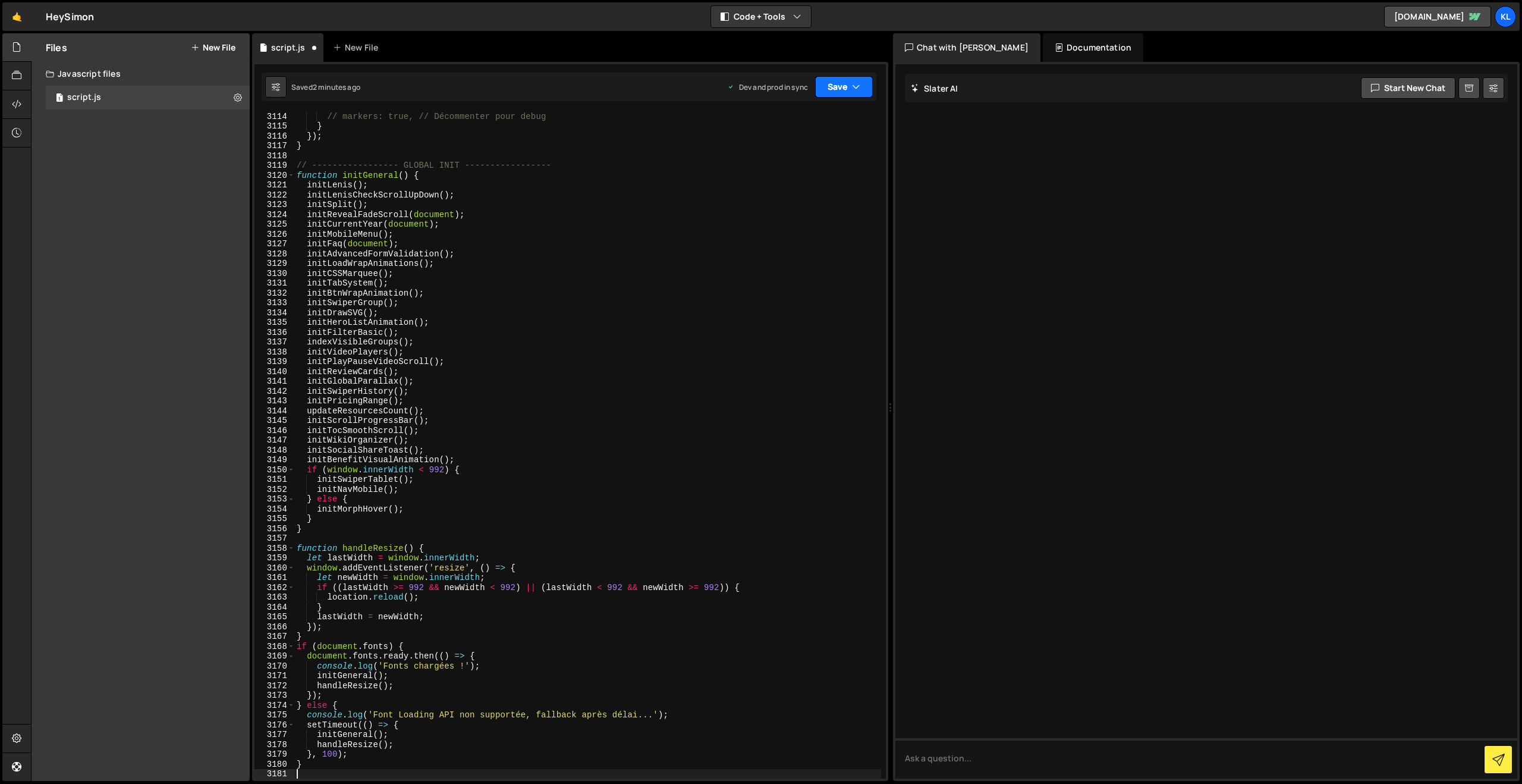
click at [834, 83] on button "Save" at bounding box center [844, 87] width 58 height 21
click at [786, 161] on div "Saved 2 minutes ago" at bounding box center [804, 168] width 124 height 14
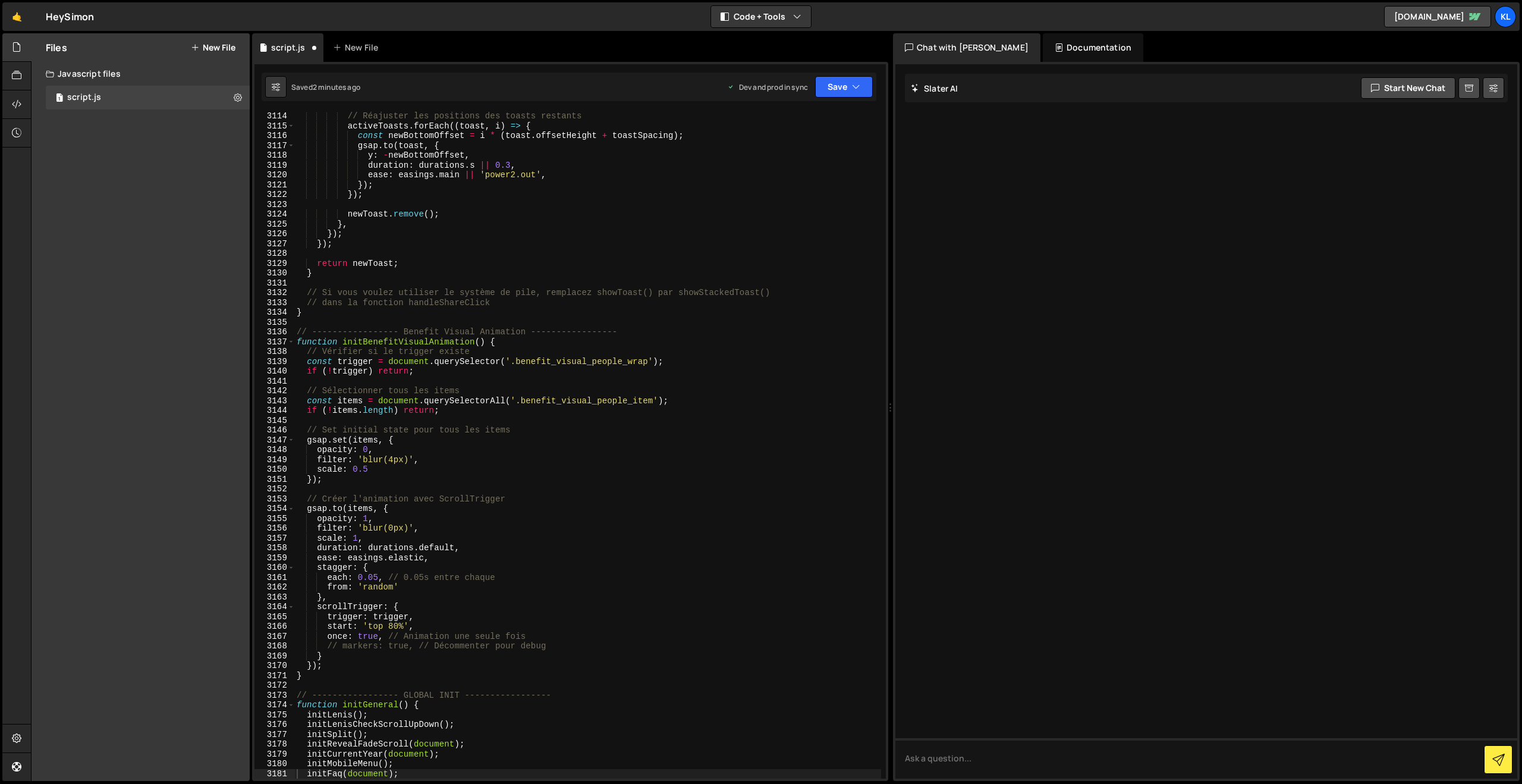
scroll to position [18758, 0]
